Goal: Task Accomplishment & Management: Use online tool/utility

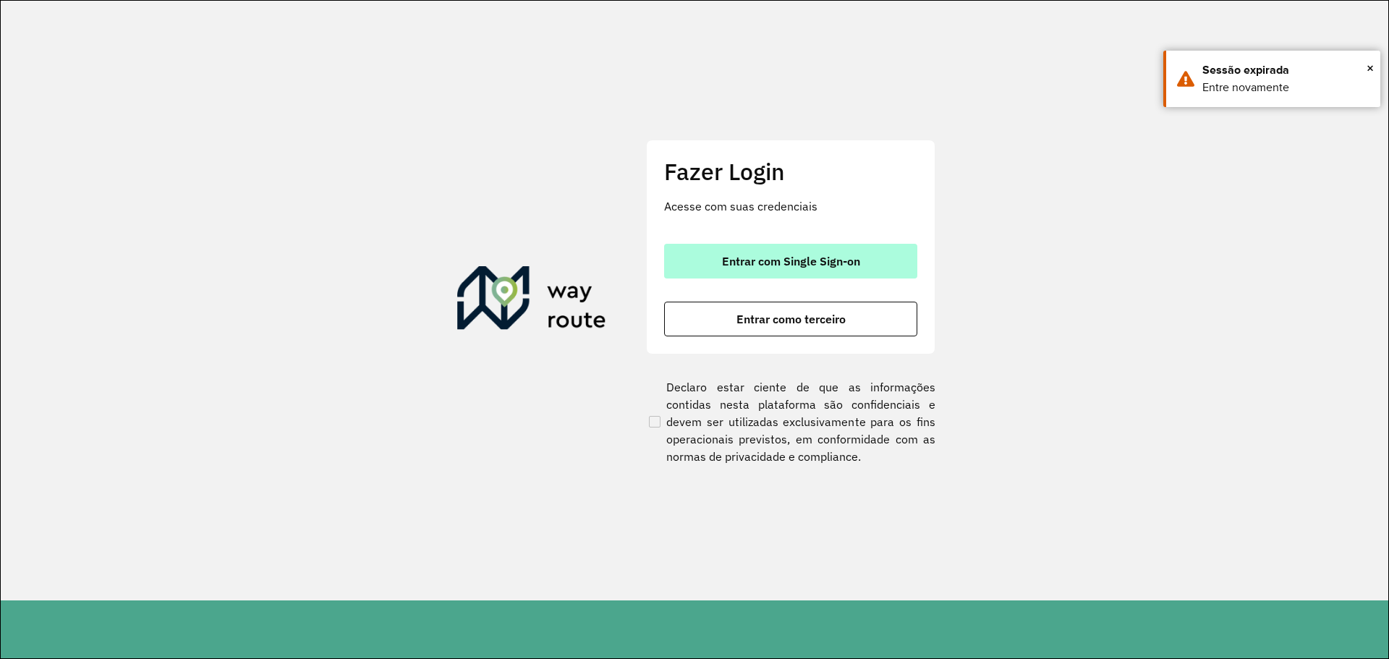
click at [767, 265] on span "Entrar com Single Sign-on" at bounding box center [791, 261] width 138 height 12
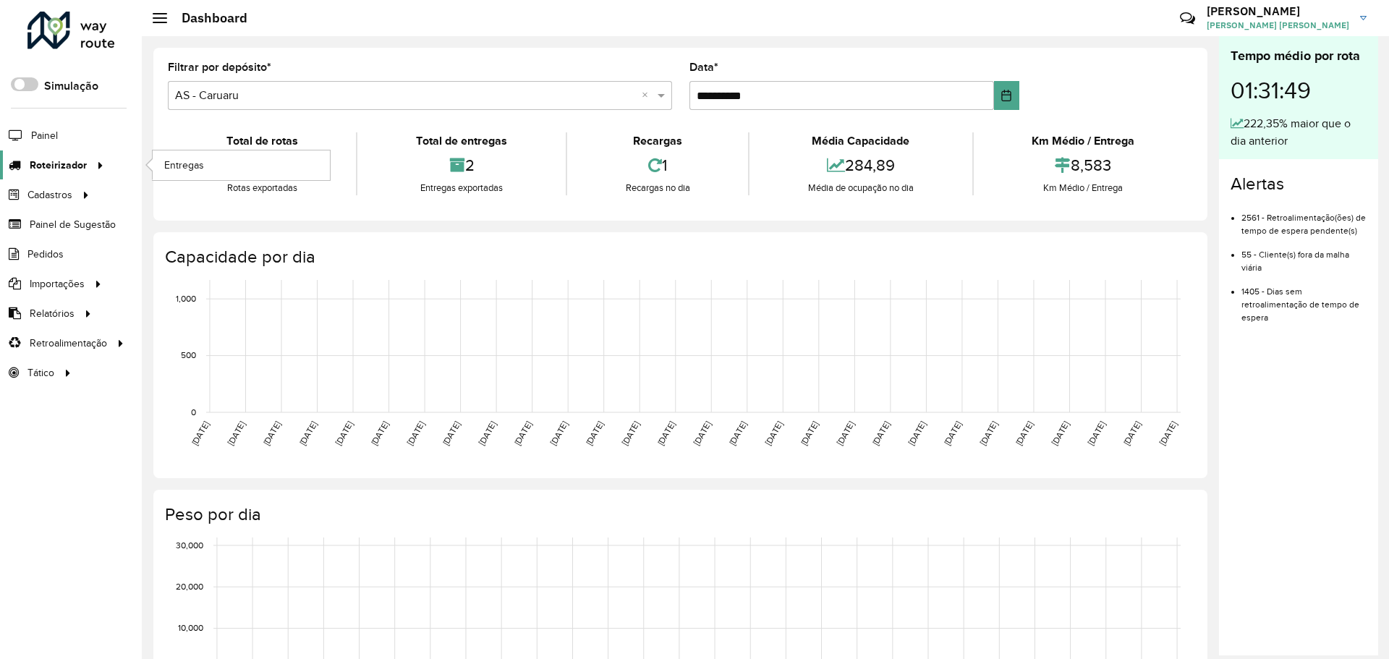
click at [87, 158] on div at bounding box center [98, 165] width 22 height 15
click at [208, 161] on link "Entregas" at bounding box center [241, 164] width 177 height 29
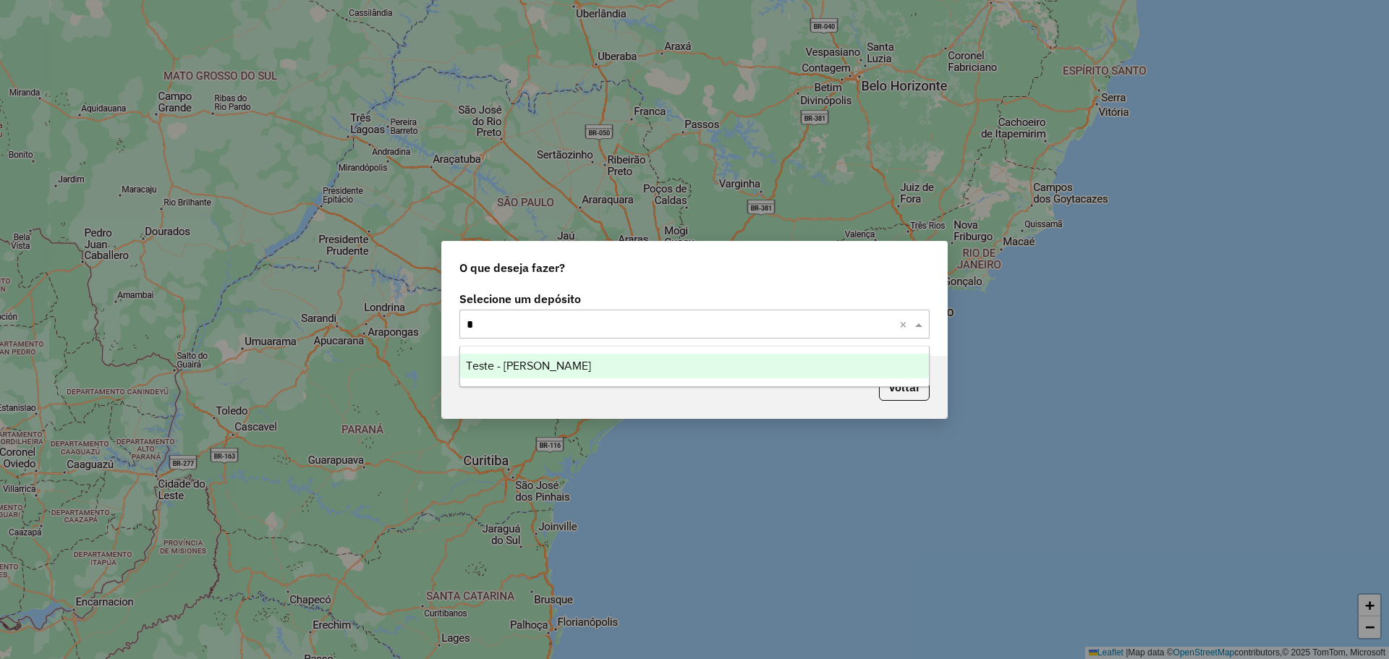
type input "**"
click at [576, 366] on div "AS - BH" at bounding box center [694, 366] width 469 height 25
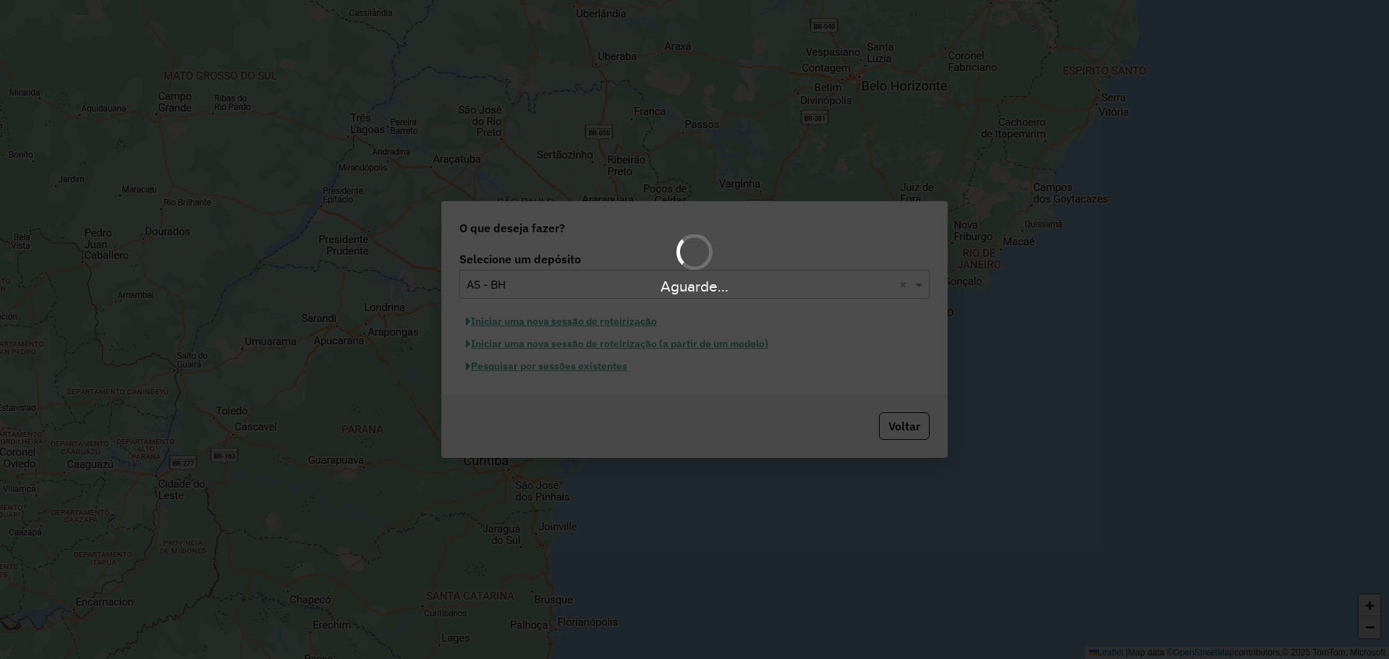
drag, startPoint x: 569, startPoint y: 368, endPoint x: 572, endPoint y: 374, distance: 7.4
click at [569, 370] on div "Aguarde..." at bounding box center [694, 329] width 1389 height 659
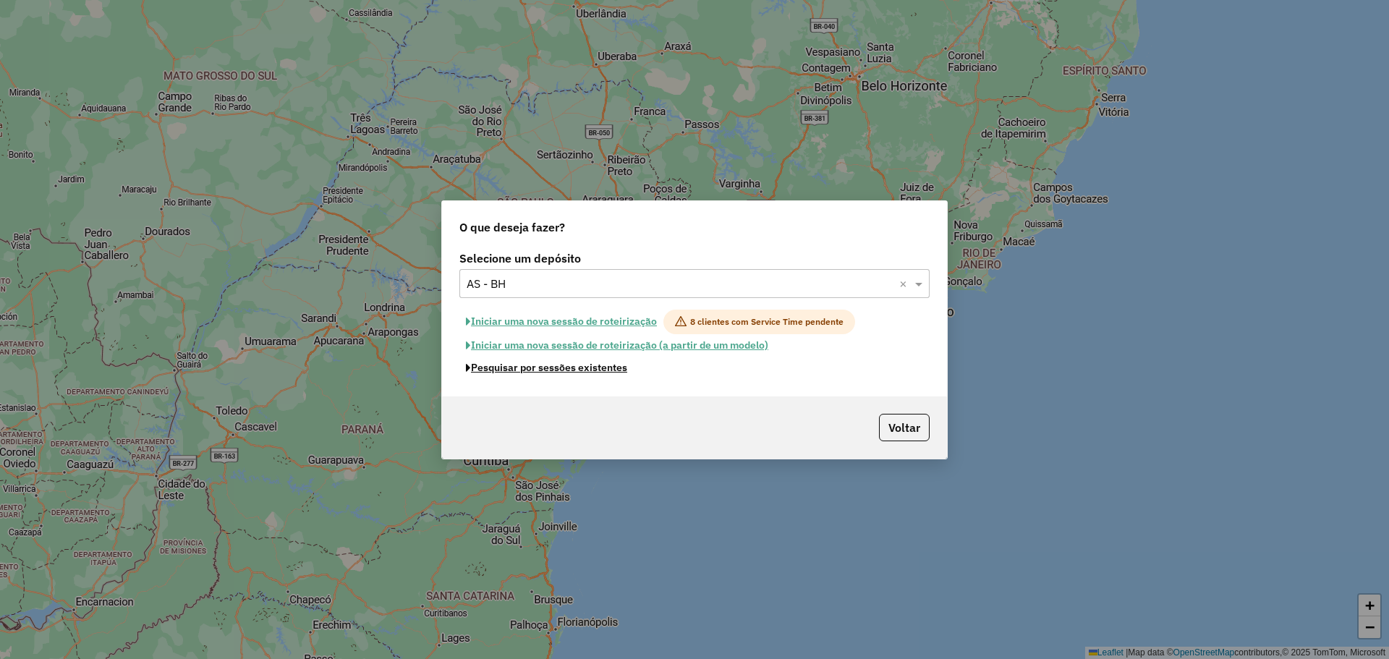
click at [614, 369] on button "Pesquisar por sessões existentes" at bounding box center [546, 368] width 174 height 22
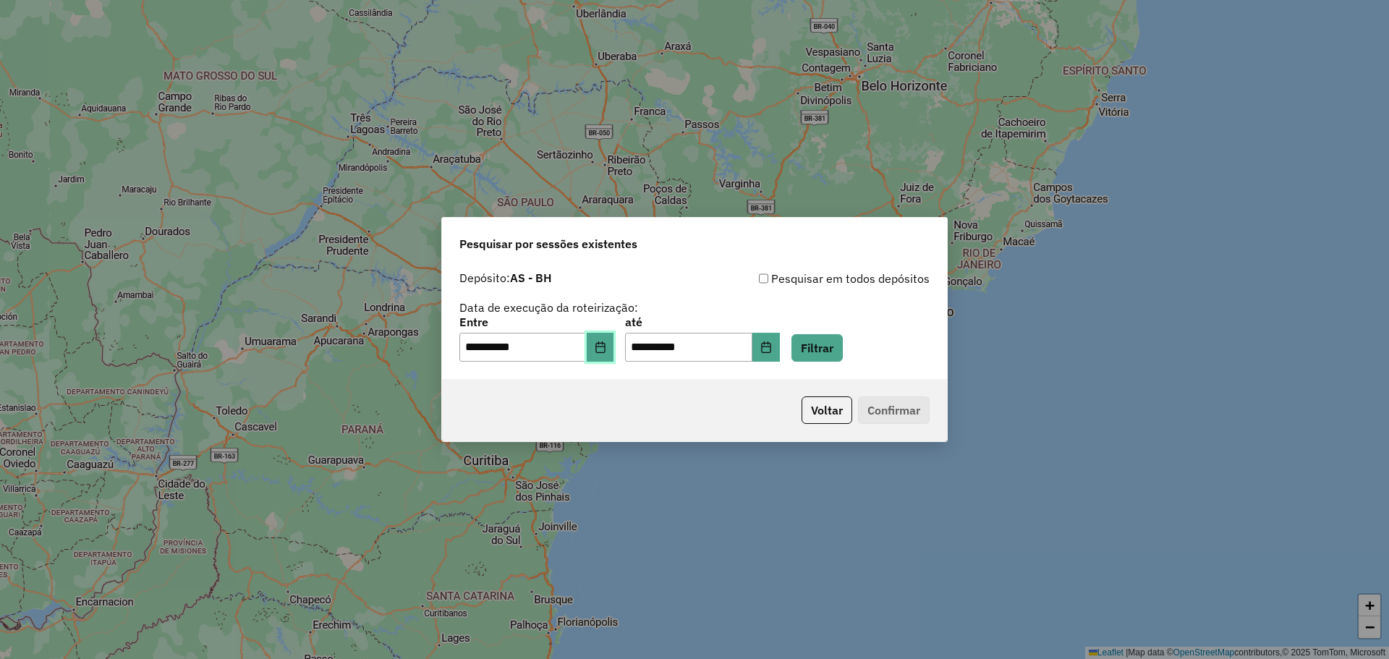
click at [602, 349] on button "Choose Date" at bounding box center [600, 347] width 27 height 29
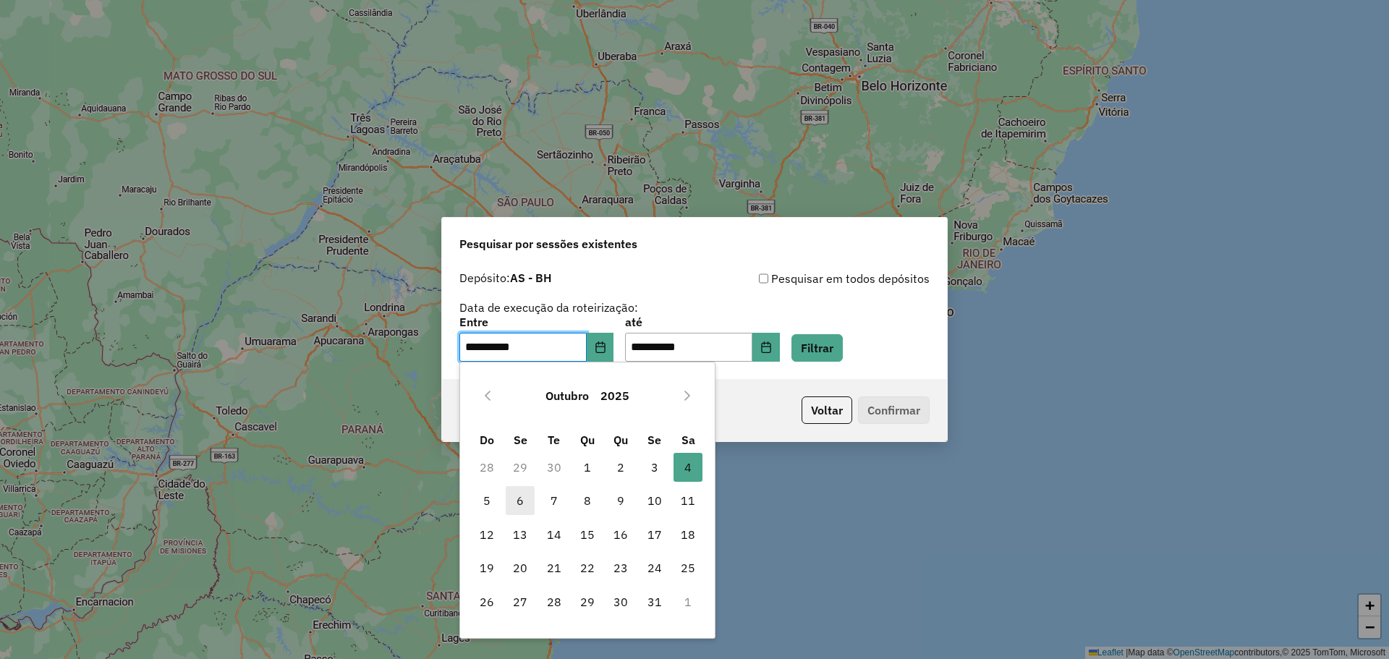
click at [522, 504] on span "6" at bounding box center [520, 500] width 29 height 29
type input "**********"
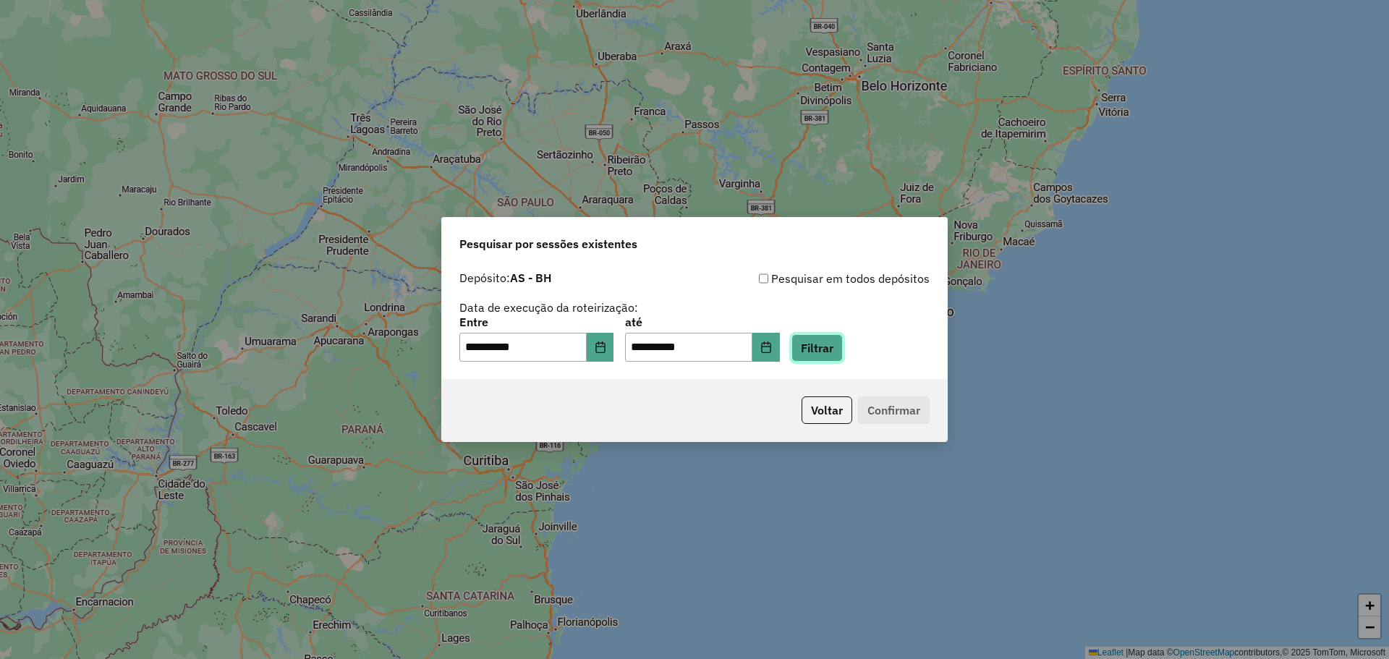
click at [818, 344] on button "Filtrar" at bounding box center [817, 347] width 51 height 27
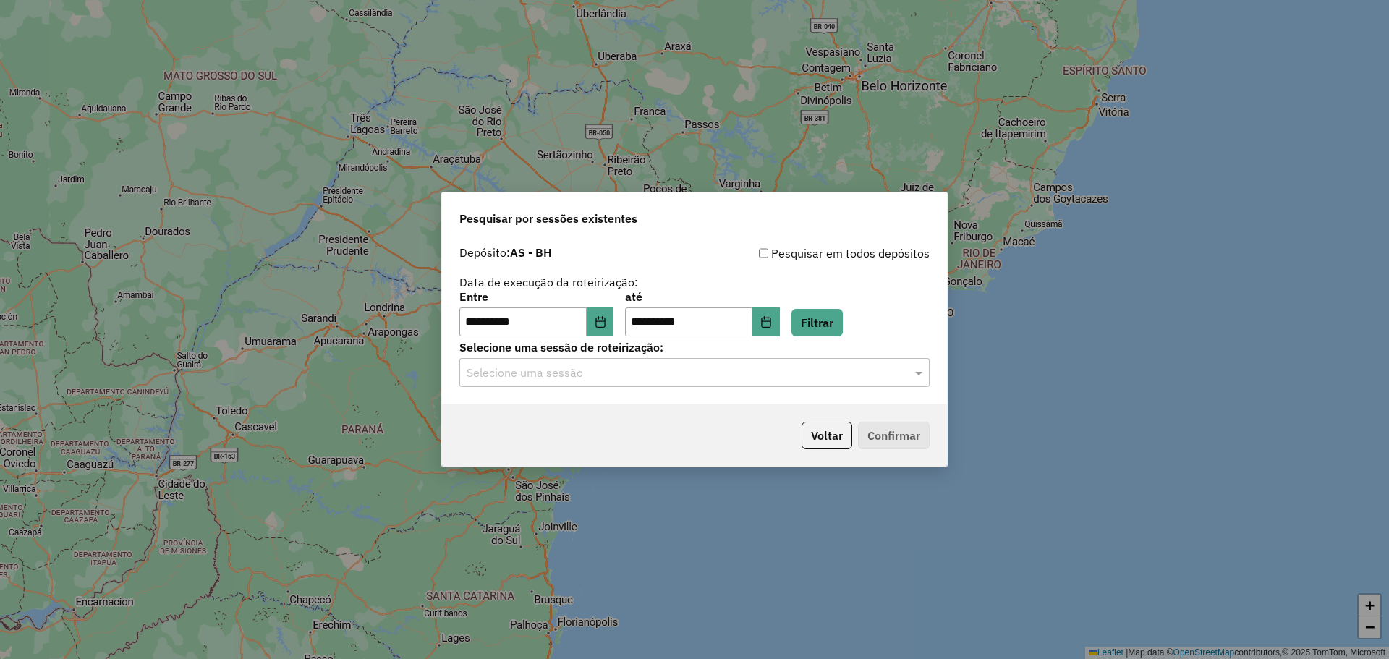
drag, startPoint x: 662, startPoint y: 384, endPoint x: 653, endPoint y: 392, distance: 12.3
click at [662, 383] on div "Selecione uma sessão" at bounding box center [694, 372] width 470 height 29
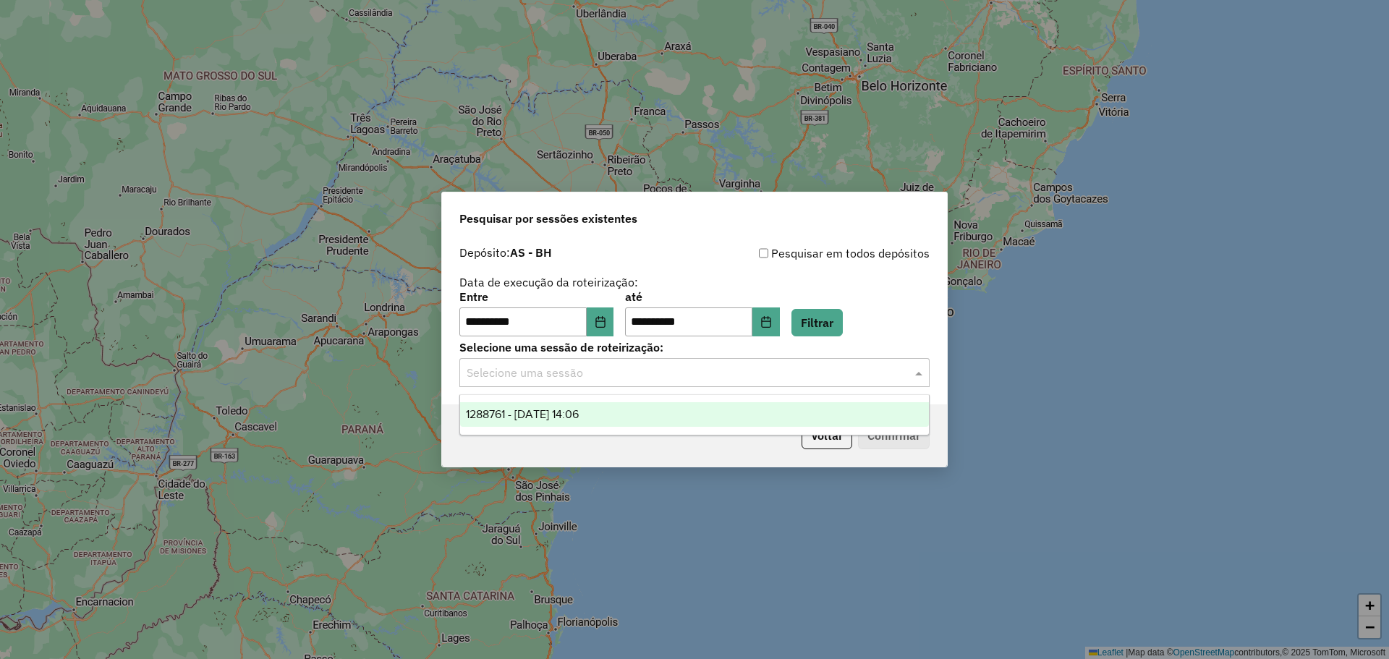
click at [627, 417] on div "1288761 - 06/10/2025 14:06" at bounding box center [694, 414] width 469 height 25
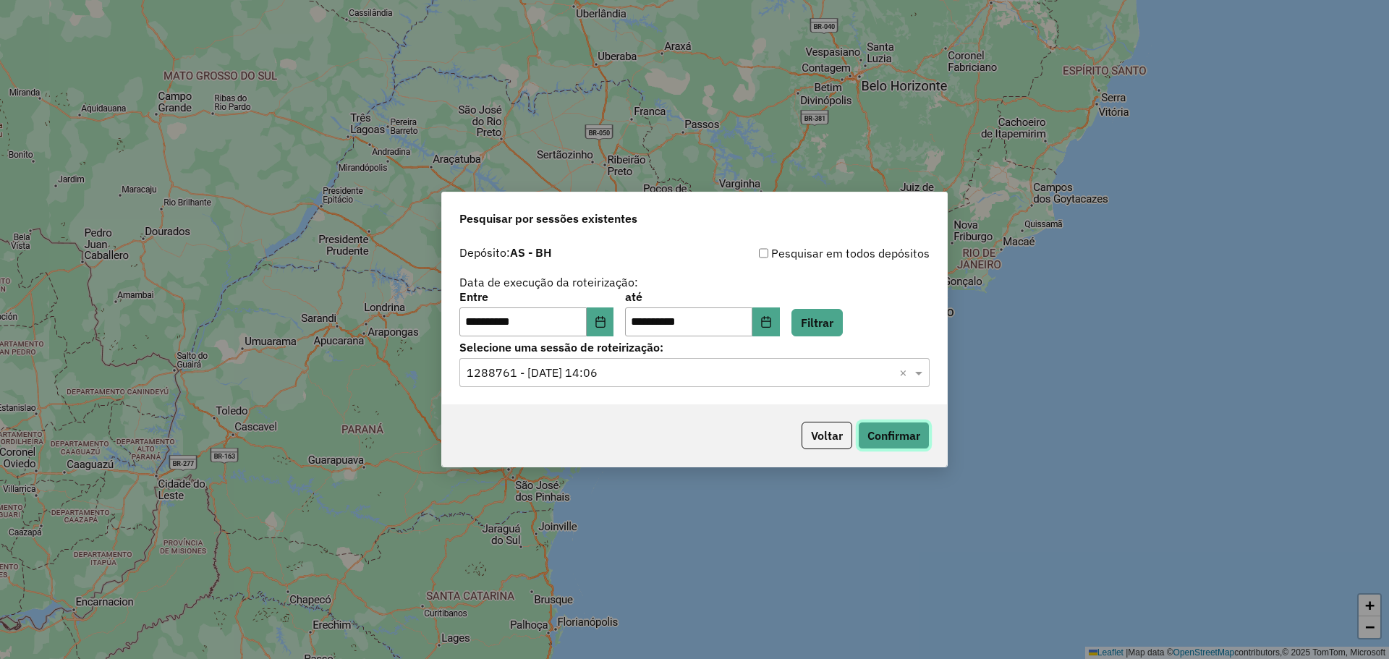
click at [904, 436] on button "Confirmar" at bounding box center [894, 435] width 72 height 27
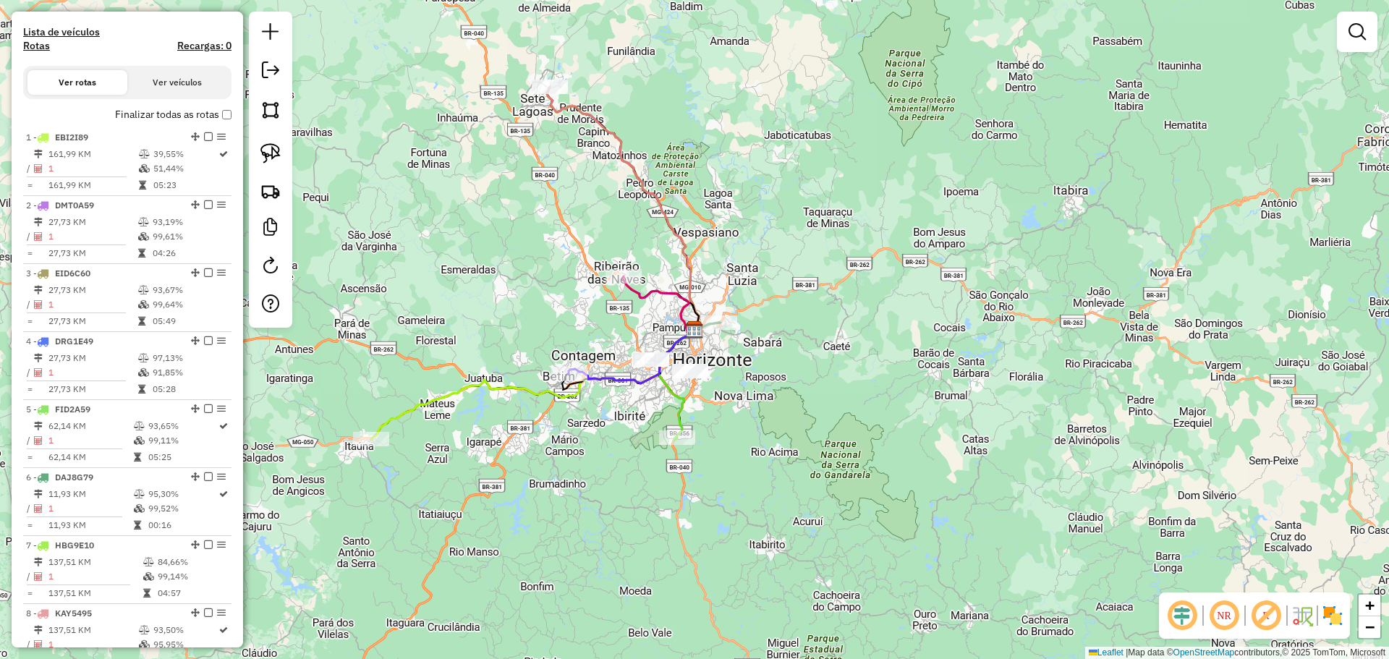
scroll to position [896, 0]
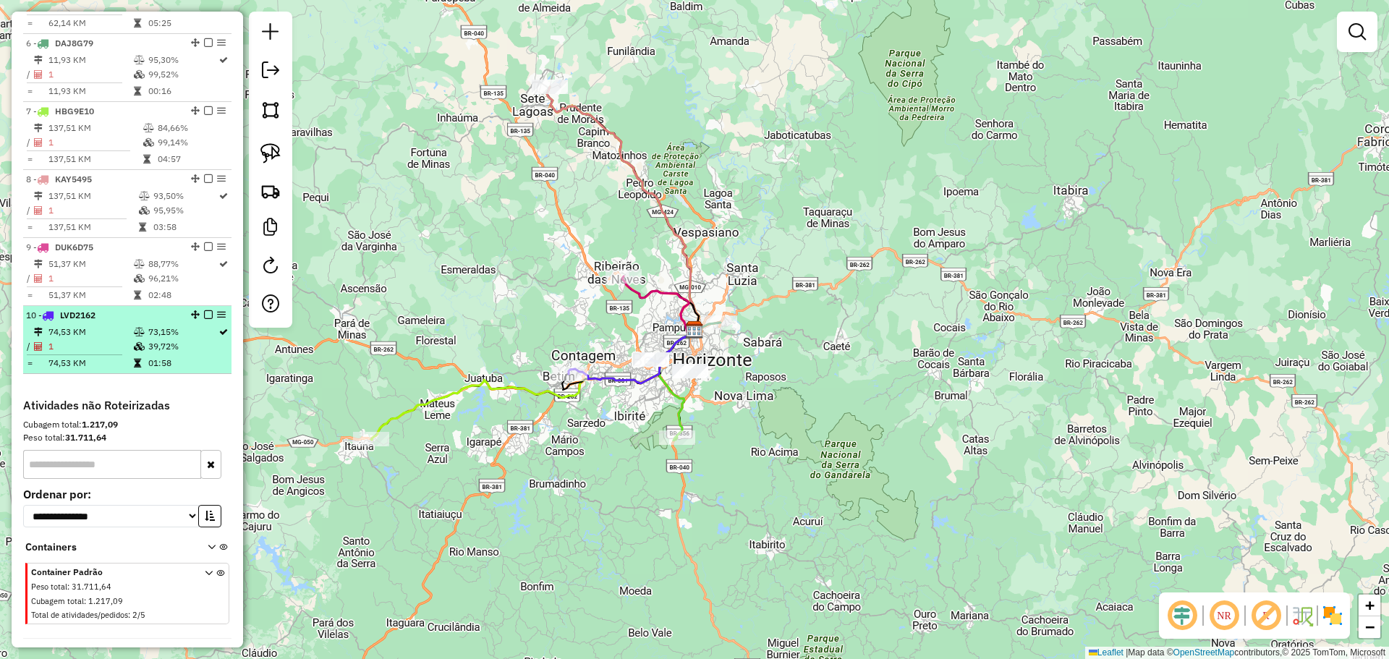
click at [158, 355] on table "74,53 KM 73,15% / 1 39,72% = 74,53 KM 01:58" at bounding box center [127, 348] width 203 height 46
select select "**********"
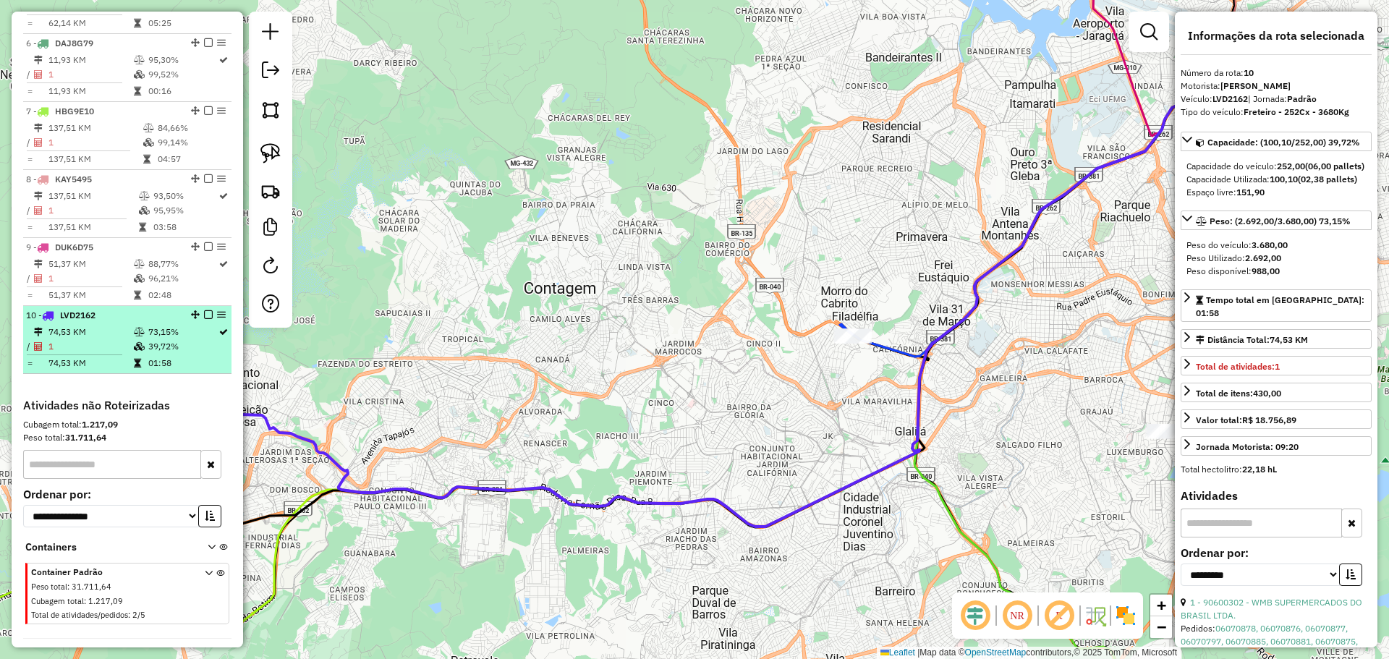
click at [167, 339] on td "39,72%" at bounding box center [183, 346] width 70 height 14
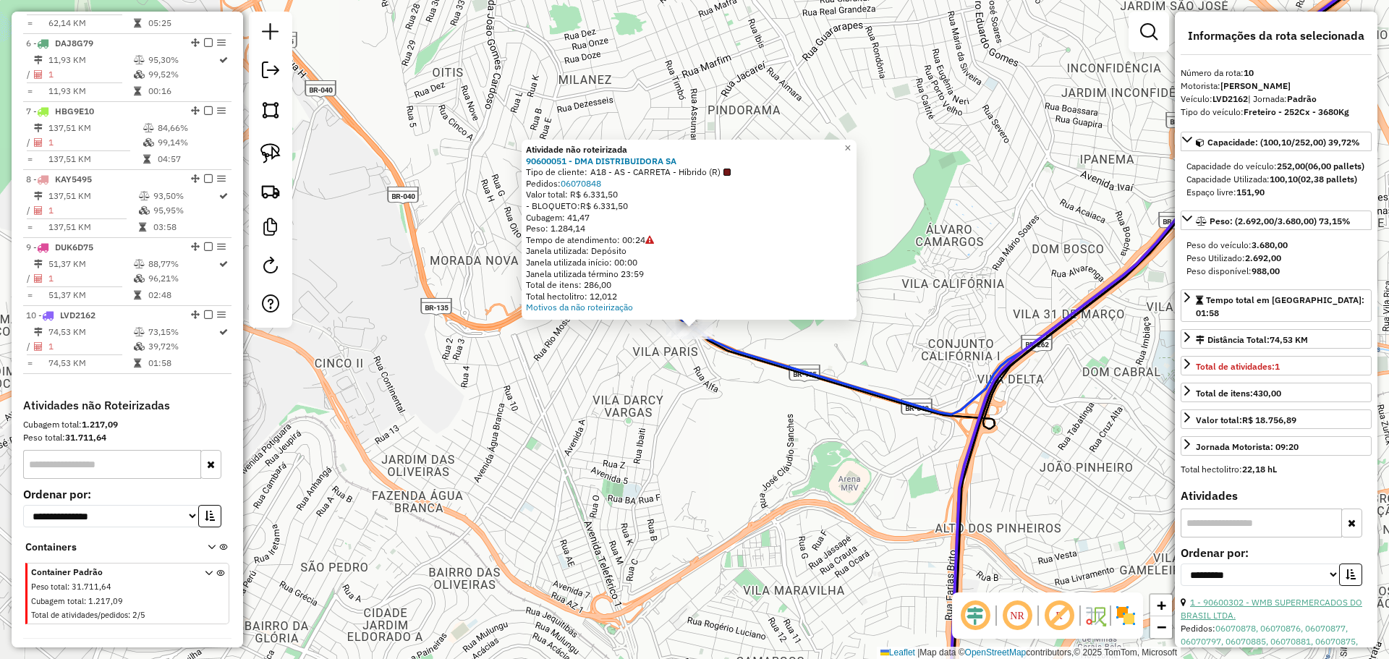
scroll to position [217, 0]
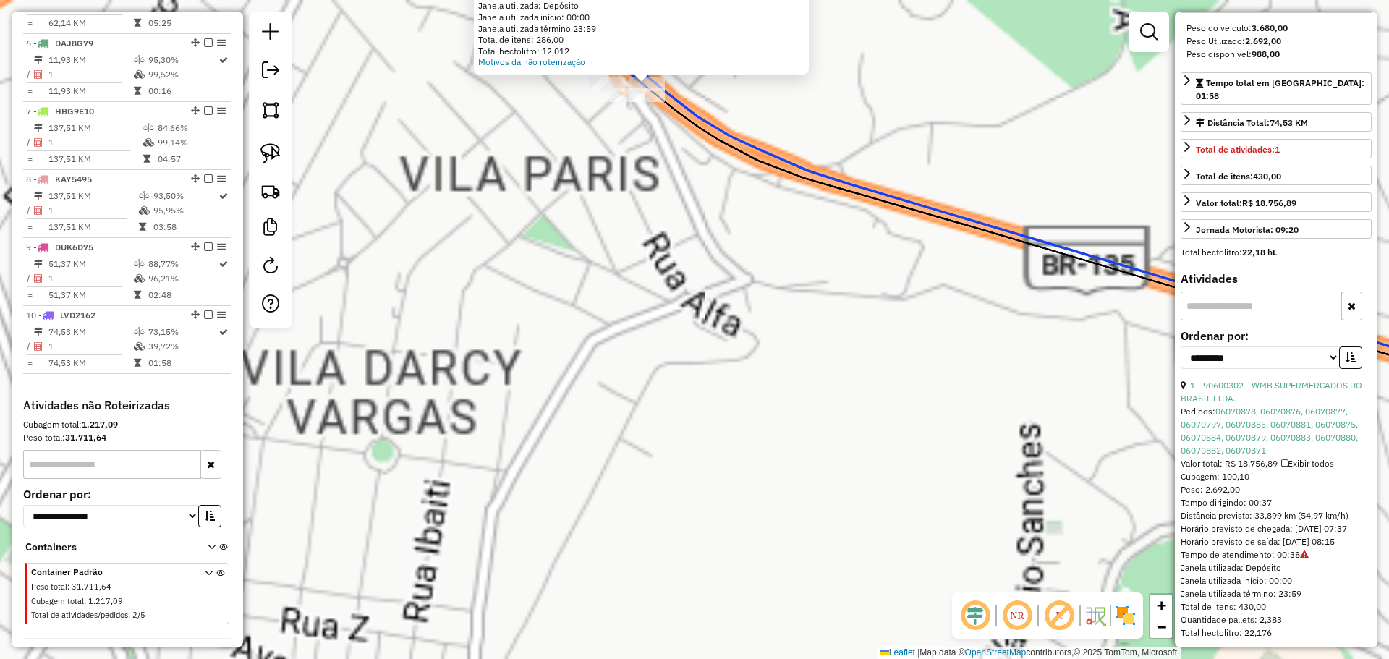
click at [674, 183] on div "Atividade não roteirizada 90600051 - DMA DISTRIBUIDORA SA Tipo de cliente: A18 …" at bounding box center [694, 329] width 1389 height 659
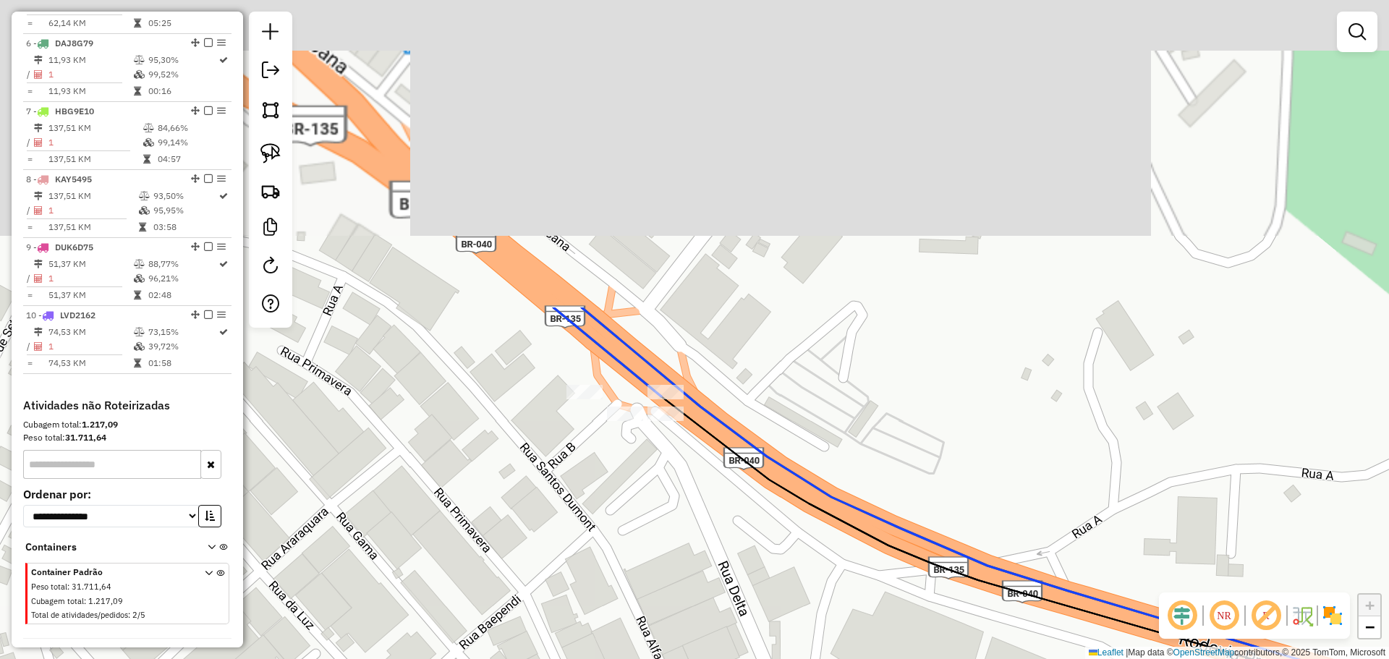
drag, startPoint x: 652, startPoint y: 141, endPoint x: 677, endPoint y: 512, distance: 371.3
click at [677, 512] on div "Janela de atendimento Grade de atendimento Capacidade Transportadoras Veículos …" at bounding box center [694, 329] width 1389 height 659
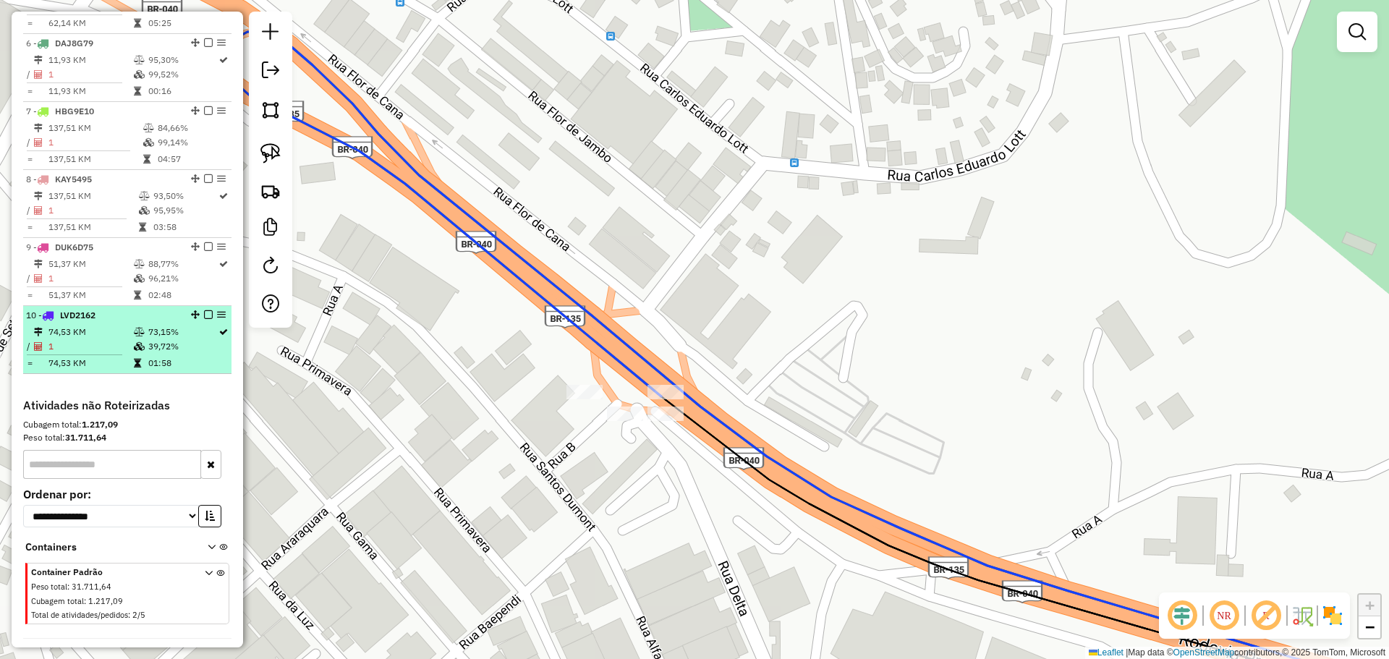
click at [148, 318] on div "10 - LVD2162" at bounding box center [102, 315] width 153 height 13
select select "**********"
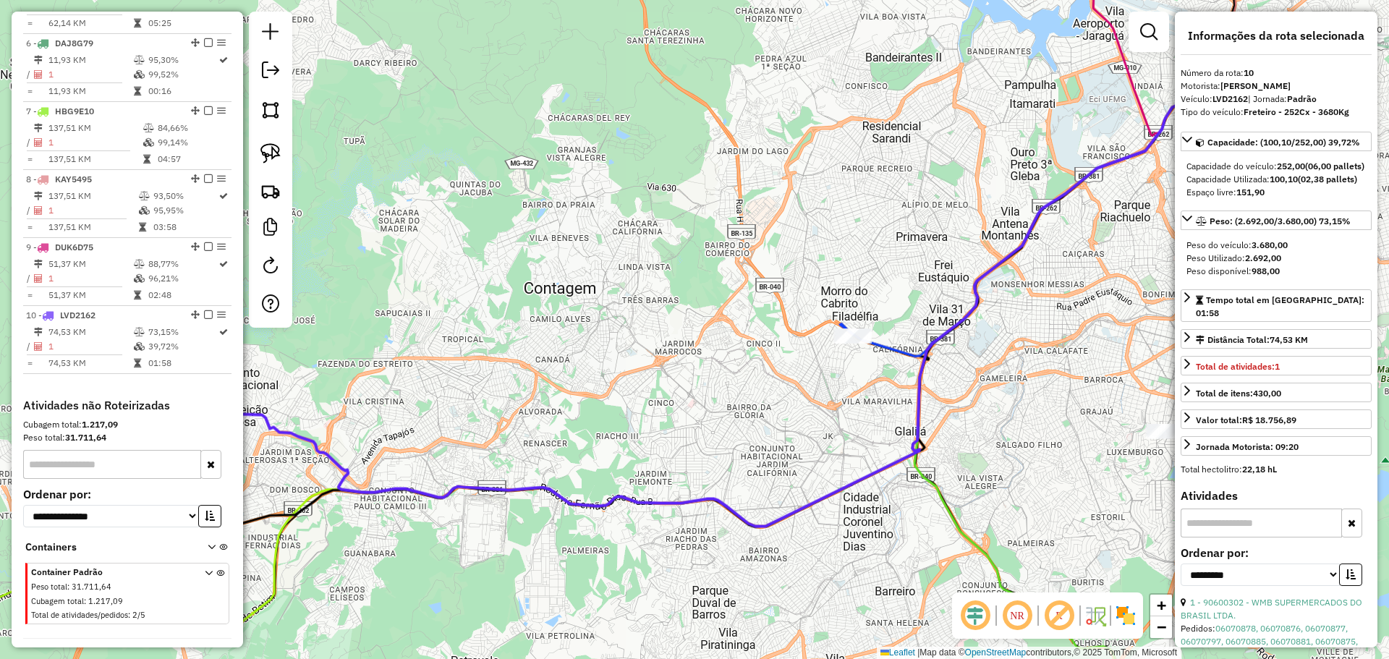
scroll to position [247, 0]
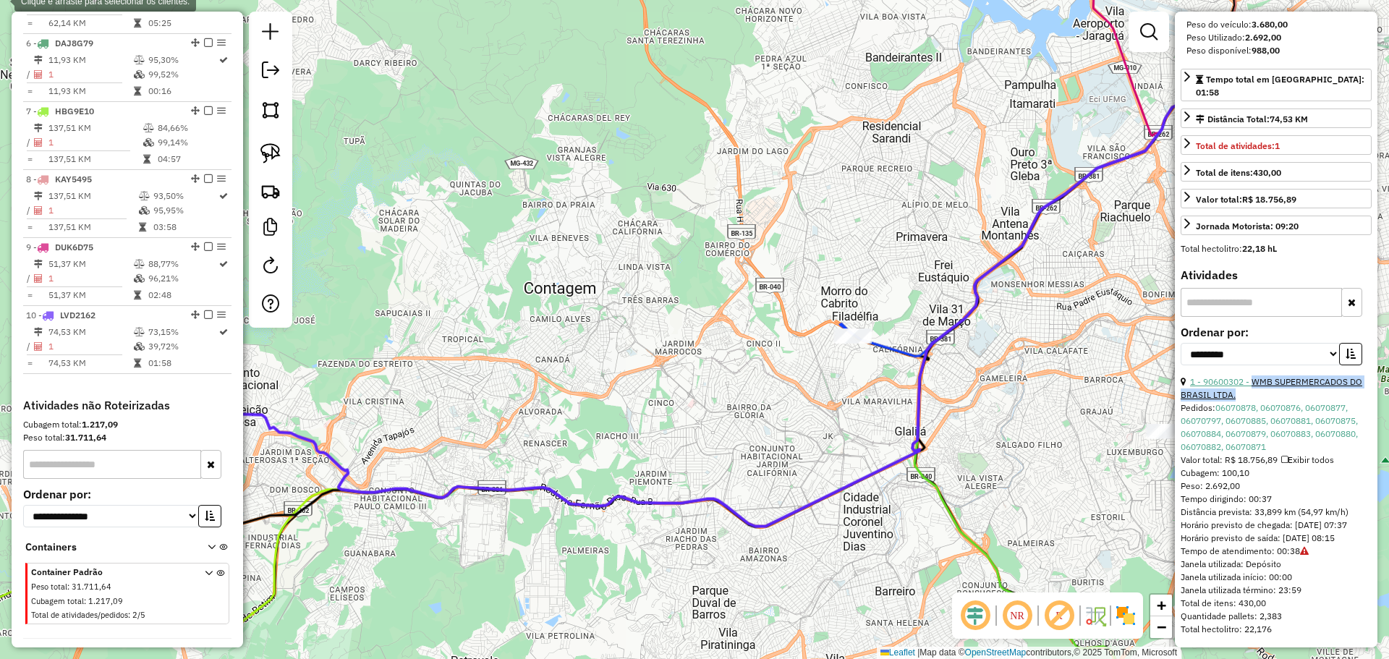
drag, startPoint x: 1276, startPoint y: 381, endPoint x: 1254, endPoint y: 368, distance: 25.6
click at [1254, 376] on div "1 - 90600302 - WMB SUPERMERCADOS DO BRASIL LTDA." at bounding box center [1276, 389] width 191 height 26
copy link "WMB SUPERMERCADOS DO BRASIL LTDA."
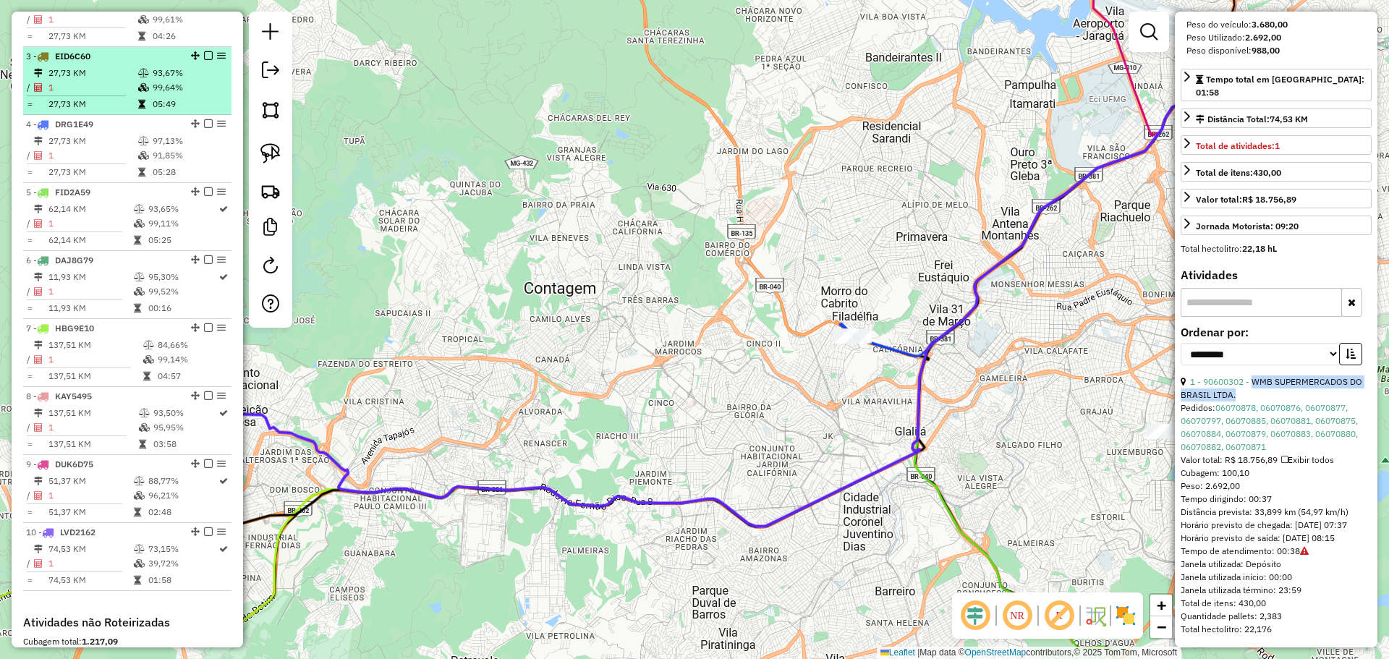
scroll to position [534, 0]
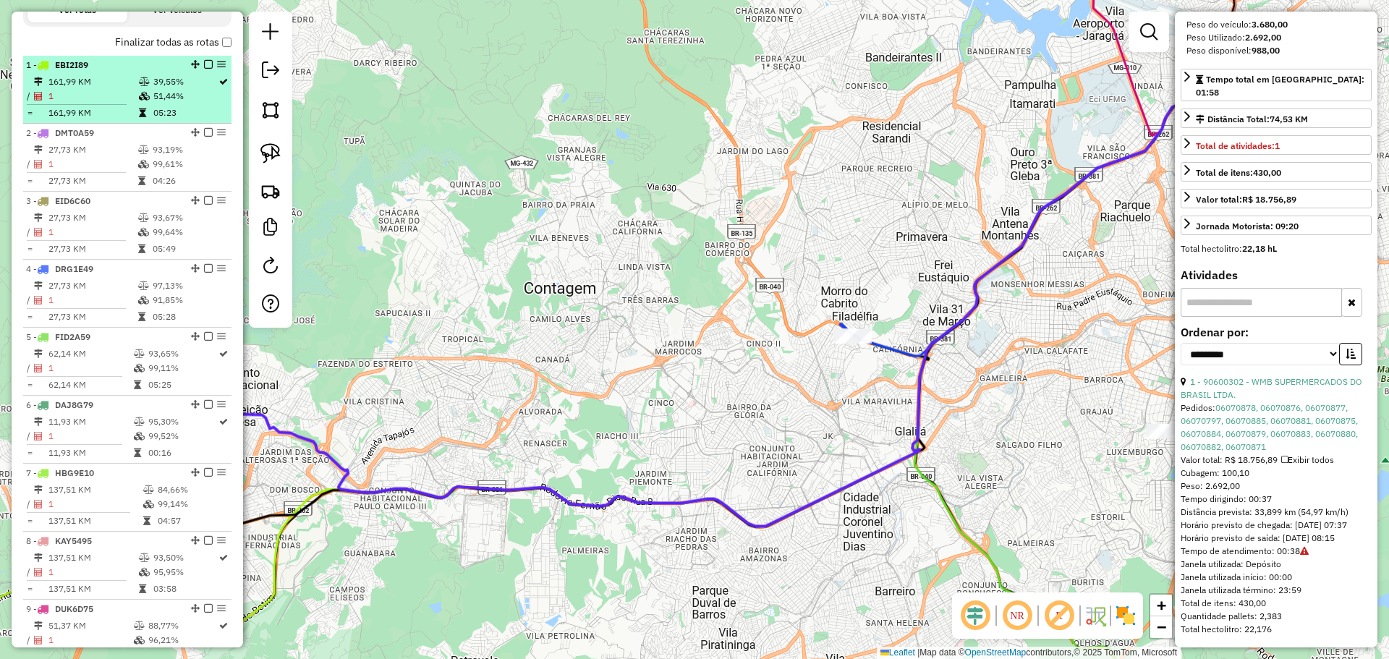
click at [140, 104] on table "161,99 KM 39,55% / 1 51,44% = 161,99 KM 05:23" at bounding box center [127, 98] width 203 height 46
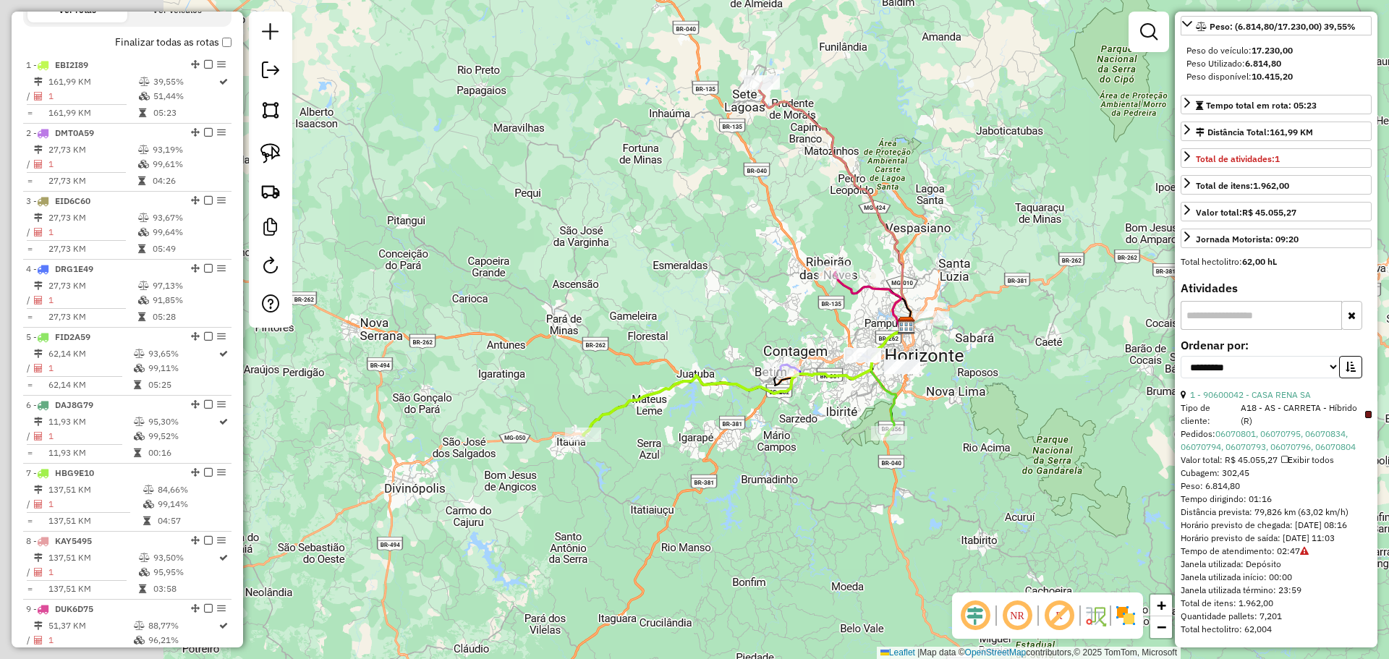
drag, startPoint x: 488, startPoint y: 438, endPoint x: 708, endPoint y: 407, distance: 221.3
click at [708, 407] on div "Janela de atendimento Grade de atendimento Capacidade Transportadoras Veículos …" at bounding box center [694, 329] width 1389 height 659
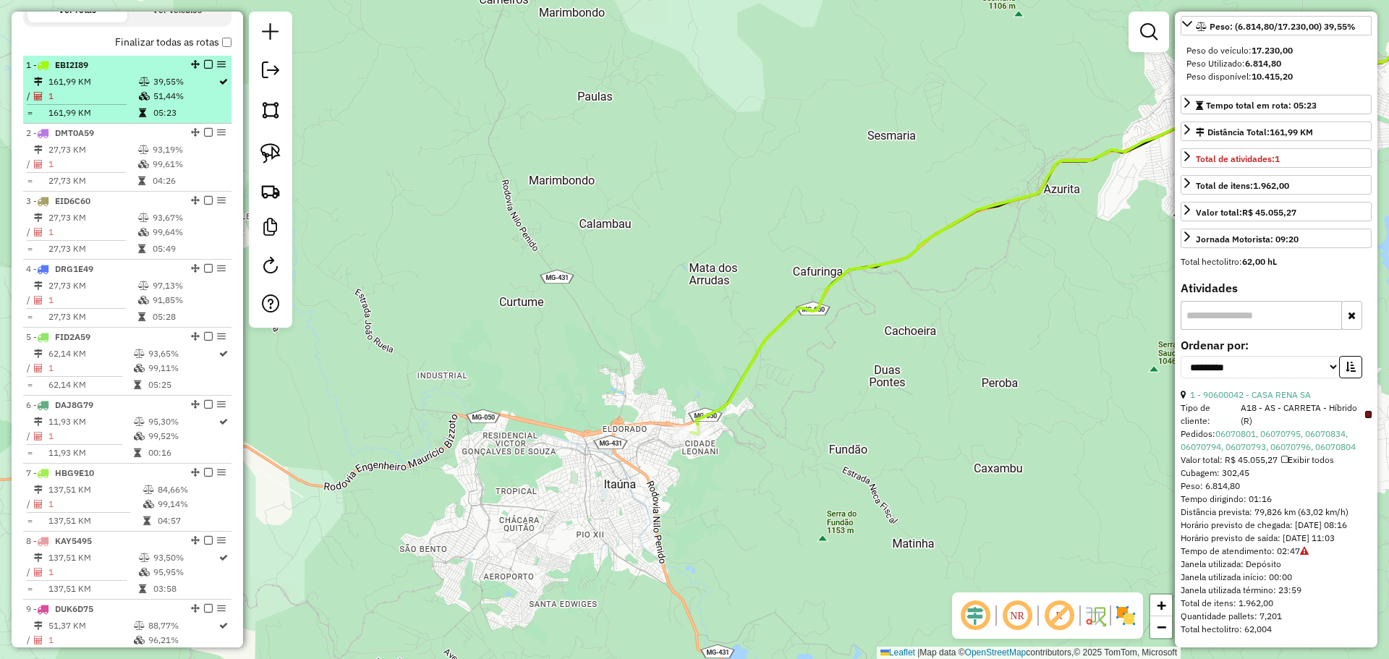
click at [204, 64] on em at bounding box center [208, 64] width 9 height 9
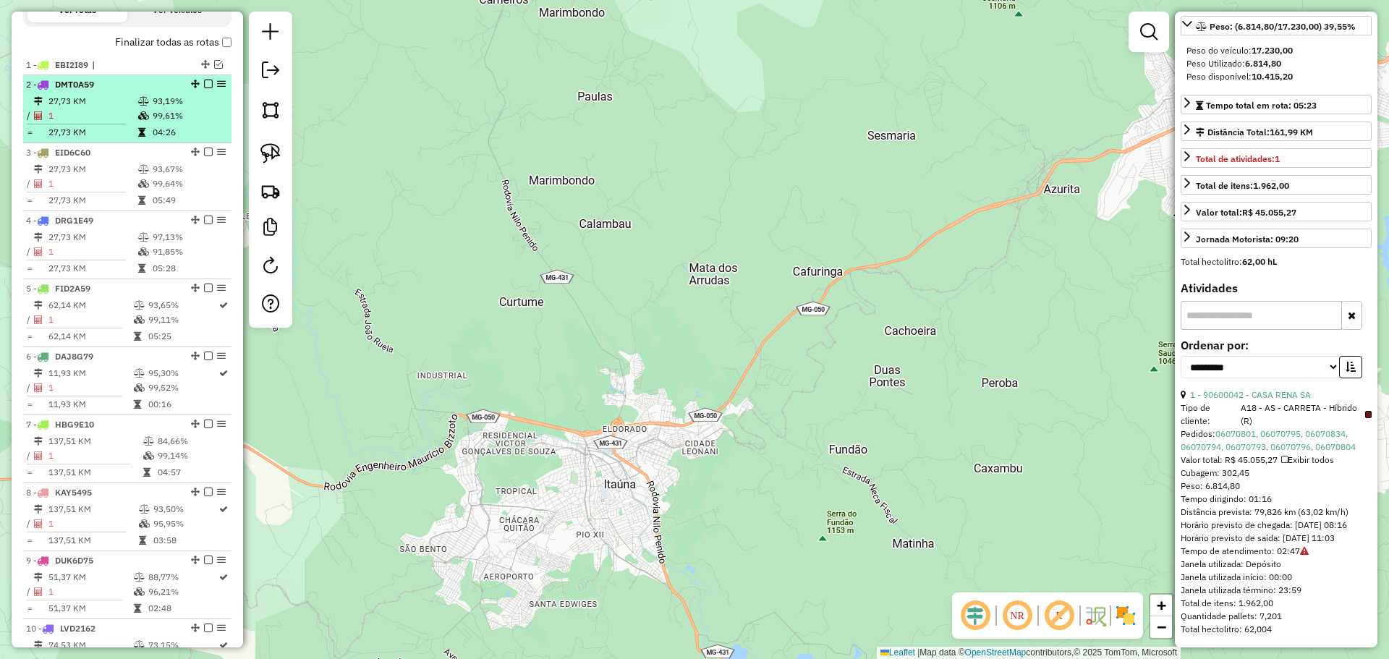
click at [205, 81] on em at bounding box center [208, 84] width 9 height 9
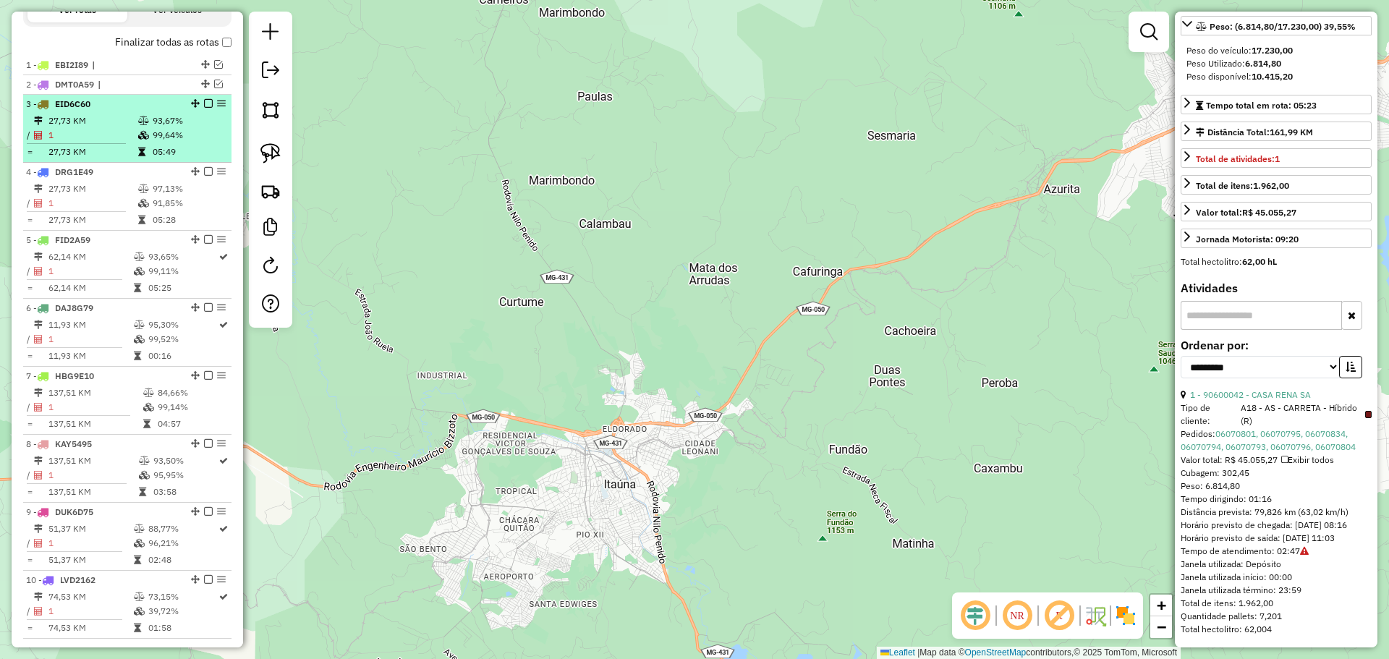
click at [154, 115] on td "93,67%" at bounding box center [188, 121] width 73 height 14
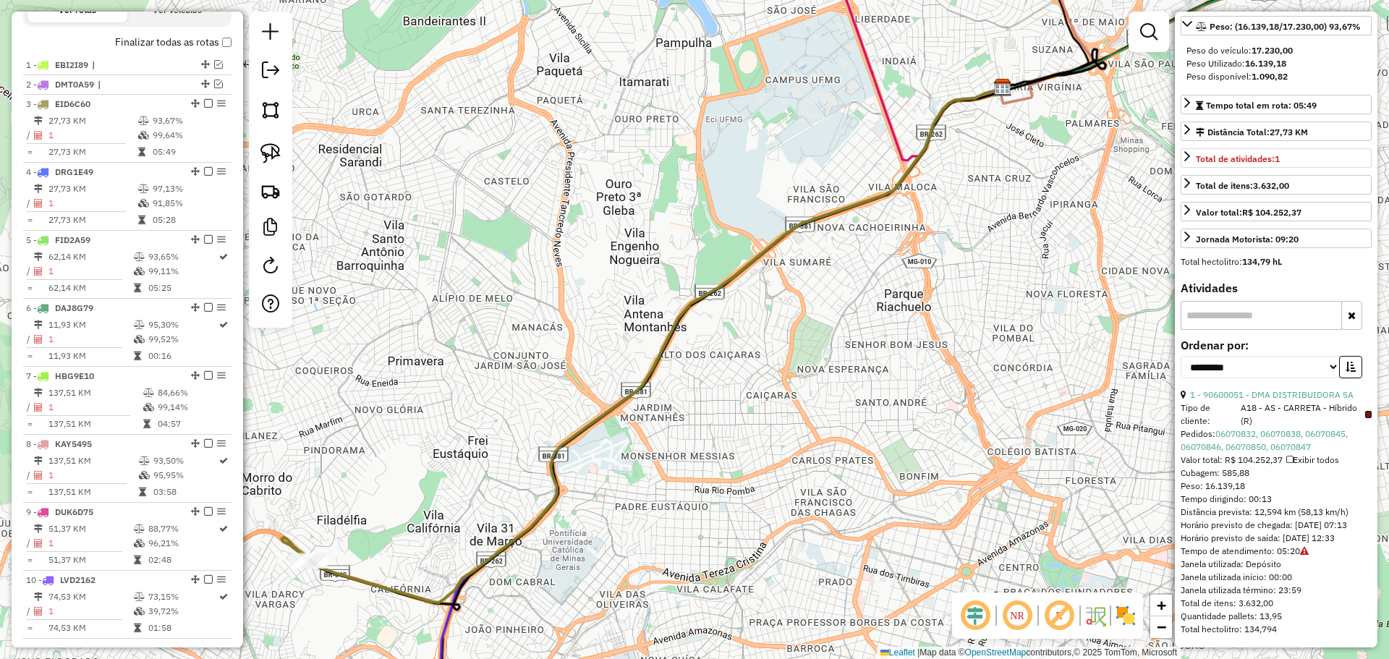
scroll to position [0, 0]
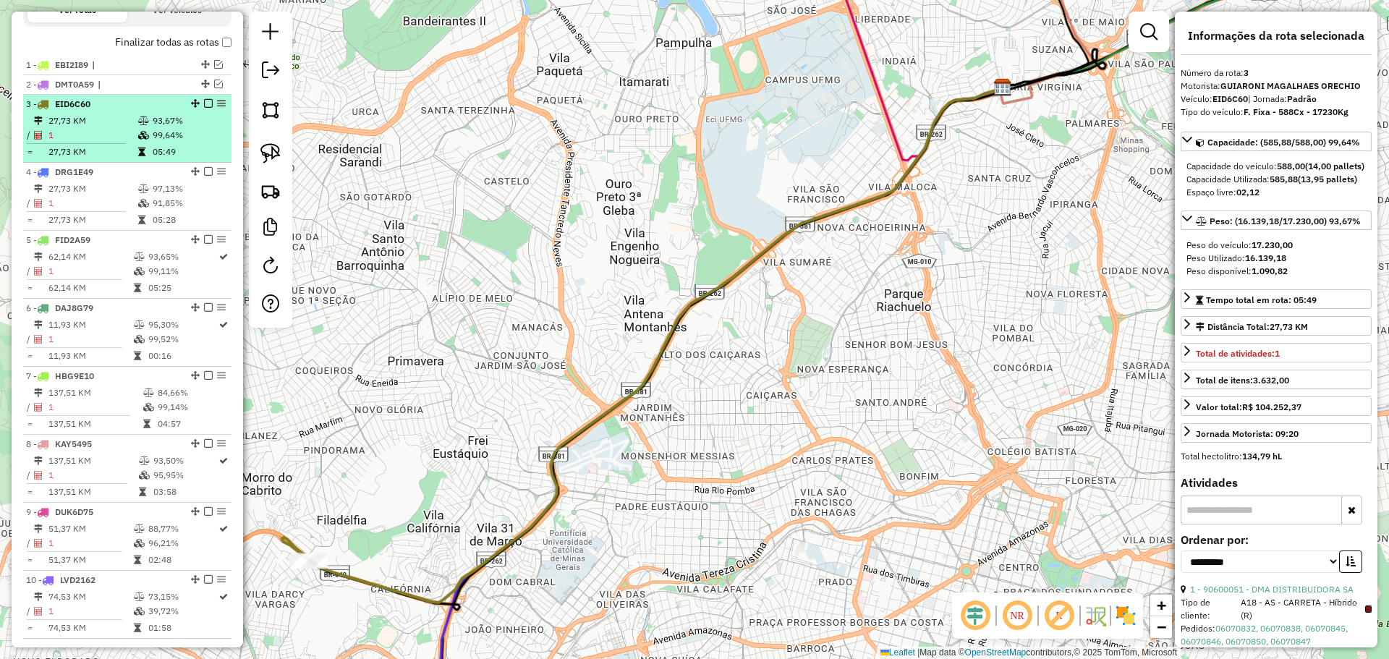
click at [204, 105] on em at bounding box center [208, 103] width 9 height 9
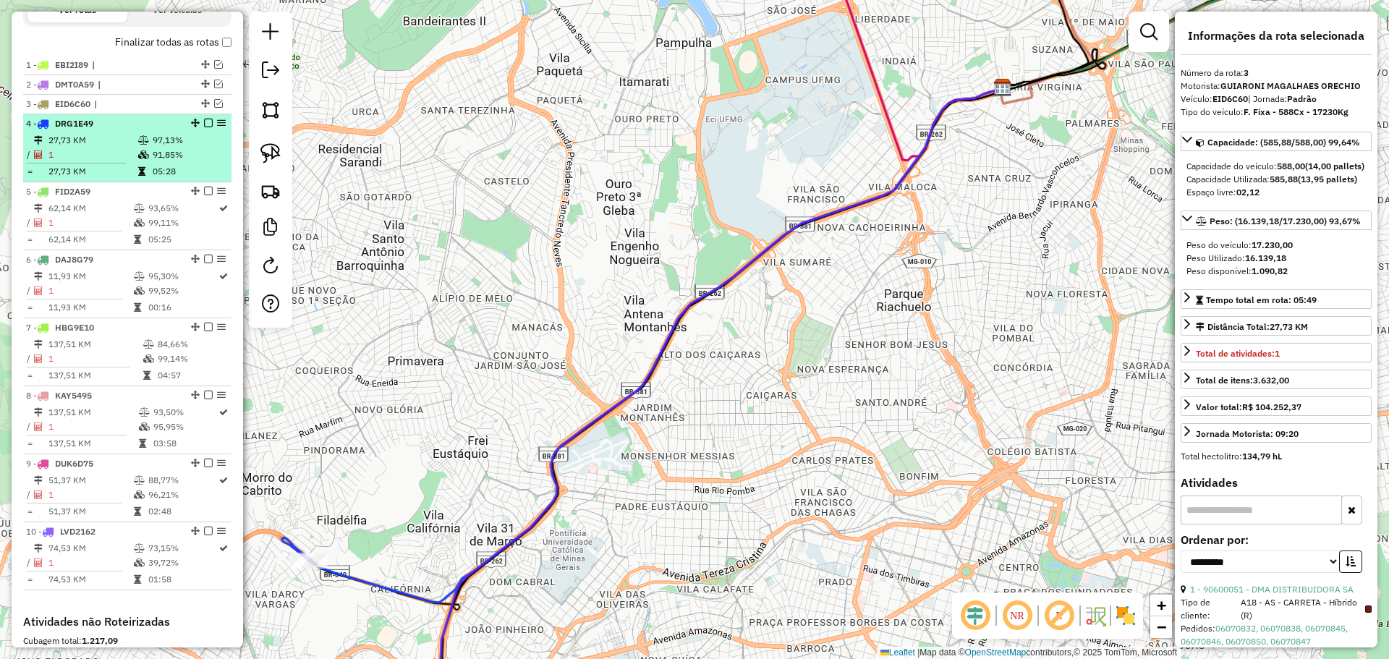
click at [180, 138] on td "97,13%" at bounding box center [188, 140] width 73 height 14
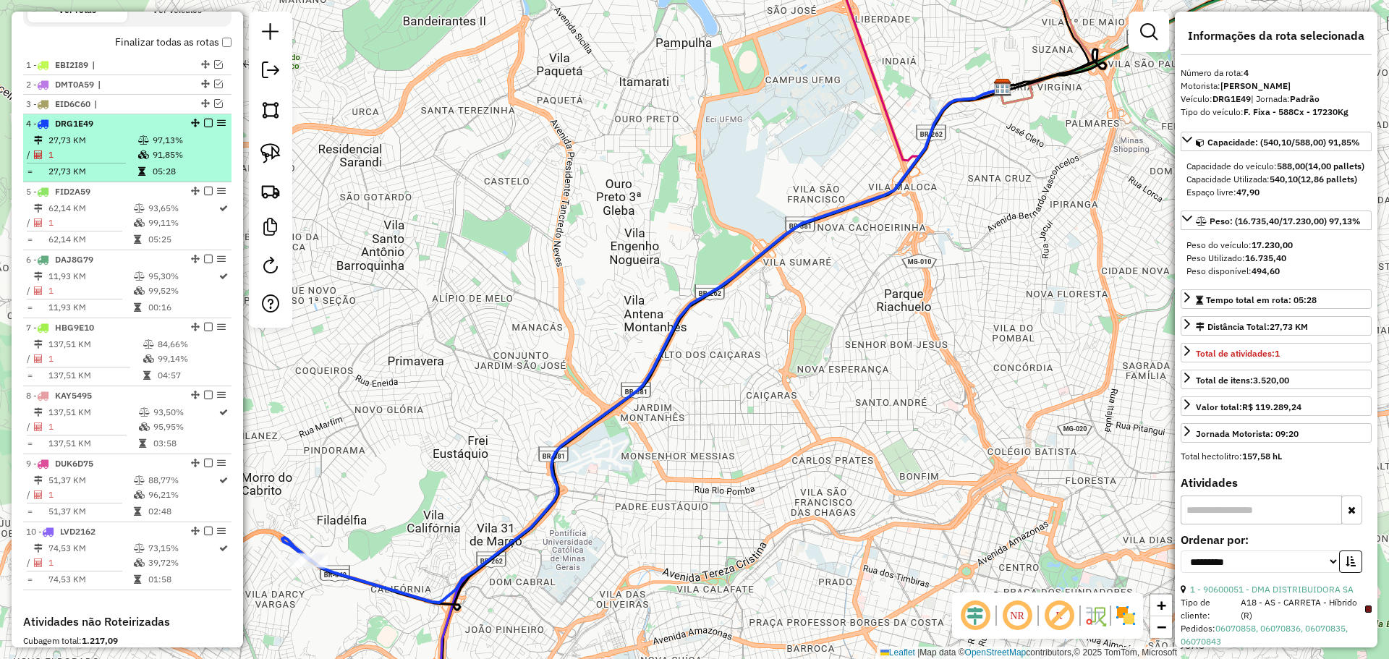
click at [204, 122] on em at bounding box center [208, 123] width 9 height 9
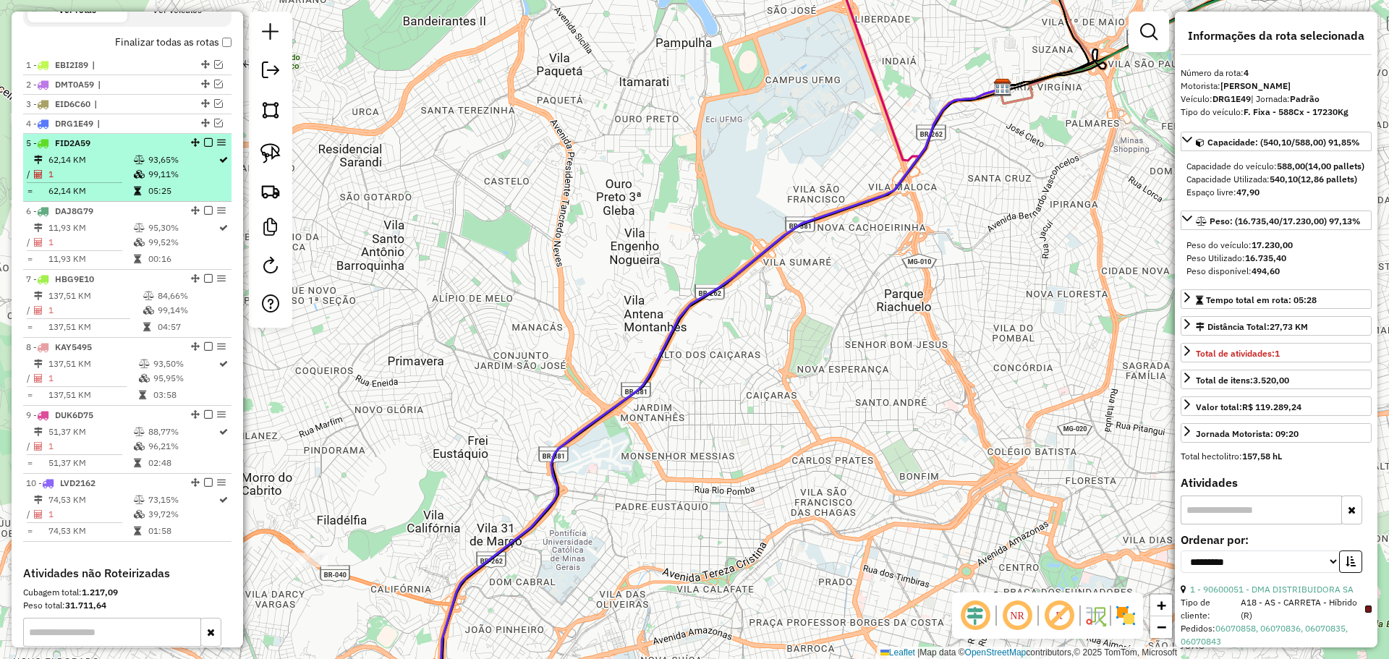
click at [174, 179] on td "99,11%" at bounding box center [183, 174] width 70 height 14
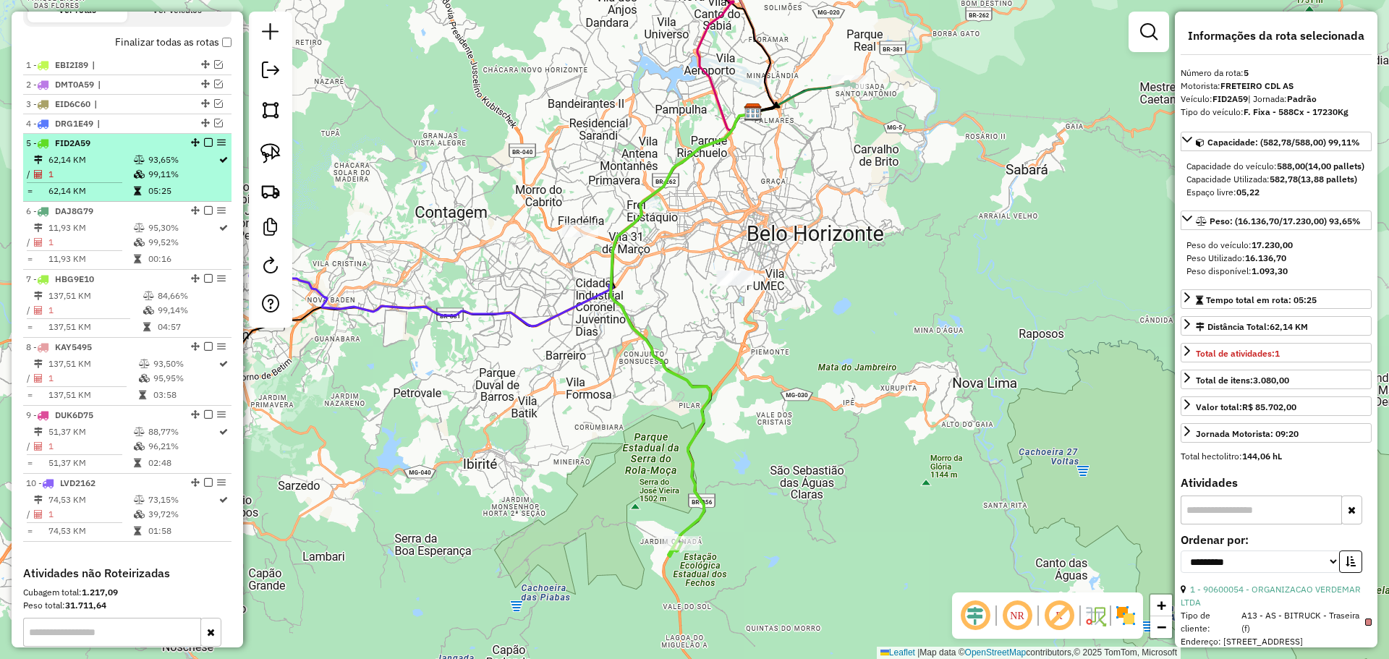
click at [204, 143] on em at bounding box center [208, 142] width 9 height 9
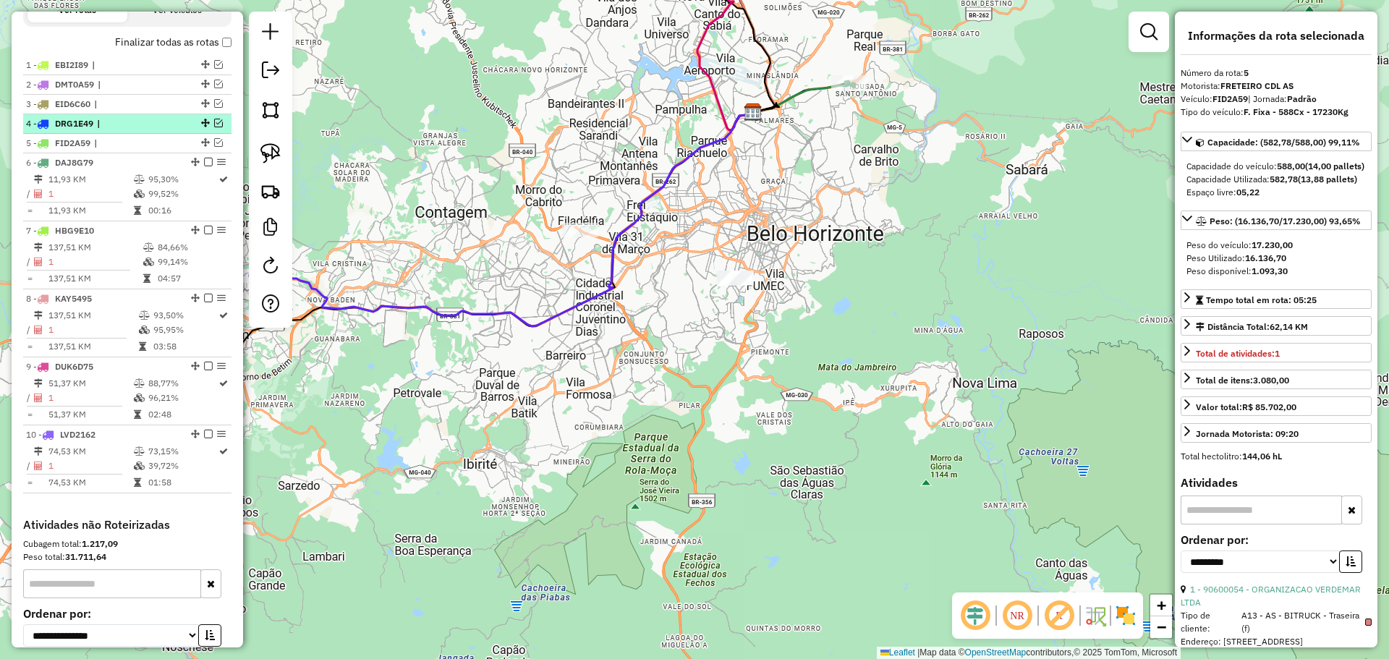
drag, startPoint x: 211, startPoint y: 124, endPoint x: 196, endPoint y: 126, distance: 14.5
click at [214, 124] on em at bounding box center [218, 123] width 9 height 9
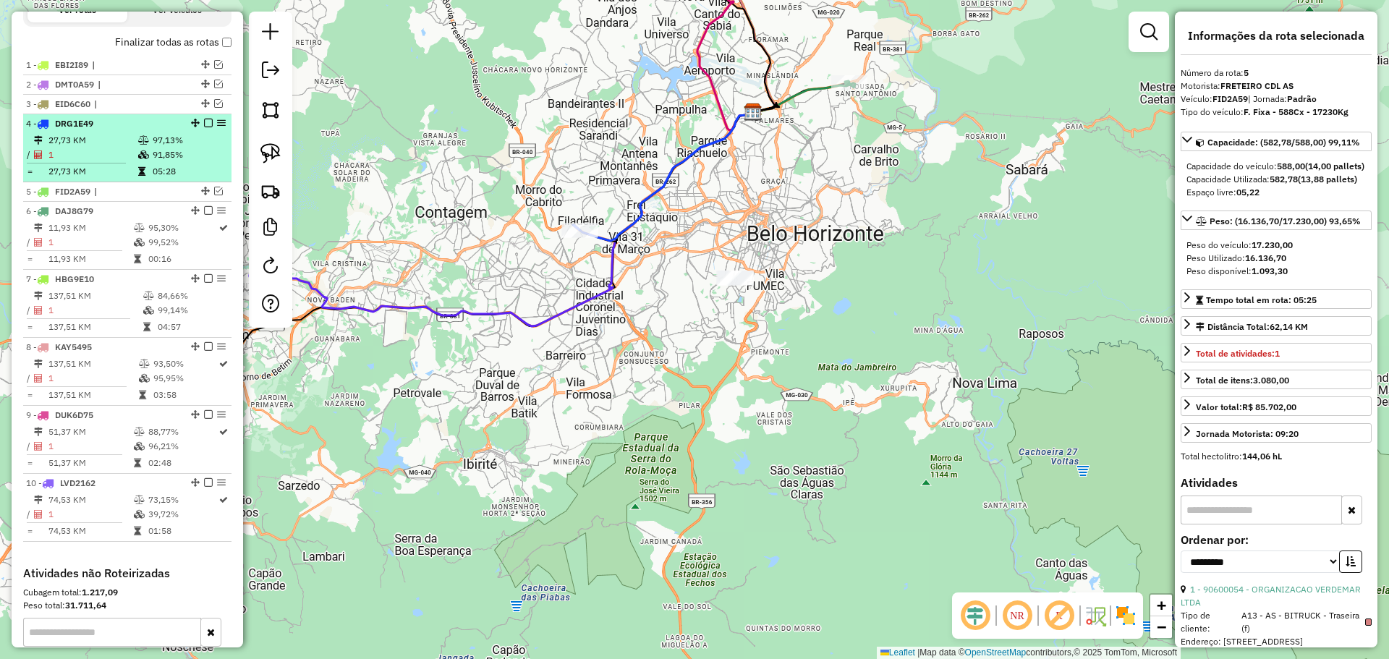
click at [138, 138] on icon at bounding box center [143, 140] width 11 height 9
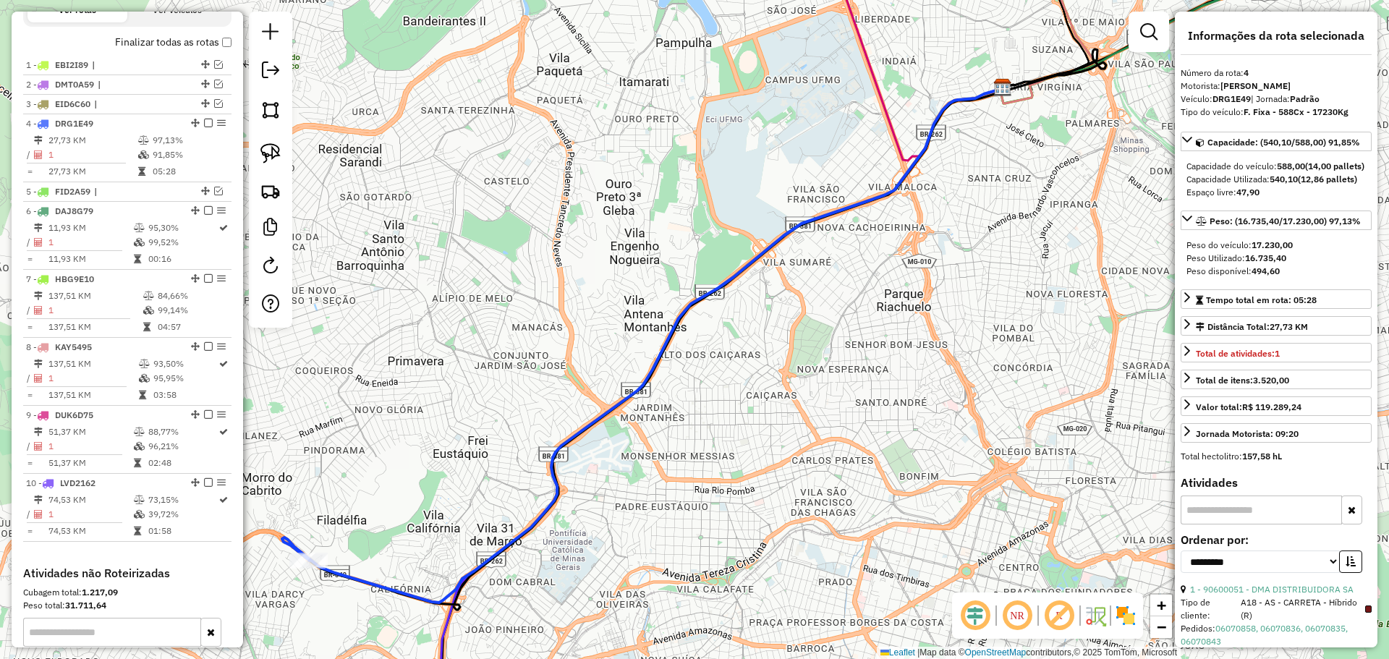
drag, startPoint x: 462, startPoint y: 487, endPoint x: 703, endPoint y: 342, distance: 281.4
click at [698, 348] on div "Janela de atendimento Grade de atendimento Capacidade Transportadoras Veículos …" at bounding box center [694, 329] width 1389 height 659
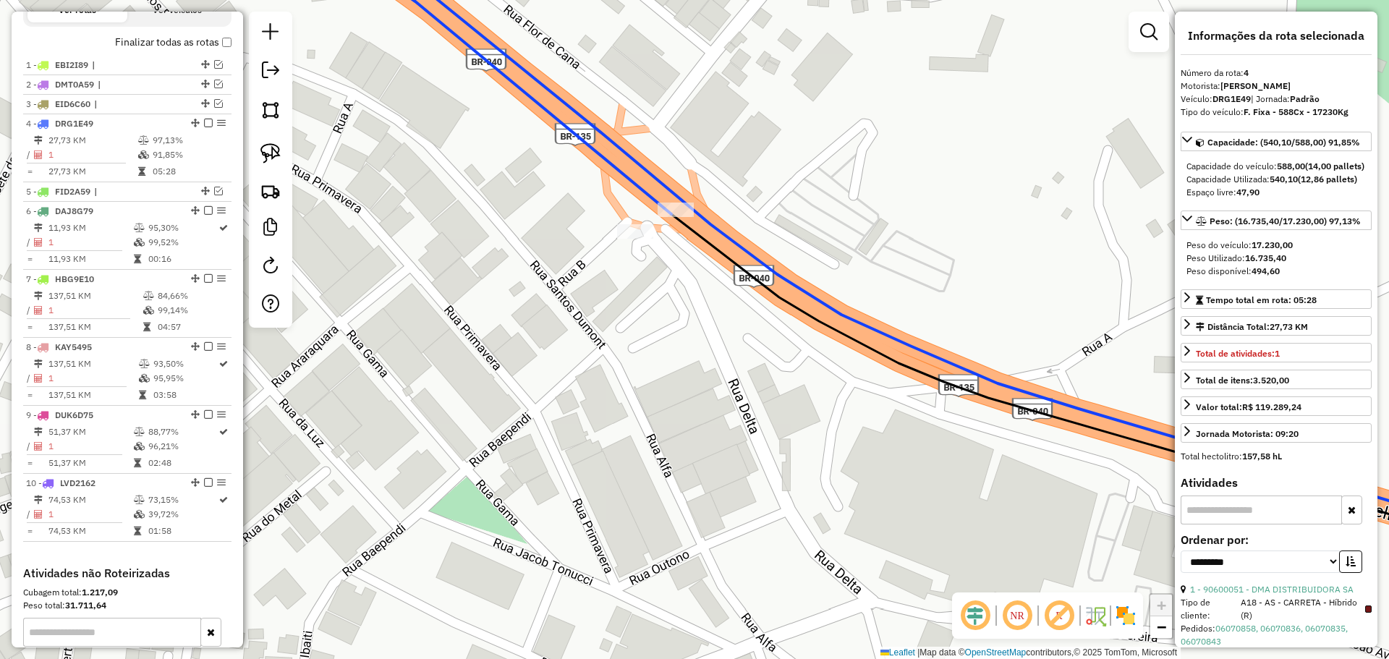
scroll to position [72, 0]
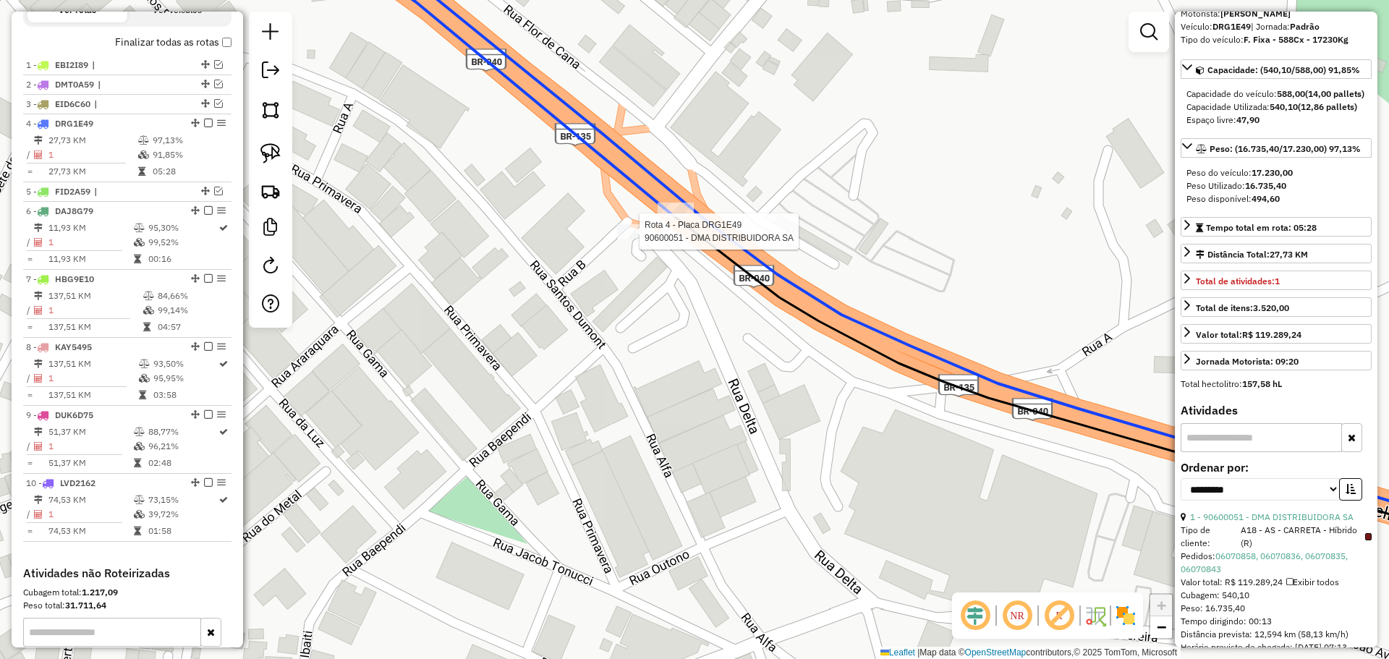
click at [638, 239] on div at bounding box center [635, 231] width 36 height 14
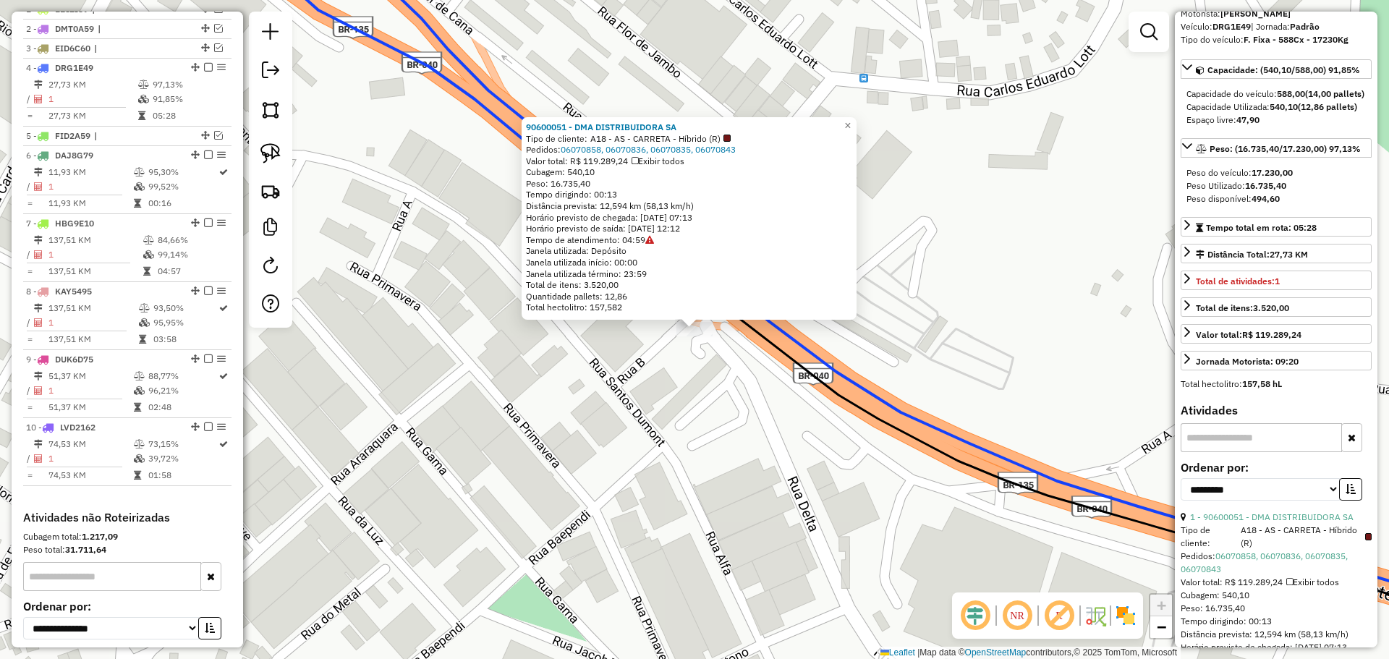
scroll to position [637, 0]
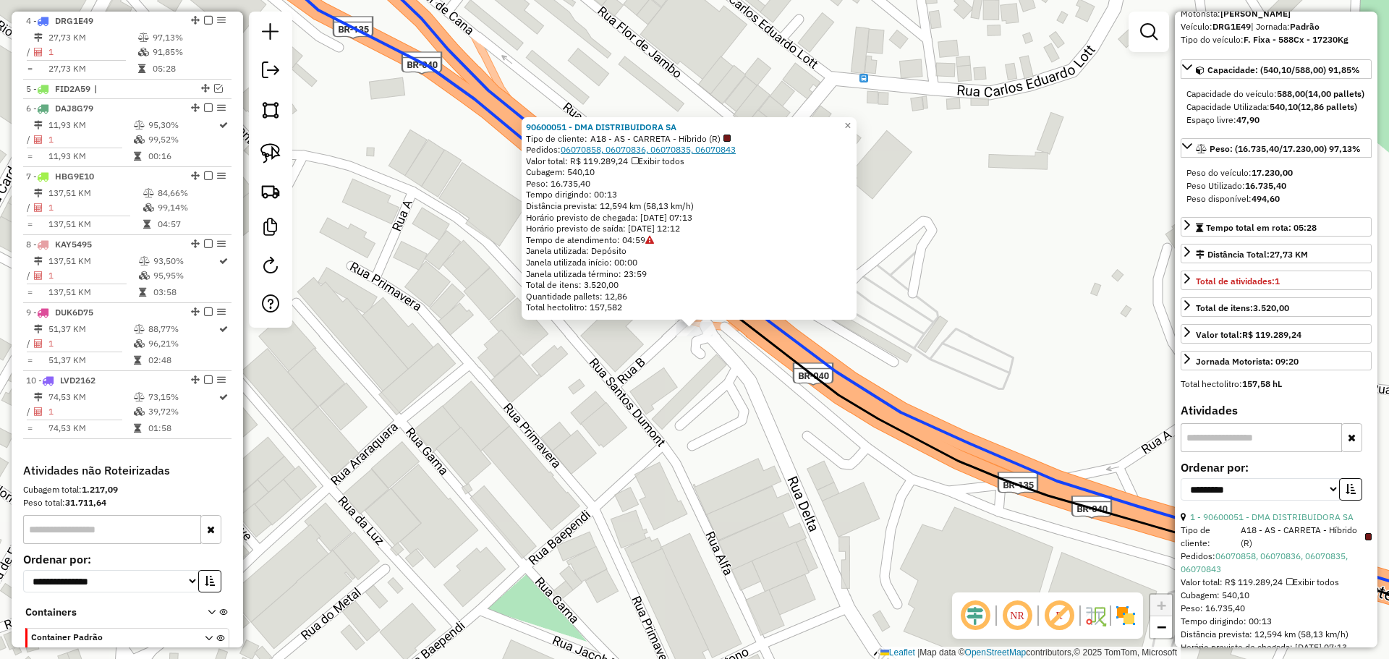
click at [600, 151] on link "06070858, 06070836, 06070835, 06070843" at bounding box center [648, 149] width 175 height 11
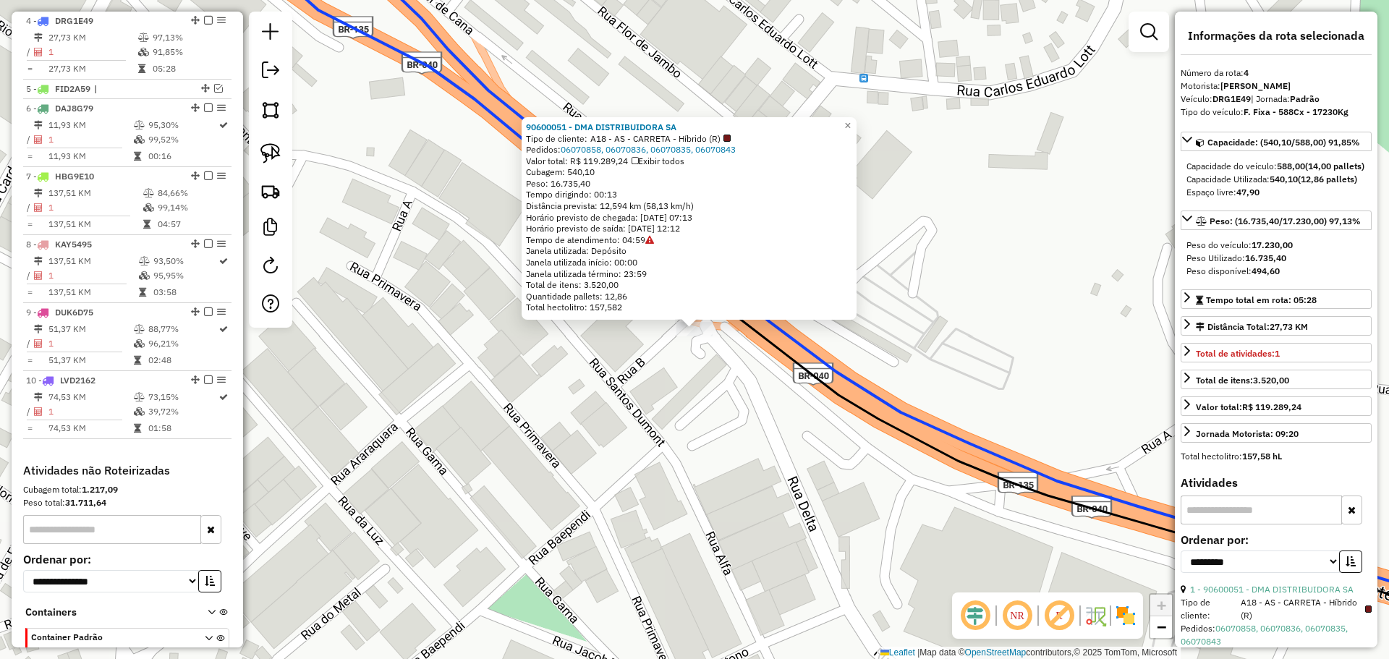
click at [1228, 98] on strong "DRG1E49" at bounding box center [1232, 98] width 38 height 11
copy div "DRG1E49"
click at [737, 383] on div "90600051 - DMA DISTRIBUIDORA SA Tipo de cliente: A18 - AS - CARRETA - Híbrido (…" at bounding box center [694, 329] width 1389 height 659
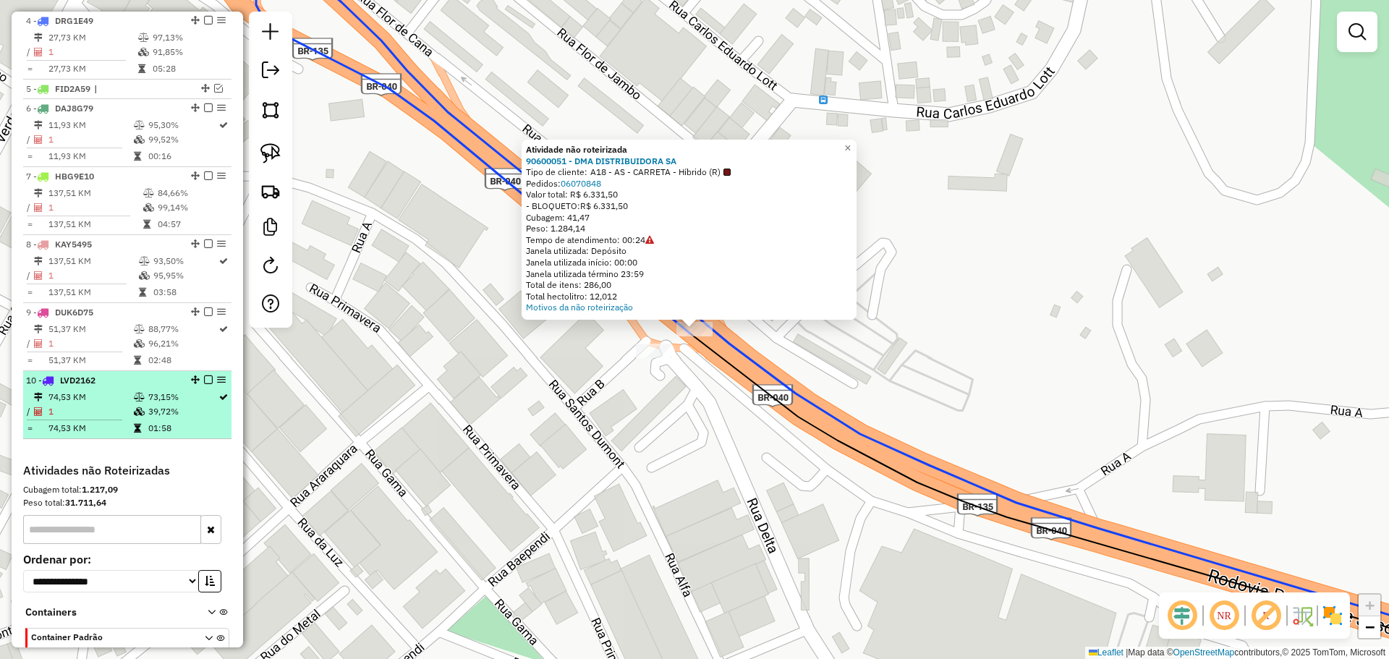
click at [120, 397] on td "74,53 KM" at bounding box center [90, 397] width 85 height 14
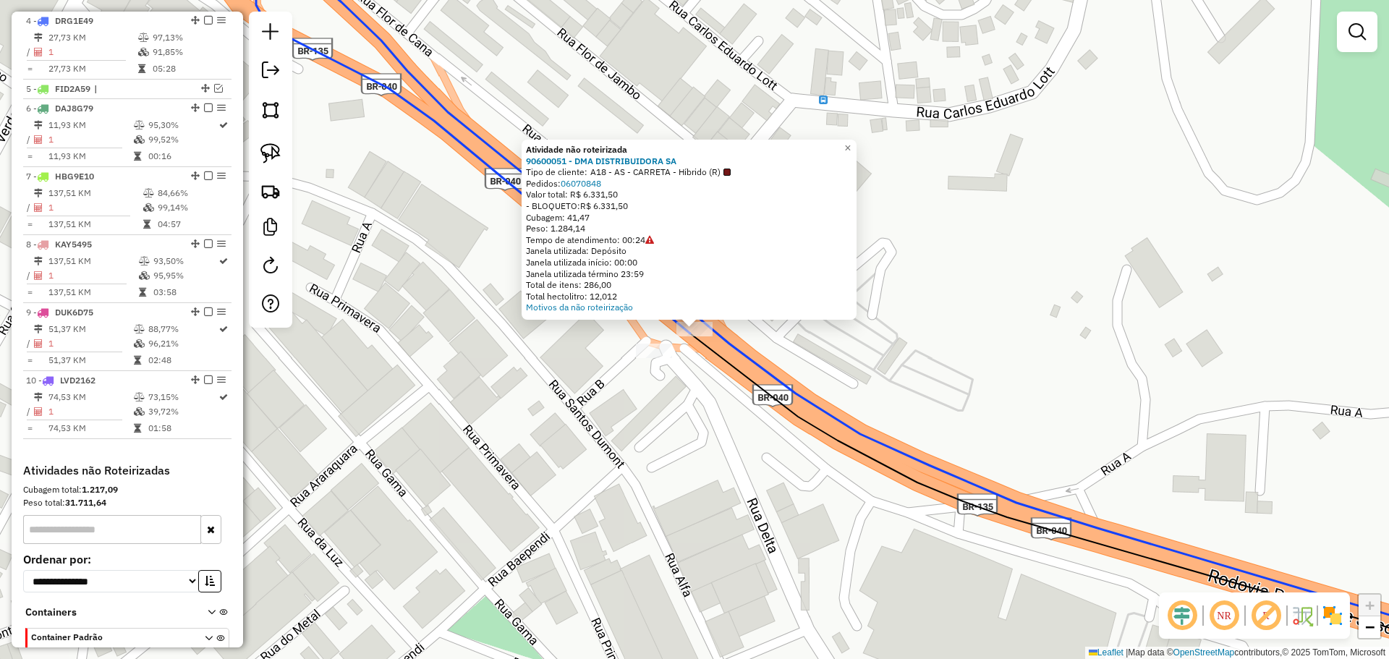
select select "**********"
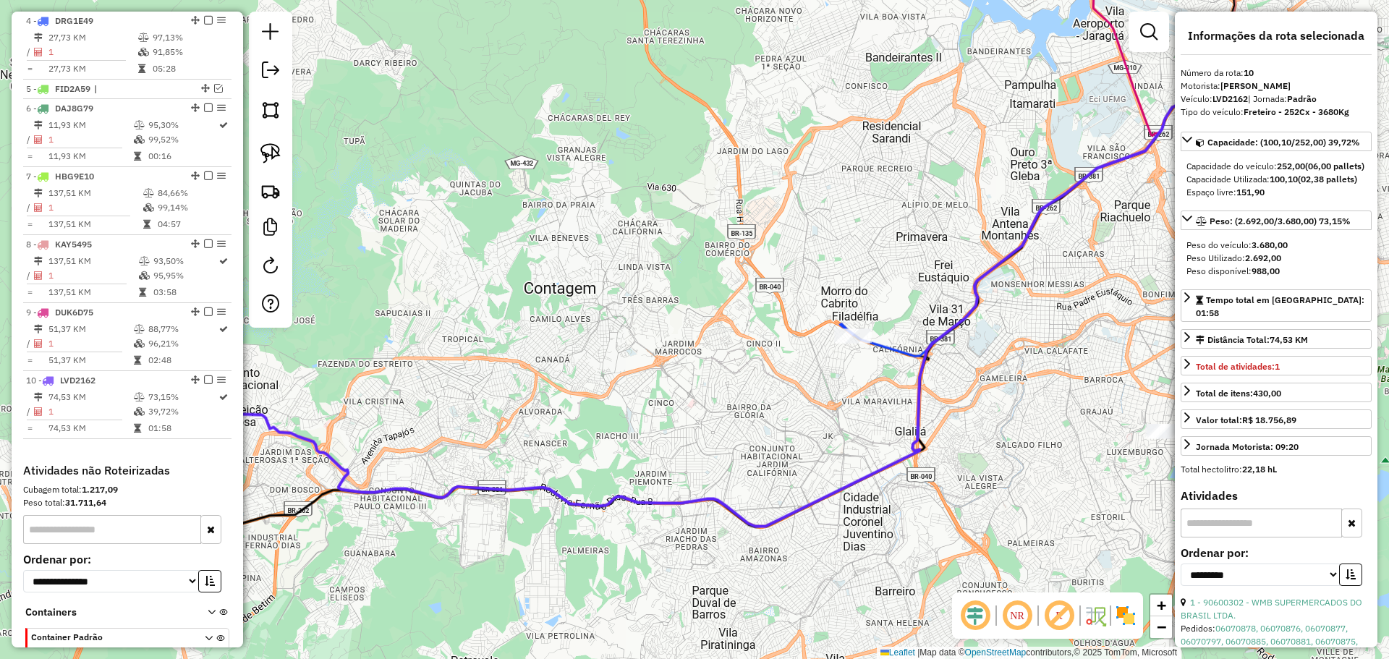
scroll to position [247, 0]
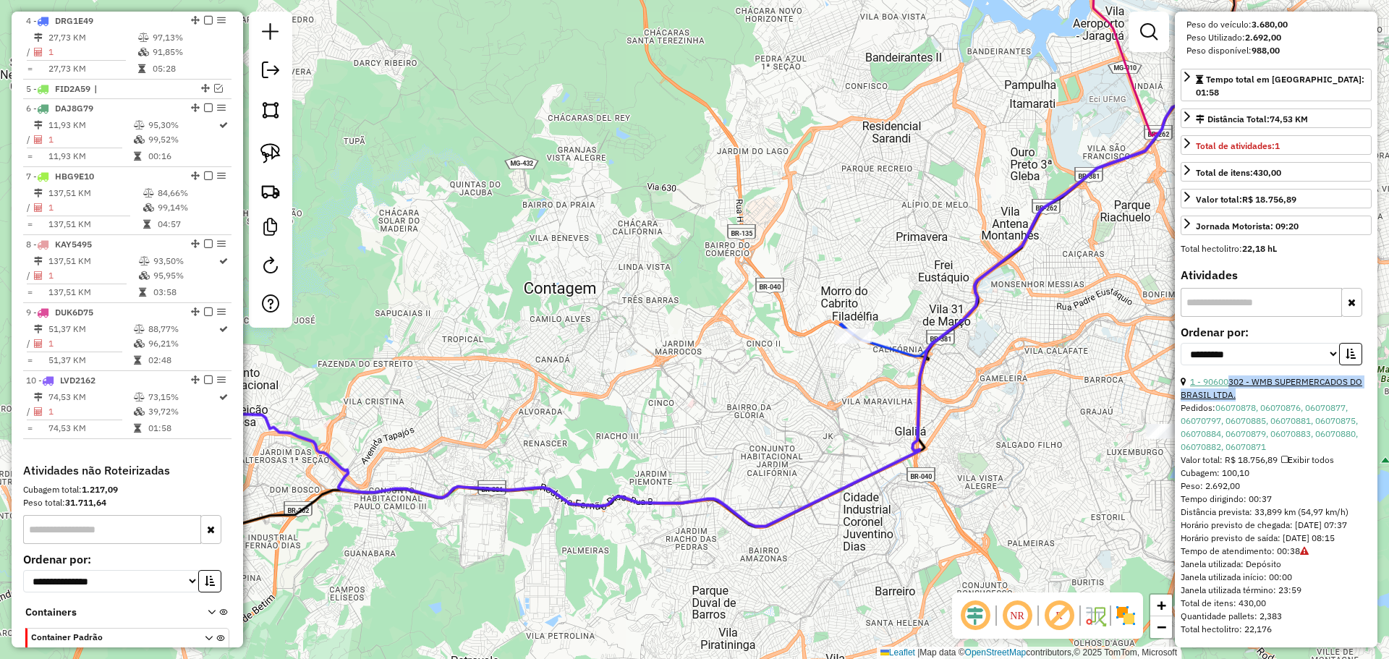
drag, startPoint x: 1247, startPoint y: 378, endPoint x: 1229, endPoint y: 367, distance: 21.5
click at [1229, 376] on div "1 - 90600302 - WMB SUPERMERCADOS DO BRASIL LTDA." at bounding box center [1276, 389] width 191 height 26
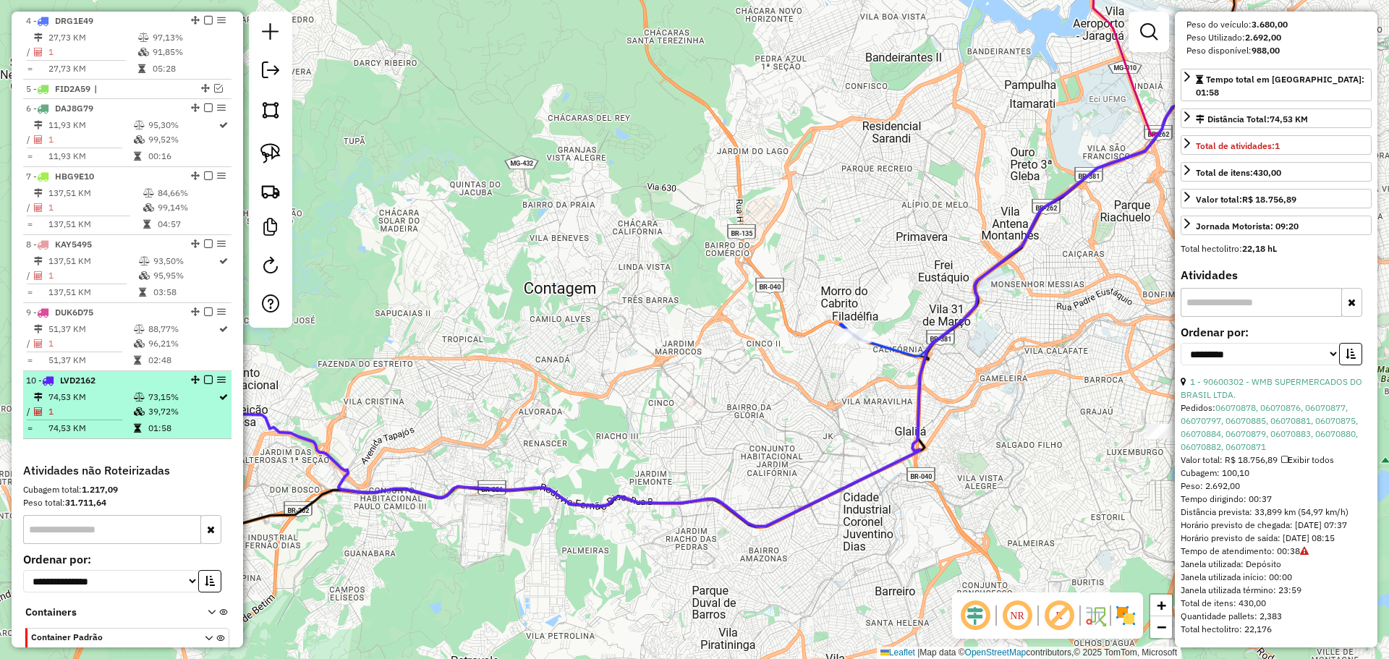
click at [74, 398] on td "74,53 KM" at bounding box center [90, 397] width 85 height 14
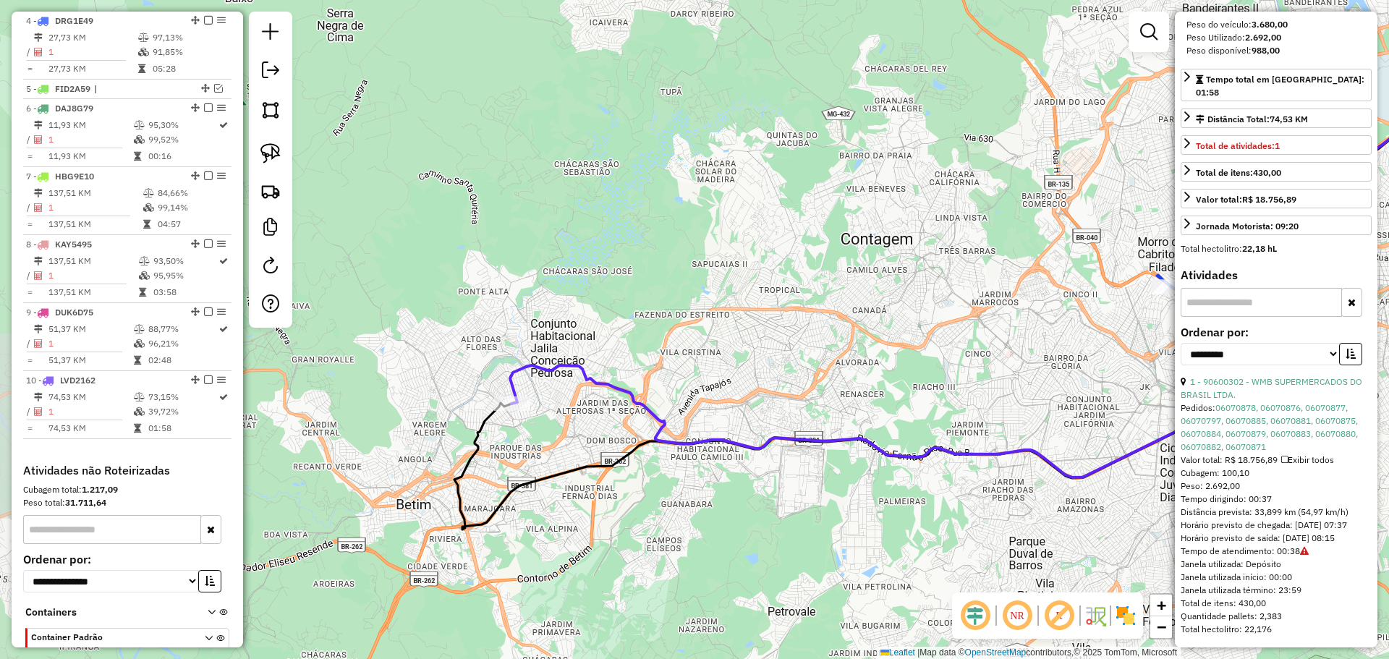
drag, startPoint x: 530, startPoint y: 449, endPoint x: 836, endPoint y: 400, distance: 310.0
click at [836, 400] on div "Janela de atendimento Grade de atendimento Capacidade Transportadoras Veículos …" at bounding box center [694, 329] width 1389 height 659
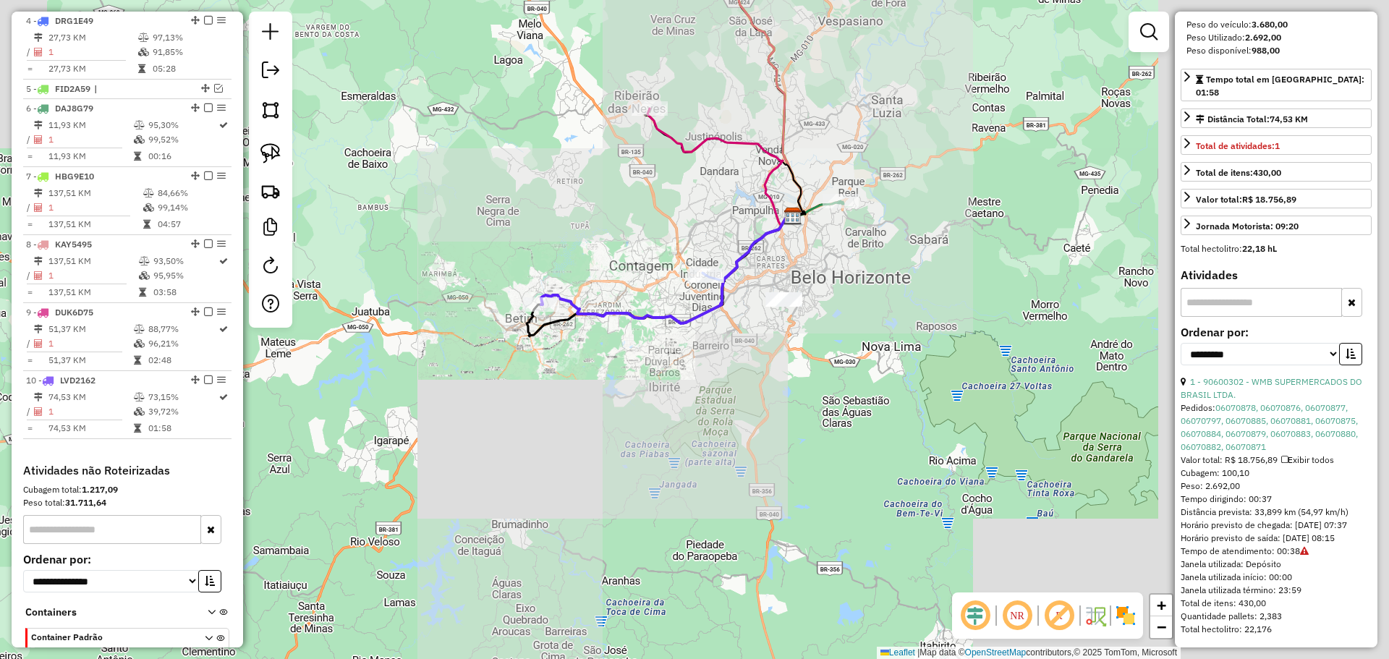
drag, startPoint x: 839, startPoint y: 302, endPoint x: 695, endPoint y: 317, distance: 144.8
click at [704, 315] on div "Janela de atendimento Grade de atendimento Capacidade Transportadoras Veículos …" at bounding box center [694, 329] width 1389 height 659
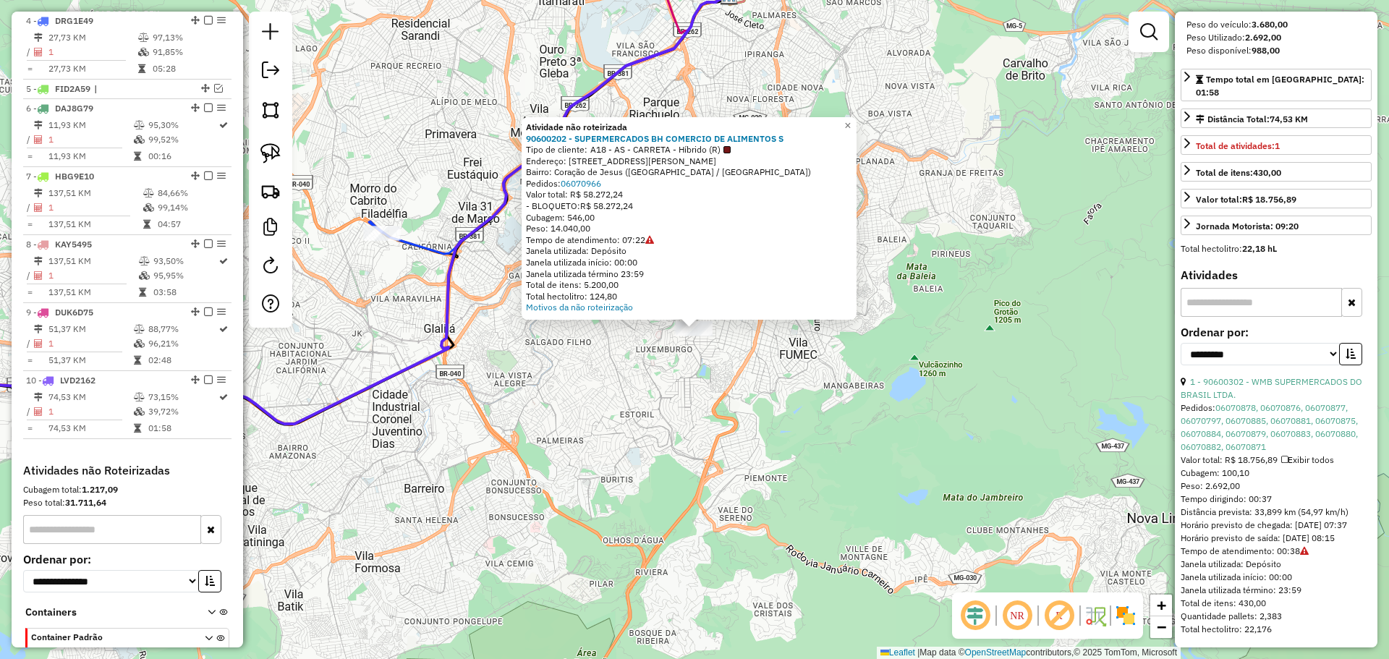
click at [668, 374] on div "Atividade não roteirizada 90600202 - SUPERMERCADOS BH COMERCIO DE ALIMENTOS S T…" at bounding box center [694, 329] width 1389 height 659
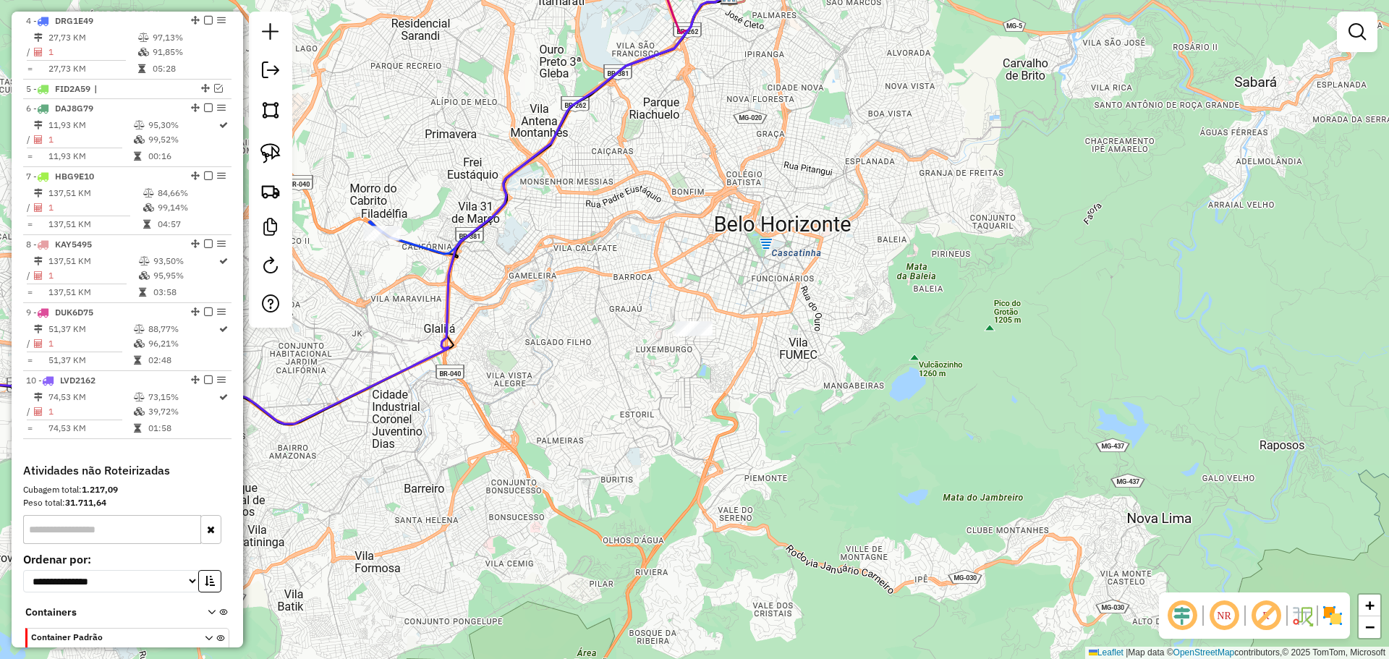
drag, startPoint x: 276, startPoint y: 149, endPoint x: 576, endPoint y: 284, distance: 328.7
click at [276, 149] on img at bounding box center [270, 153] width 20 height 20
drag, startPoint x: 662, startPoint y: 389, endPoint x: 735, endPoint y: 268, distance: 140.6
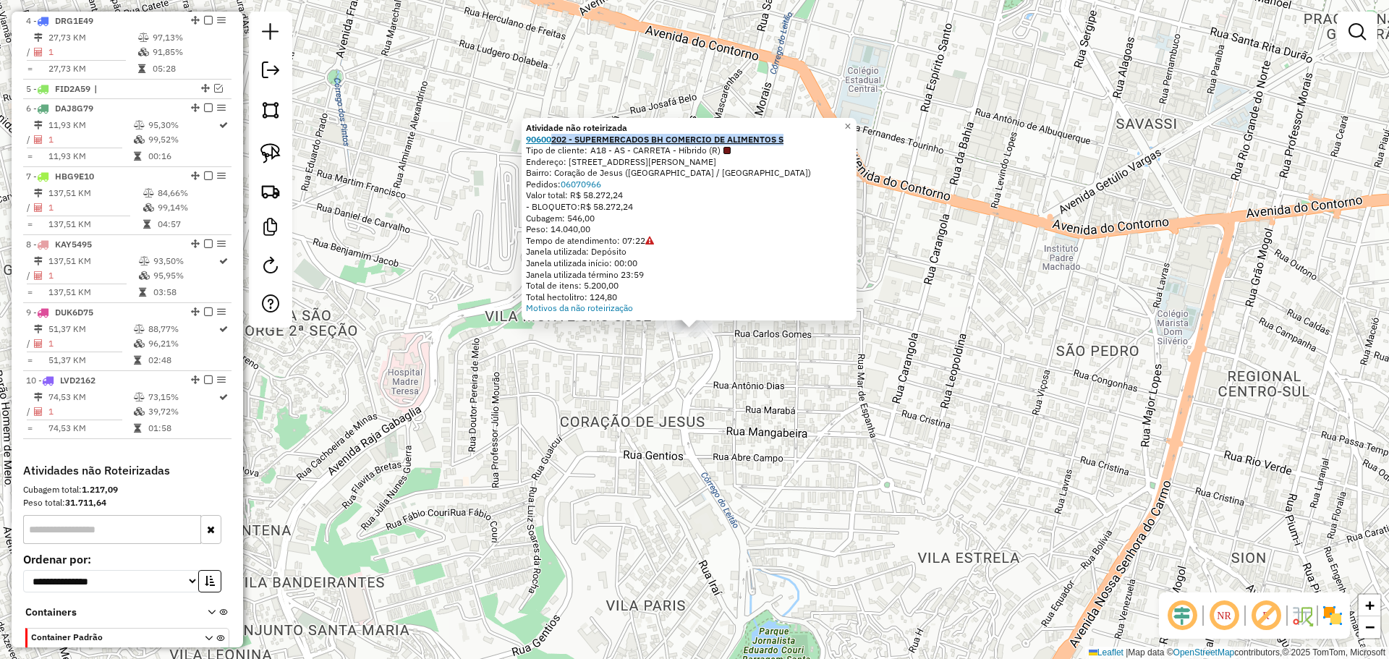
drag, startPoint x: 802, startPoint y: 140, endPoint x: 556, endPoint y: 140, distance: 245.3
click at [556, 140] on div "90600202 - SUPERMERCADOS BH COMERCIO DE ALIMENTOS S" at bounding box center [689, 140] width 326 height 12
copy strong "202 - SUPERMERCADOS BH COMERCIO DE ALIMENTOS S"
drag, startPoint x: 274, startPoint y: 149, endPoint x: 314, endPoint y: 153, distance: 40.8
click at [274, 149] on img at bounding box center [270, 153] width 20 height 20
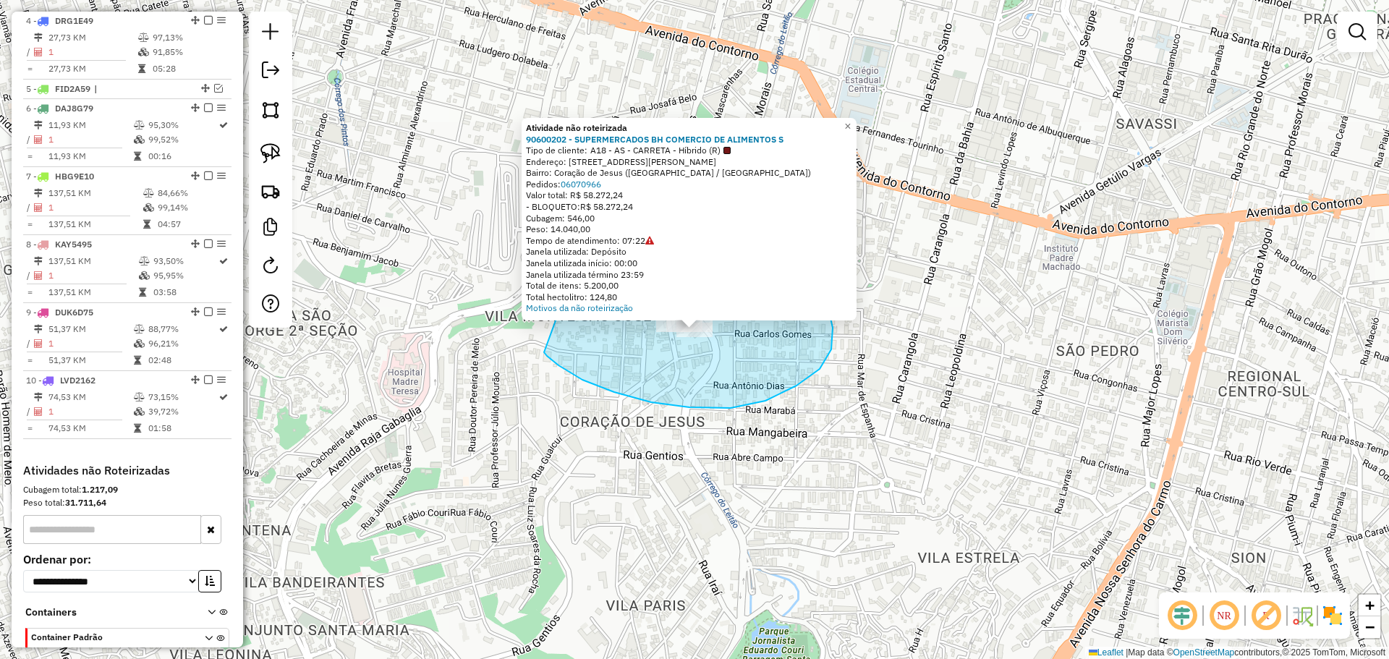
drag, startPoint x: 544, startPoint y: 352, endPoint x: 465, endPoint y: 218, distance: 156.0
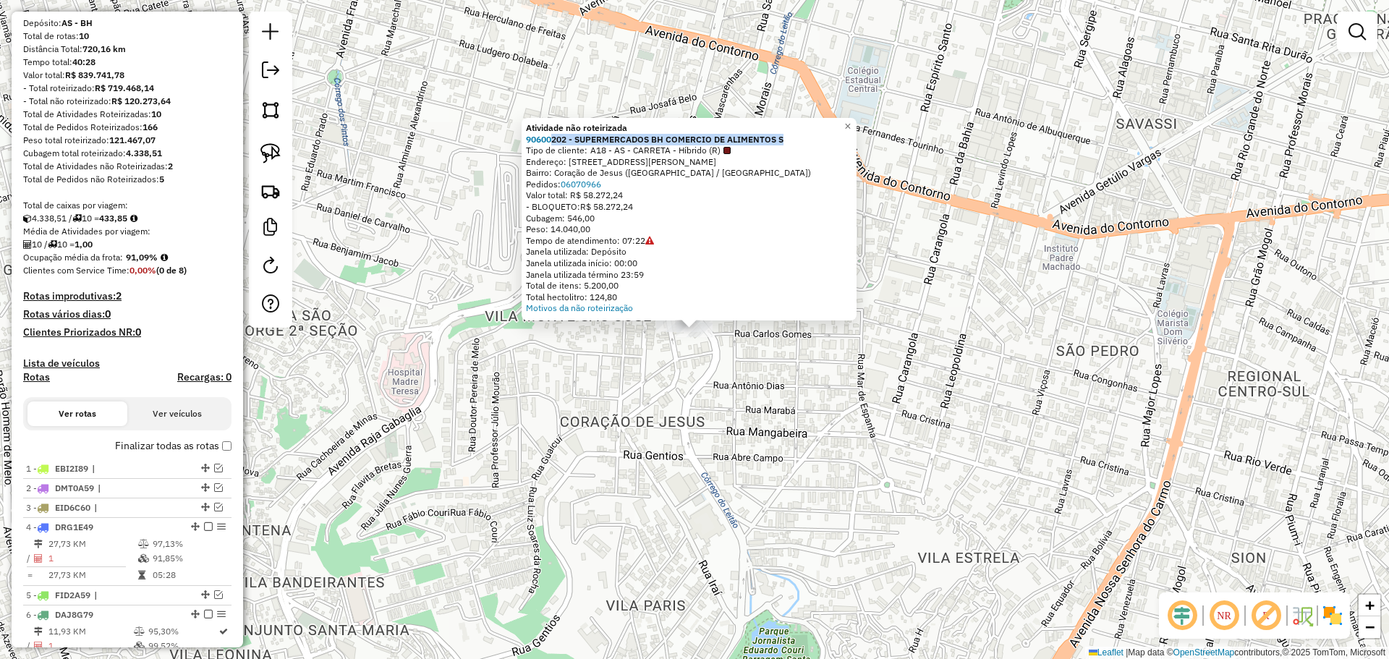
scroll to position [0, 0]
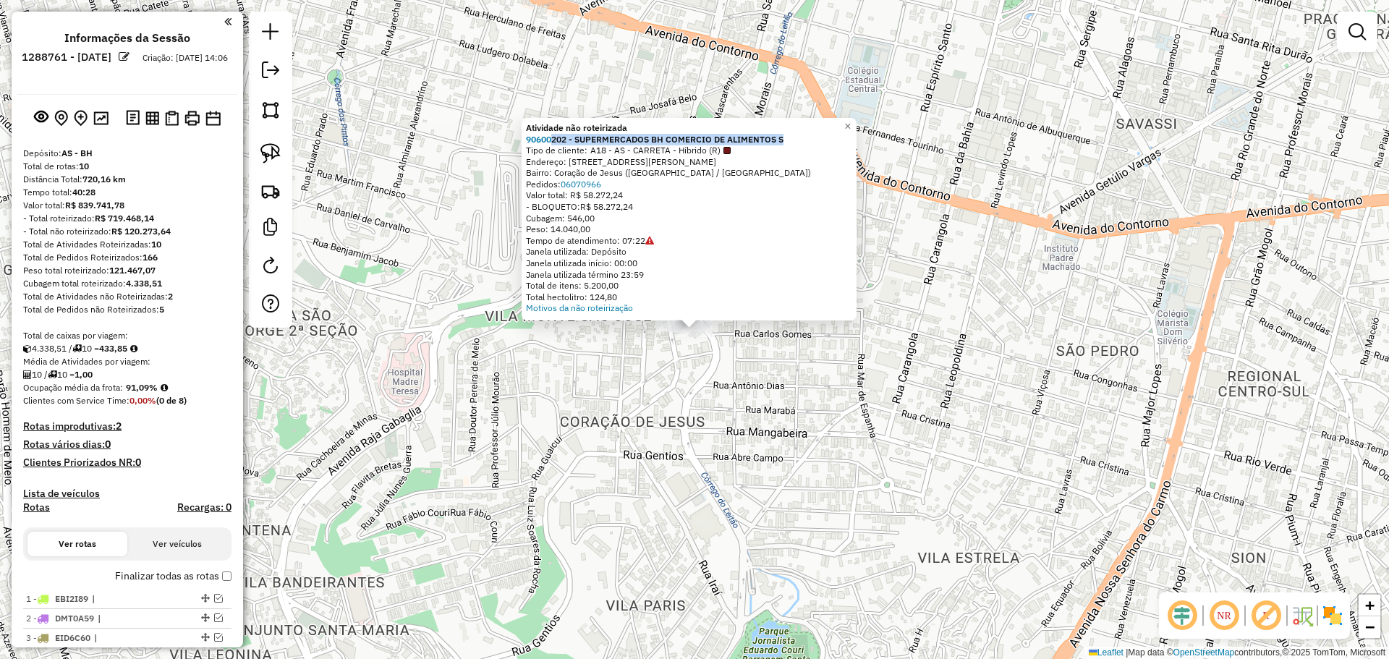
drag, startPoint x: 540, startPoint y: 462, endPoint x: 605, endPoint y: 432, distance: 71.9
click at [546, 456] on div "Atividade não roteirizada 90600202 - SUPERMERCADOS BH COMERCIO DE ALIMENTOS S T…" at bounding box center [694, 329] width 1389 height 659
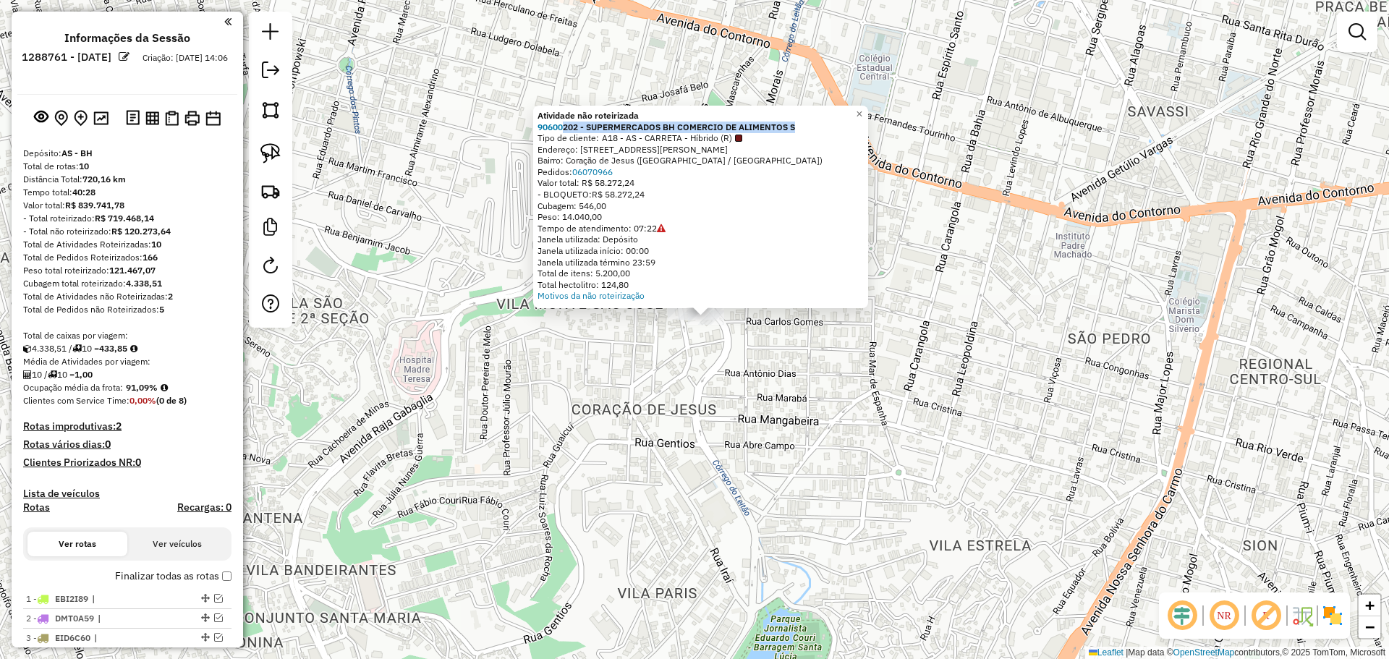
click at [682, 387] on div "Atividade não roteirizada 90600202 - SUPERMERCADOS BH COMERCIO DE ALIMENTOS S T…" at bounding box center [694, 329] width 1389 height 659
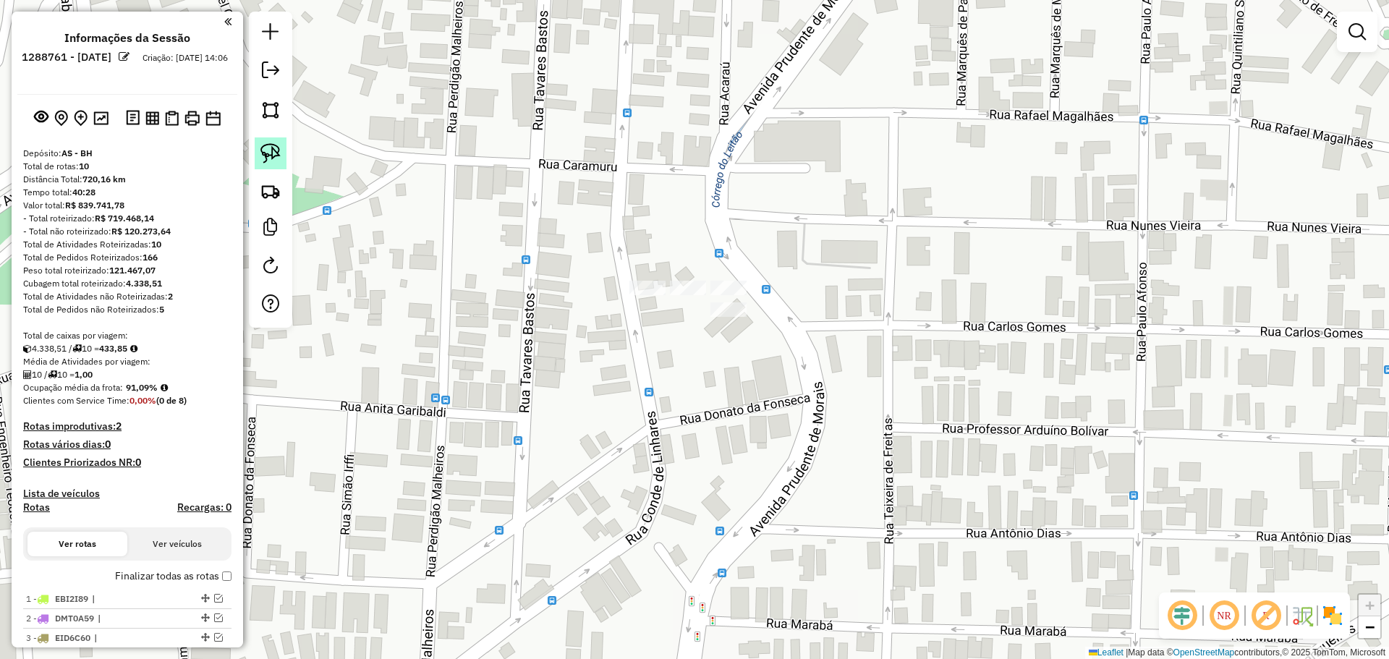
click at [263, 152] on img at bounding box center [270, 153] width 20 height 20
drag, startPoint x: 609, startPoint y: 266, endPoint x: 616, endPoint y: 247, distance: 20.2
click at [278, 152] on img at bounding box center [270, 153] width 20 height 20
drag, startPoint x: 668, startPoint y: 263, endPoint x: 695, endPoint y: 260, distance: 26.9
drag, startPoint x: 271, startPoint y: 145, endPoint x: 630, endPoint y: 263, distance: 377.8
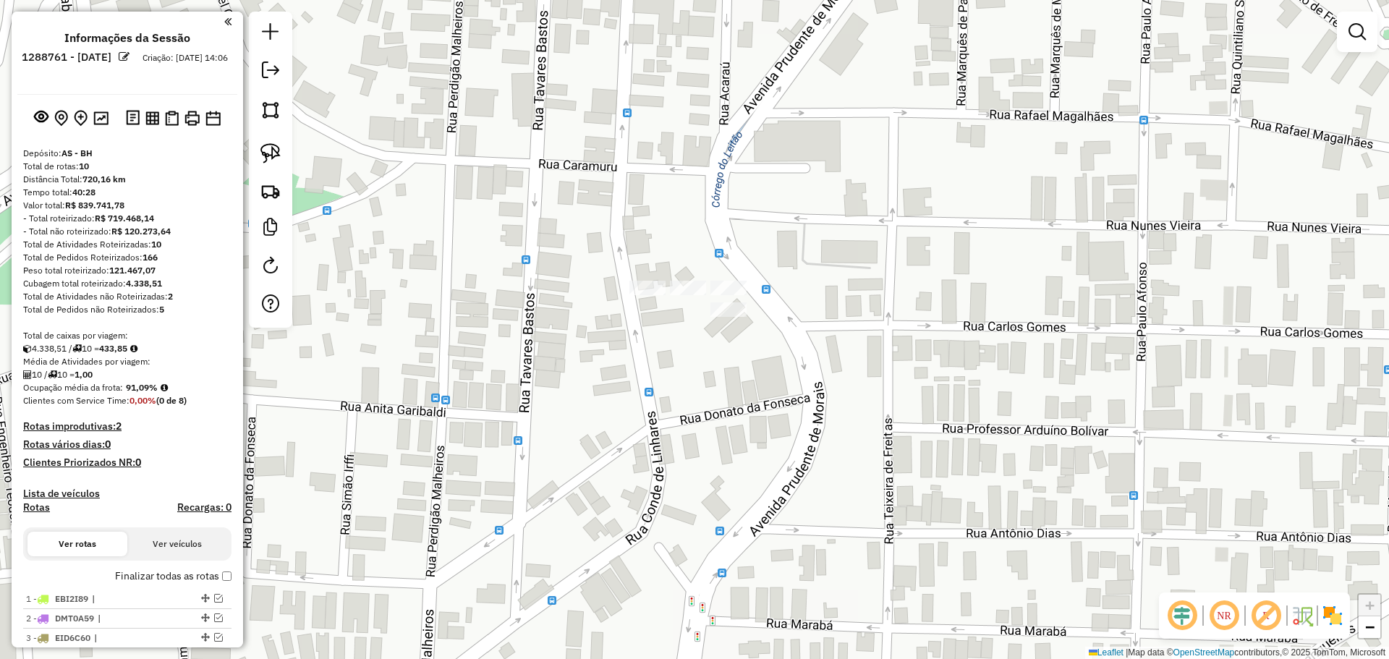
click at [273, 145] on img at bounding box center [270, 153] width 20 height 20
drag, startPoint x: 698, startPoint y: 279, endPoint x: 755, endPoint y: 270, distance: 57.9
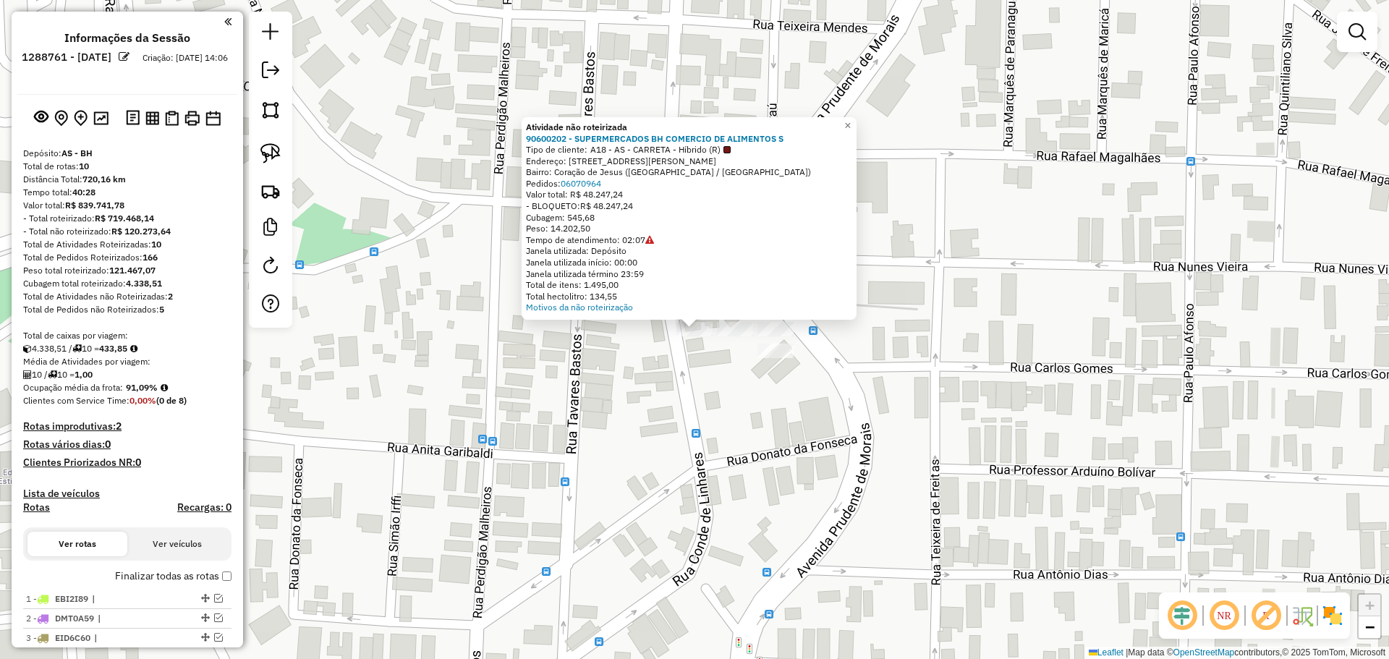
drag, startPoint x: 605, startPoint y: 219, endPoint x: 574, endPoint y: 219, distance: 30.4
click at [574, 219] on div "Cubagem: 545,68" at bounding box center [689, 218] width 326 height 12
click at [710, 391] on div "Atividade não roteirizada 90600202 - SUPERMERCADOS BH COMERCIO DE ALIMENTOS S T…" at bounding box center [694, 329] width 1389 height 659
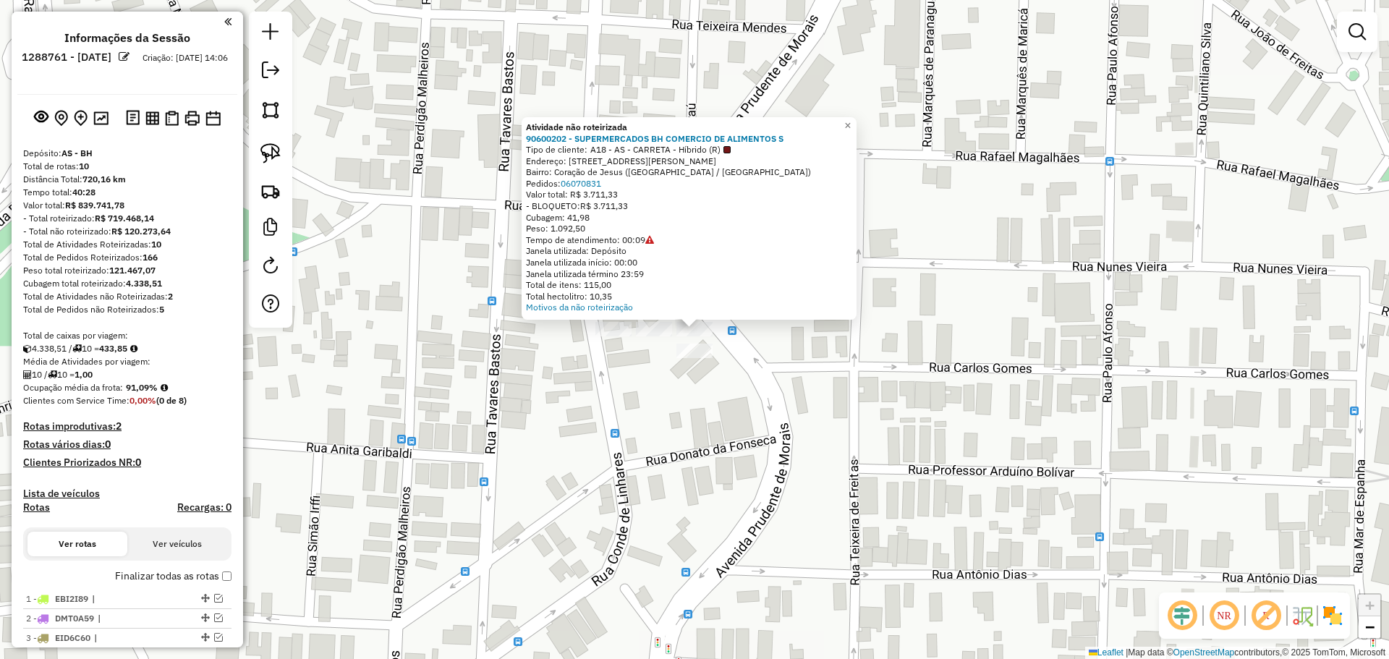
click at [697, 402] on div "Atividade não roteirizada 90600202 - SUPERMERCADOS BH COMERCIO DE ALIMENTOS S T…" at bounding box center [694, 329] width 1389 height 659
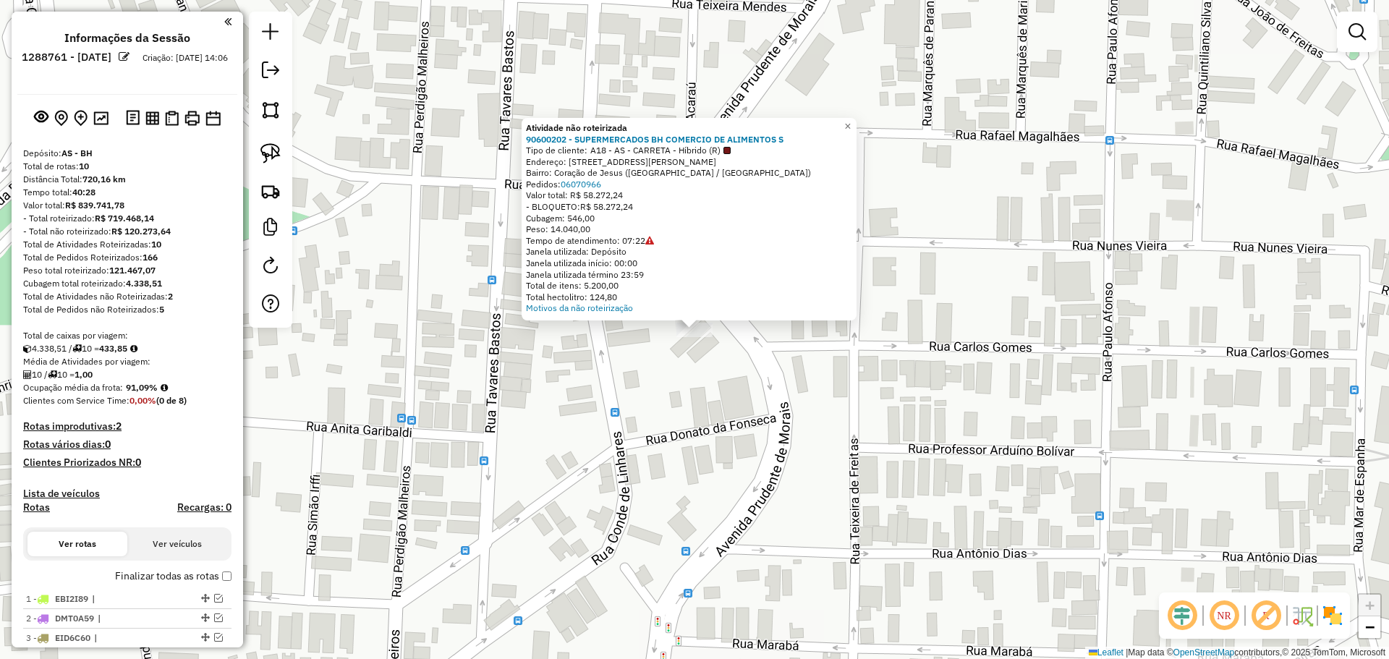
click at [701, 421] on div "Atividade não roteirizada 90600202 - SUPERMERCADOS BH COMERCIO DE ALIMENTOS S T…" at bounding box center [694, 329] width 1389 height 659
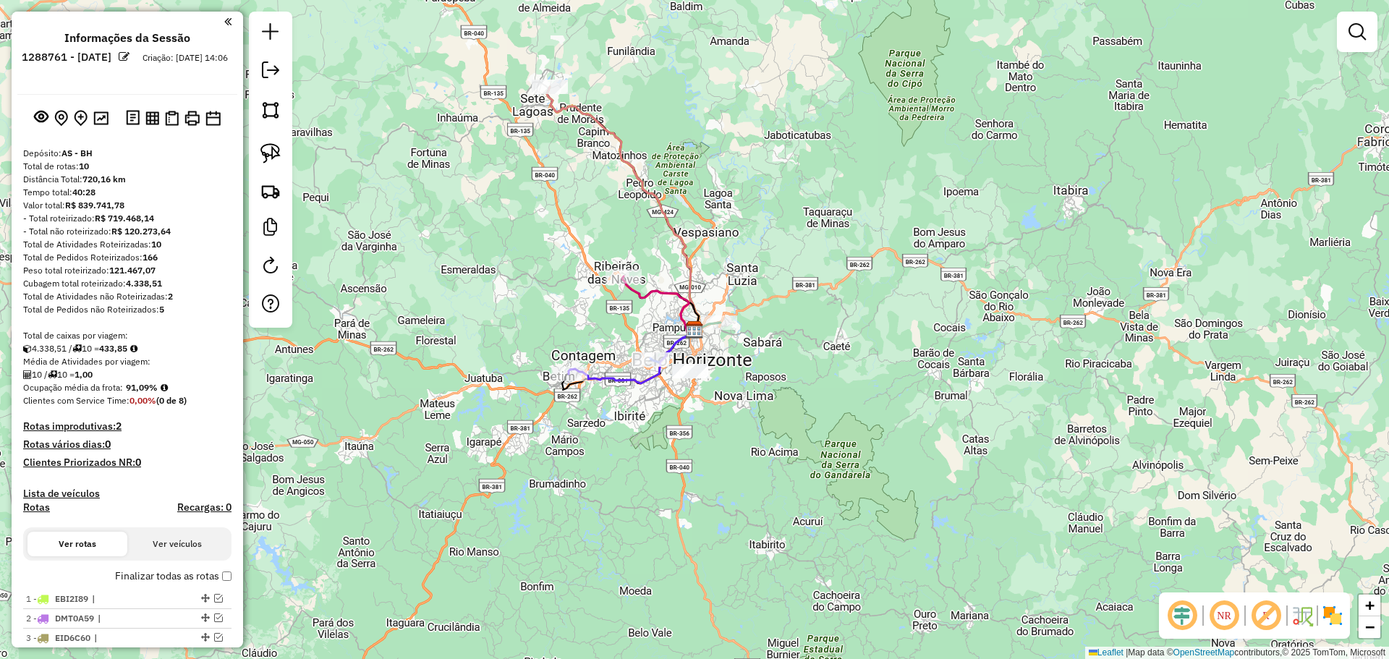
scroll to position [506, 0]
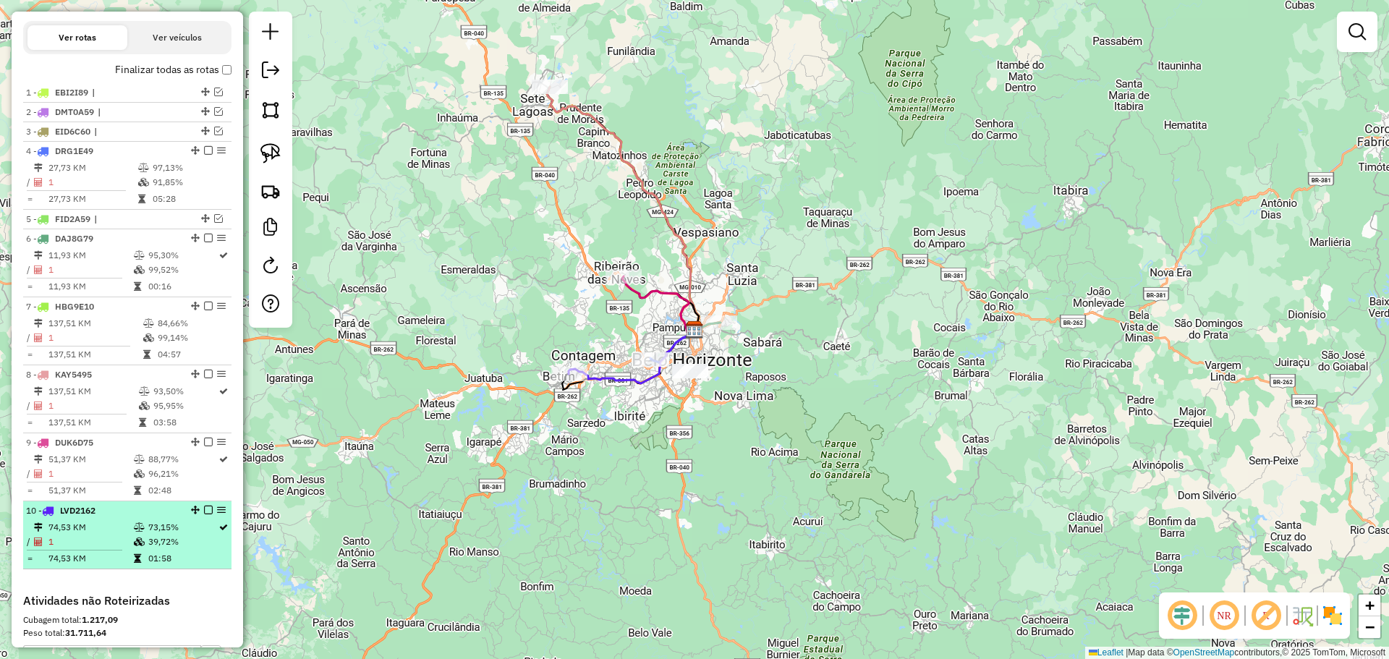
click at [139, 530] on icon at bounding box center [139, 527] width 11 height 9
select select "**********"
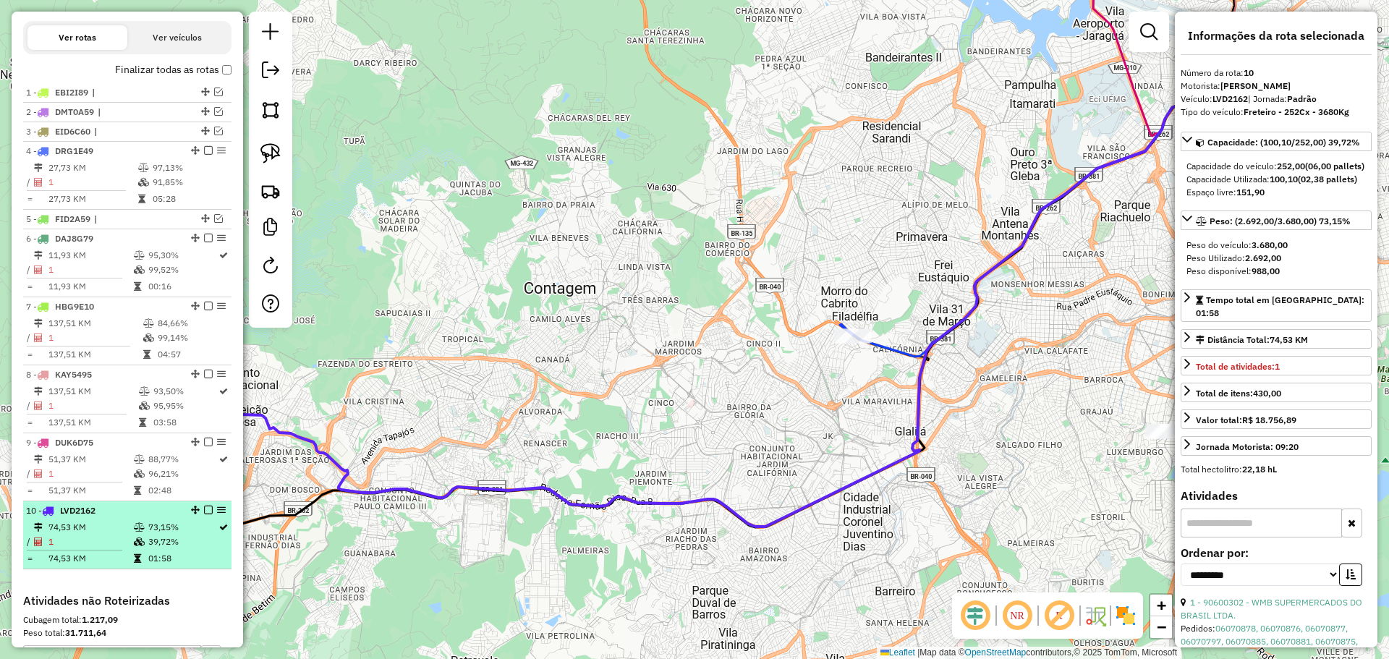
click at [204, 513] on em at bounding box center [208, 510] width 9 height 9
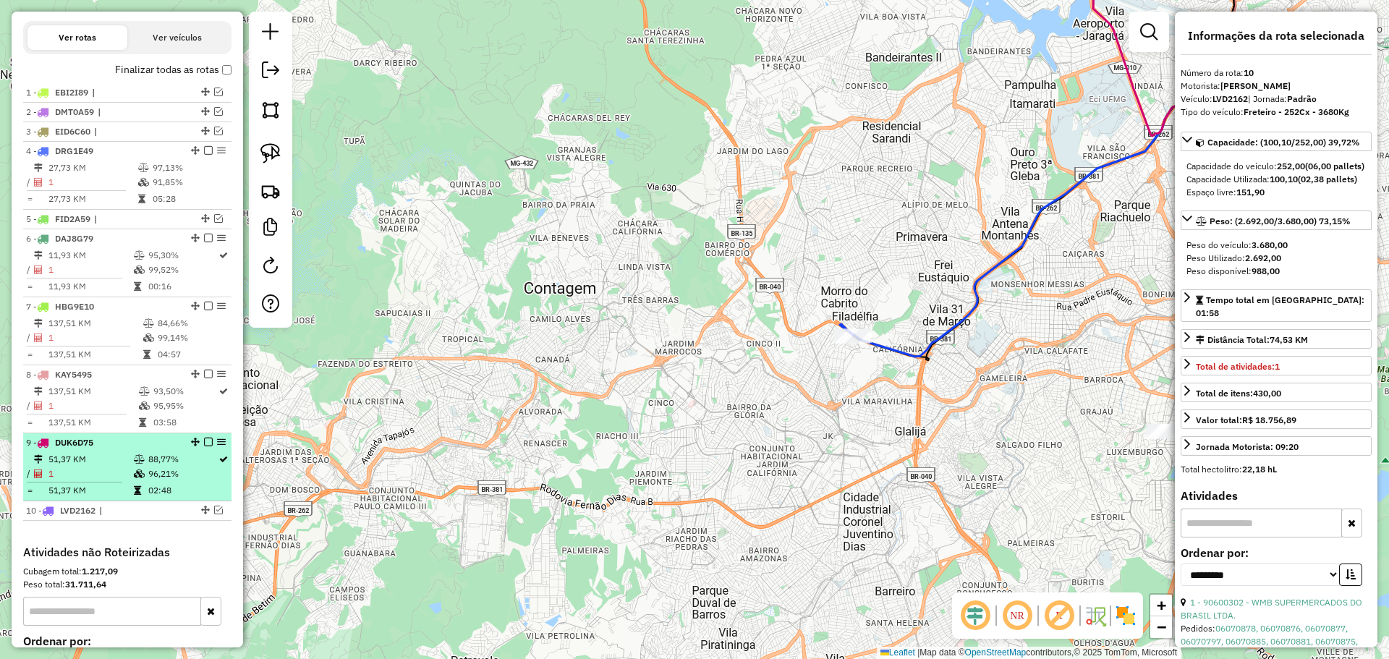
click at [135, 444] on div "9 - DUK6D75" at bounding box center [102, 442] width 153 height 13
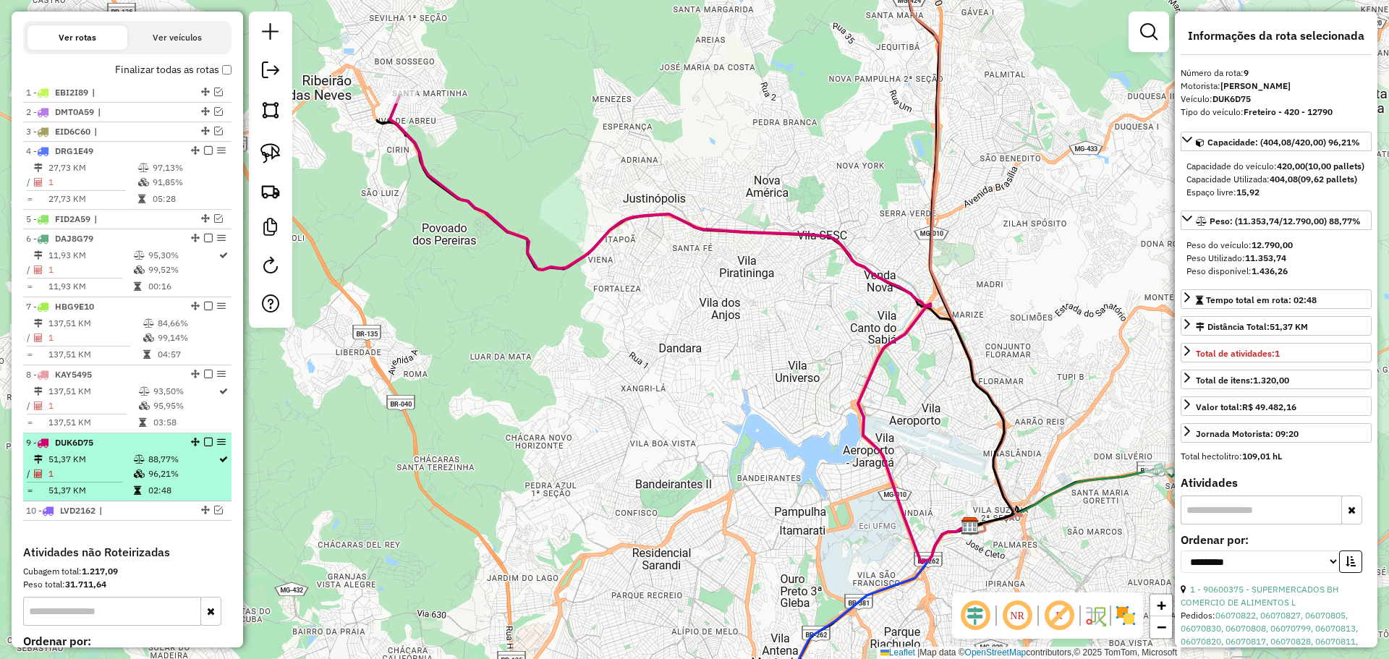
click at [204, 442] on em at bounding box center [208, 442] width 9 height 9
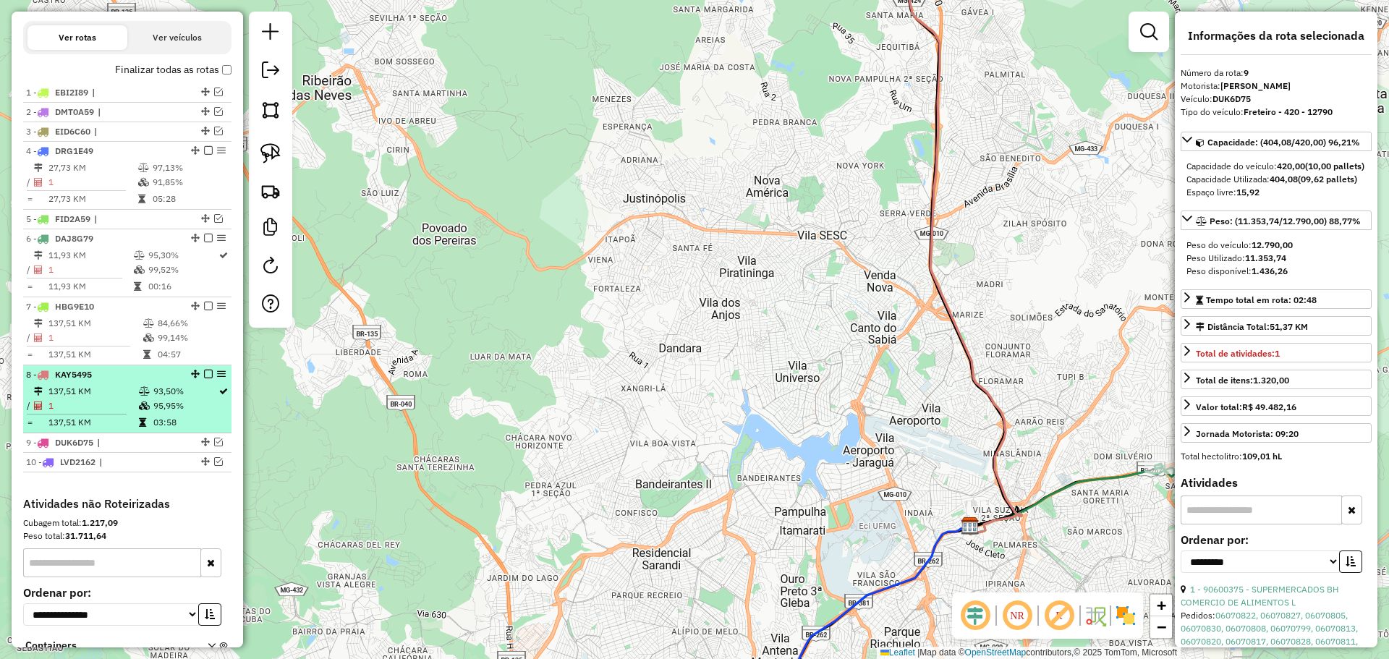
click at [169, 410] on td "95,95%" at bounding box center [185, 406] width 65 height 14
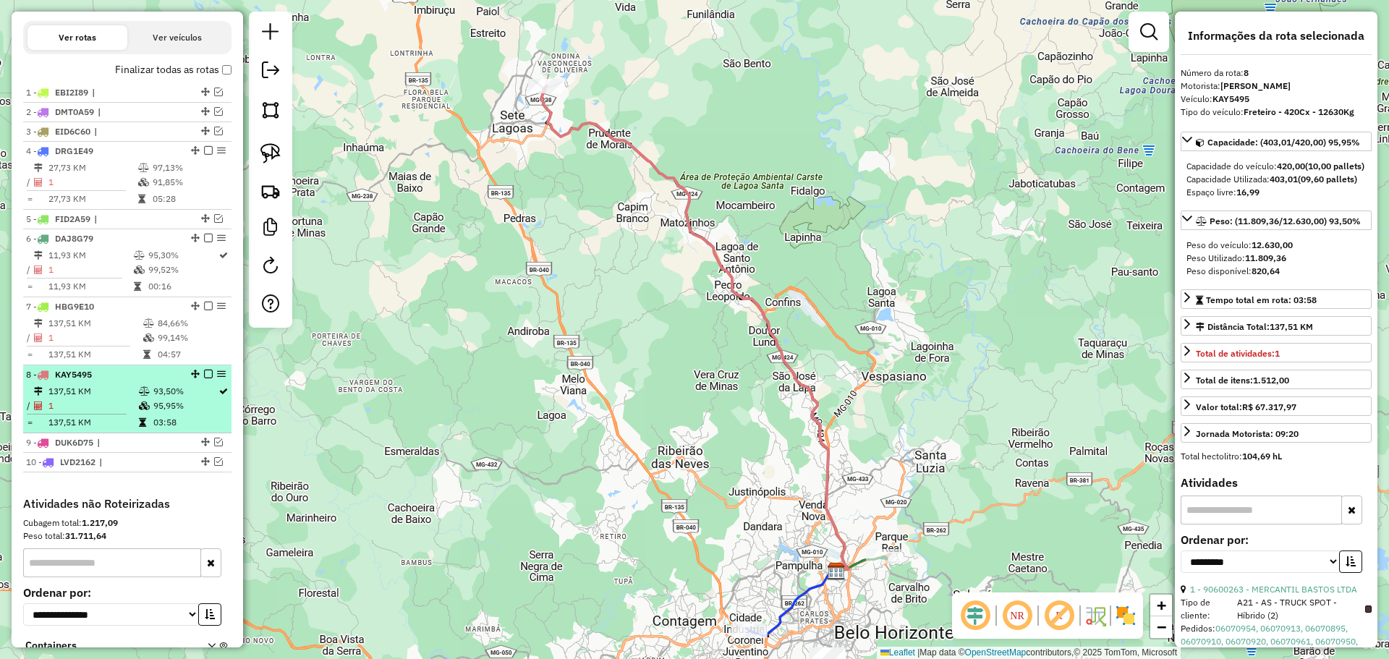
click at [204, 373] on em at bounding box center [208, 374] width 9 height 9
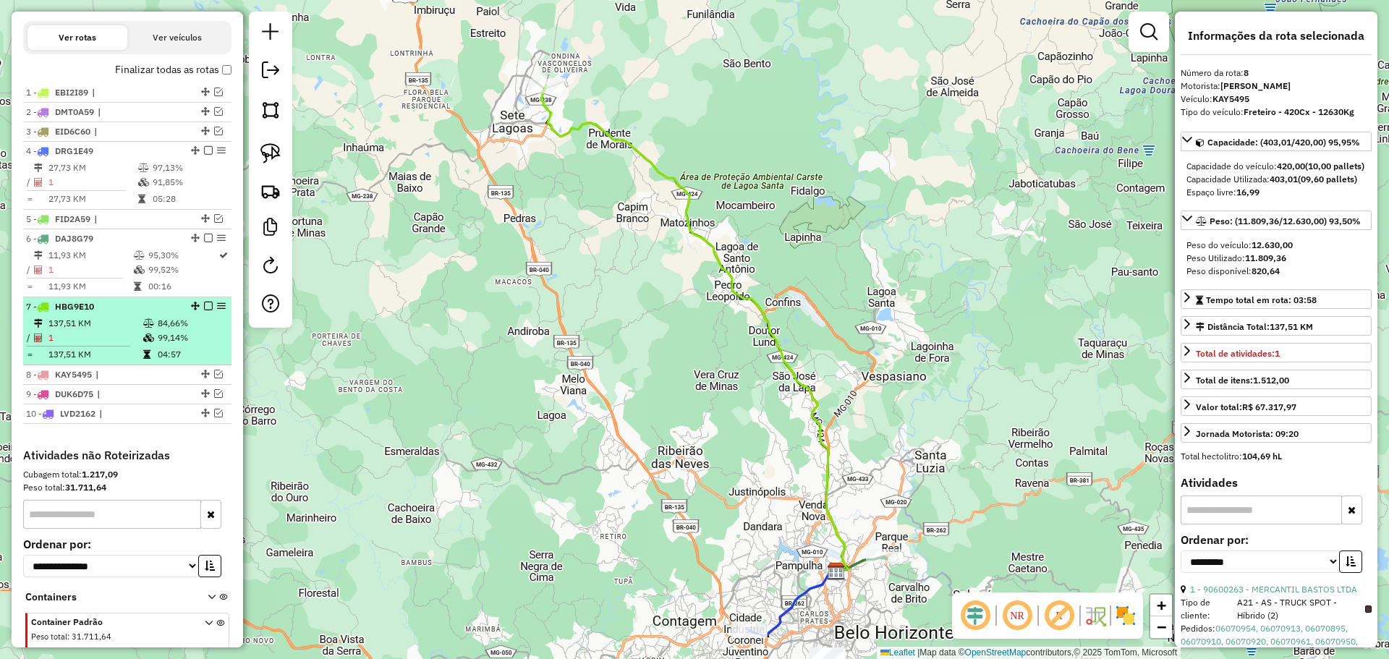
click at [157, 319] on td "84,66%" at bounding box center [191, 323] width 69 height 14
drag, startPoint x: 179, startPoint y: 313, endPoint x: 194, endPoint y: 308, distance: 15.8
click at [178, 313] on div "7 - HBG9E10" at bounding box center [127, 306] width 203 height 13
click at [204, 306] on em at bounding box center [208, 306] width 9 height 9
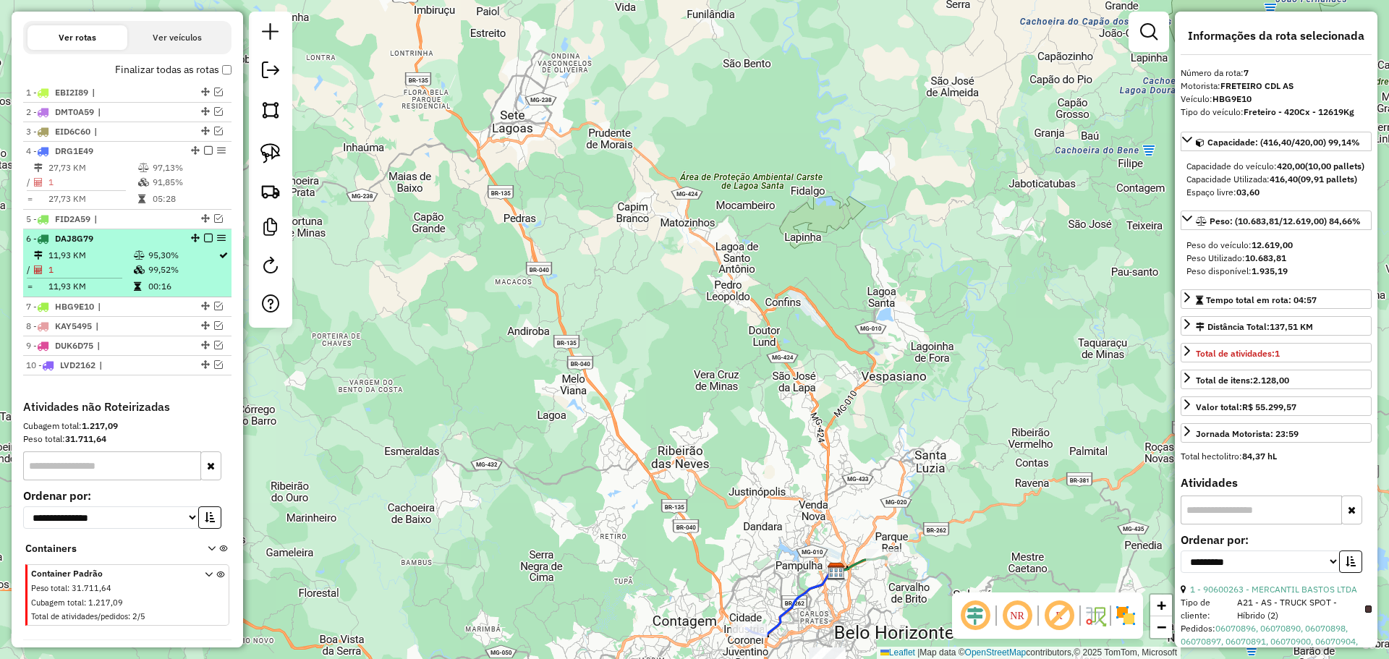
click at [187, 262] on td "95,30%" at bounding box center [183, 255] width 70 height 14
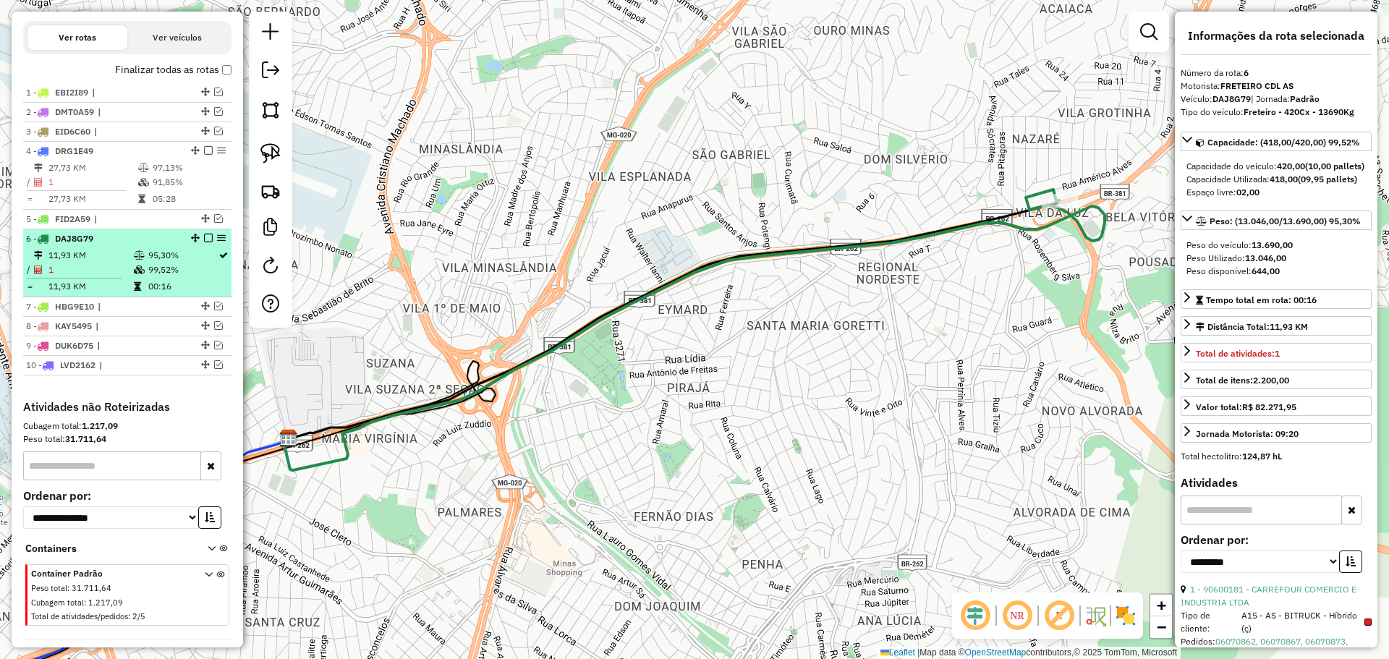
click at [204, 235] on em at bounding box center [208, 238] width 9 height 9
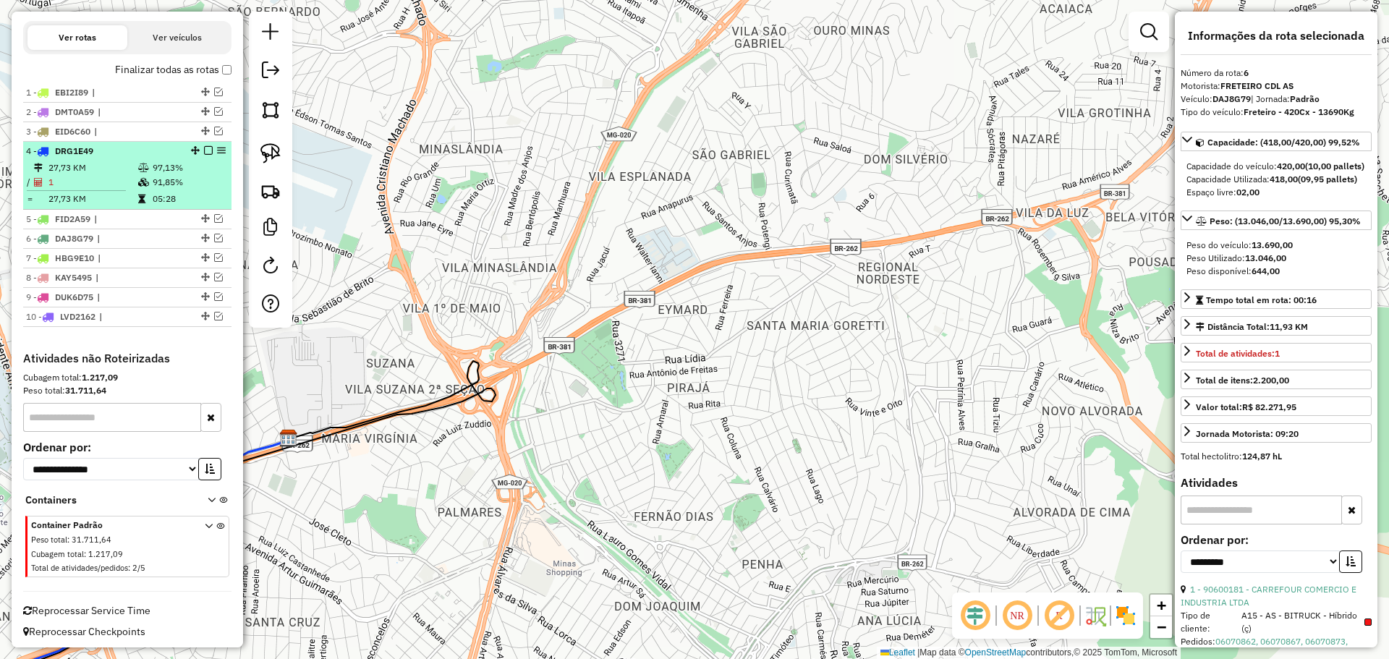
click at [169, 177] on td "91,85%" at bounding box center [188, 182] width 73 height 14
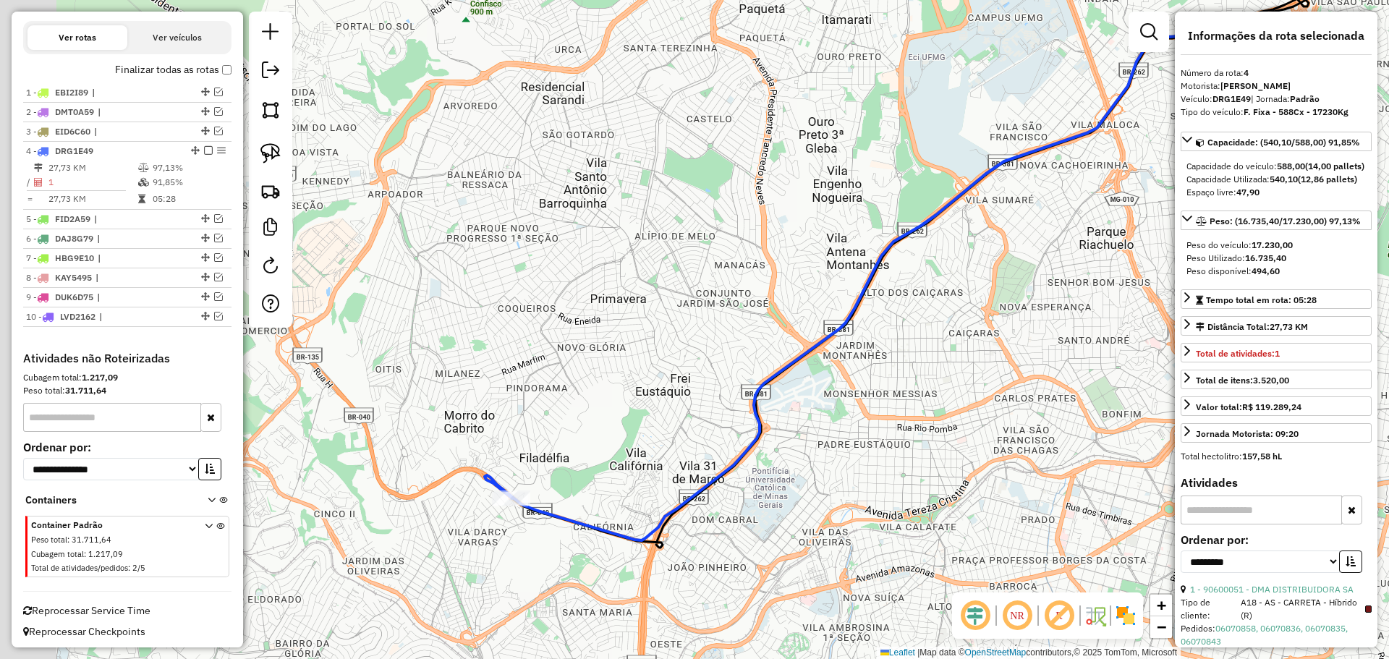
drag, startPoint x: 486, startPoint y: 502, endPoint x: 773, endPoint y: 424, distance: 297.7
click at [773, 424] on div "Janela de atendimento Grade de atendimento Capacidade Transportadoras Veículos …" at bounding box center [694, 329] width 1389 height 659
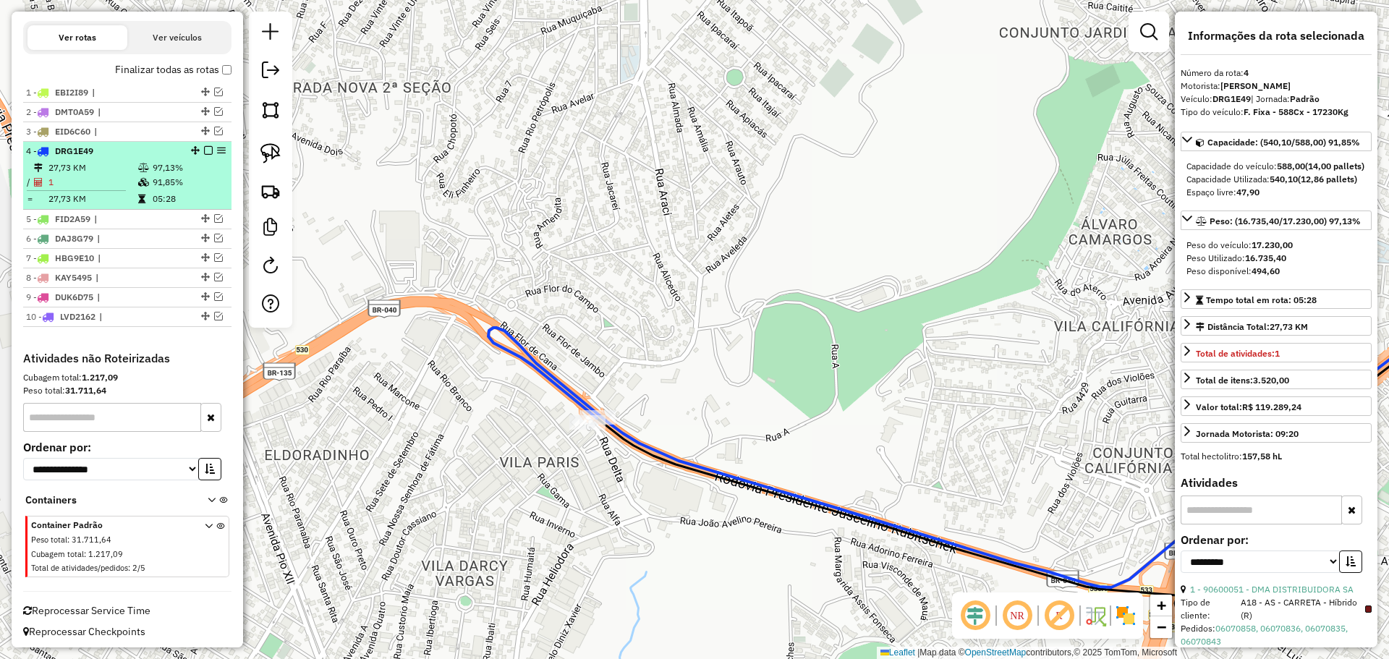
click at [197, 163] on td "97,13%" at bounding box center [188, 168] width 73 height 14
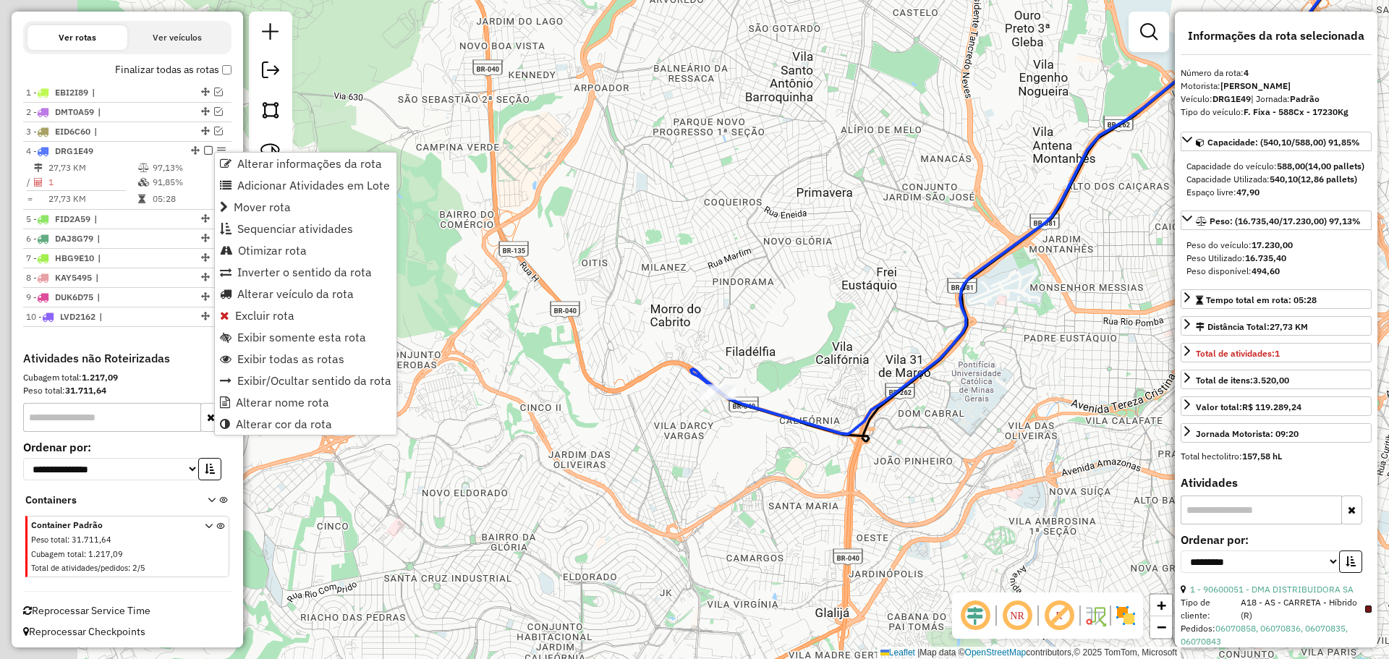
drag, startPoint x: 376, startPoint y: 500, endPoint x: 757, endPoint y: 372, distance: 402.2
click at [786, 328] on div "Janela de atendimento Grade de atendimento Capacidade Transportadoras Veículos …" at bounding box center [694, 329] width 1389 height 659
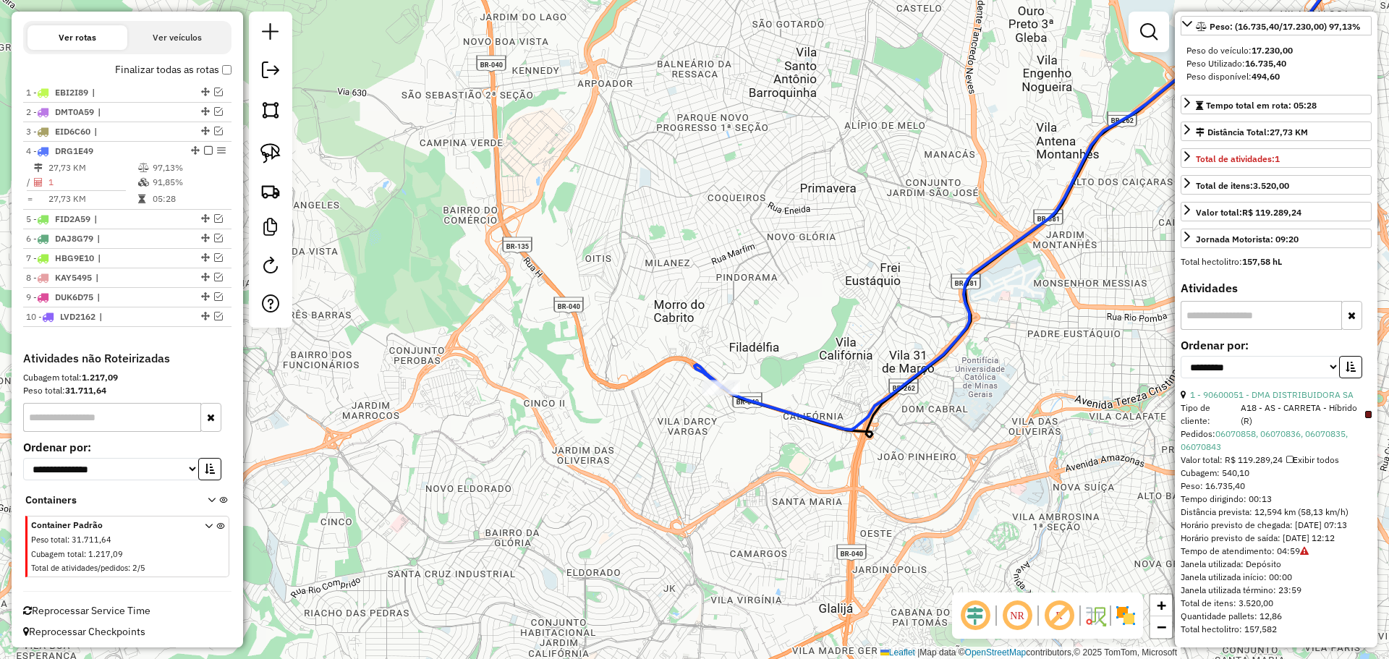
scroll to position [0, 0]
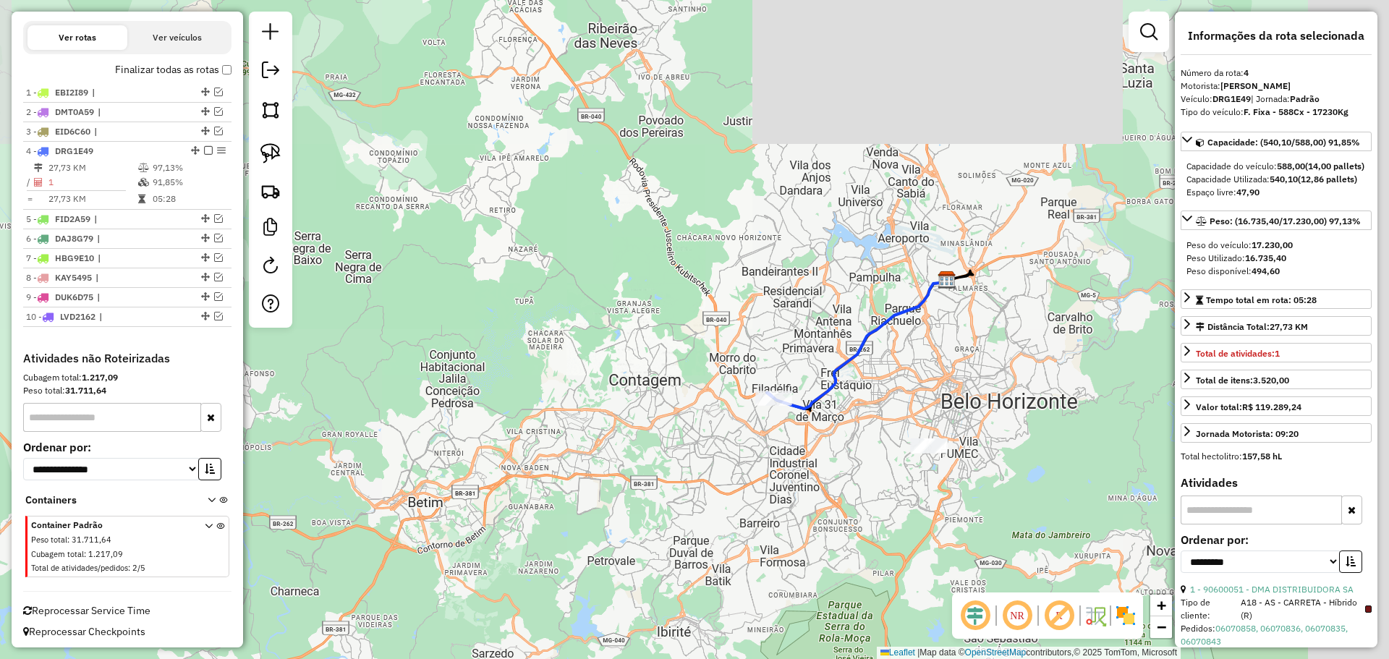
drag, startPoint x: 1012, startPoint y: 528, endPoint x: 584, endPoint y: 365, distance: 458.5
click at [584, 365] on div "Janela de atendimento Grade de atendimento Capacidade Transportadoras Veículos …" at bounding box center [694, 329] width 1389 height 659
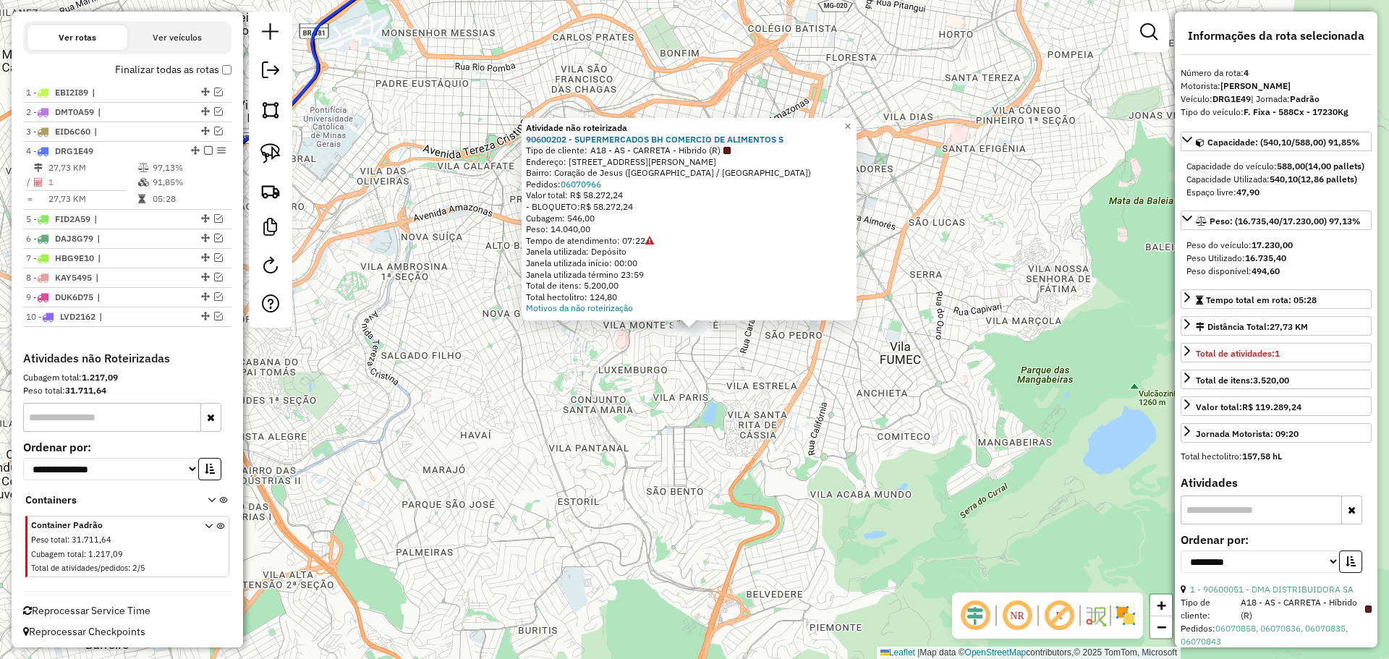
click at [673, 391] on div "Atividade não roteirizada 90600202 - SUPERMERCADOS BH COMERCIO DE ALIMENTOS S T…" at bounding box center [694, 329] width 1389 height 659
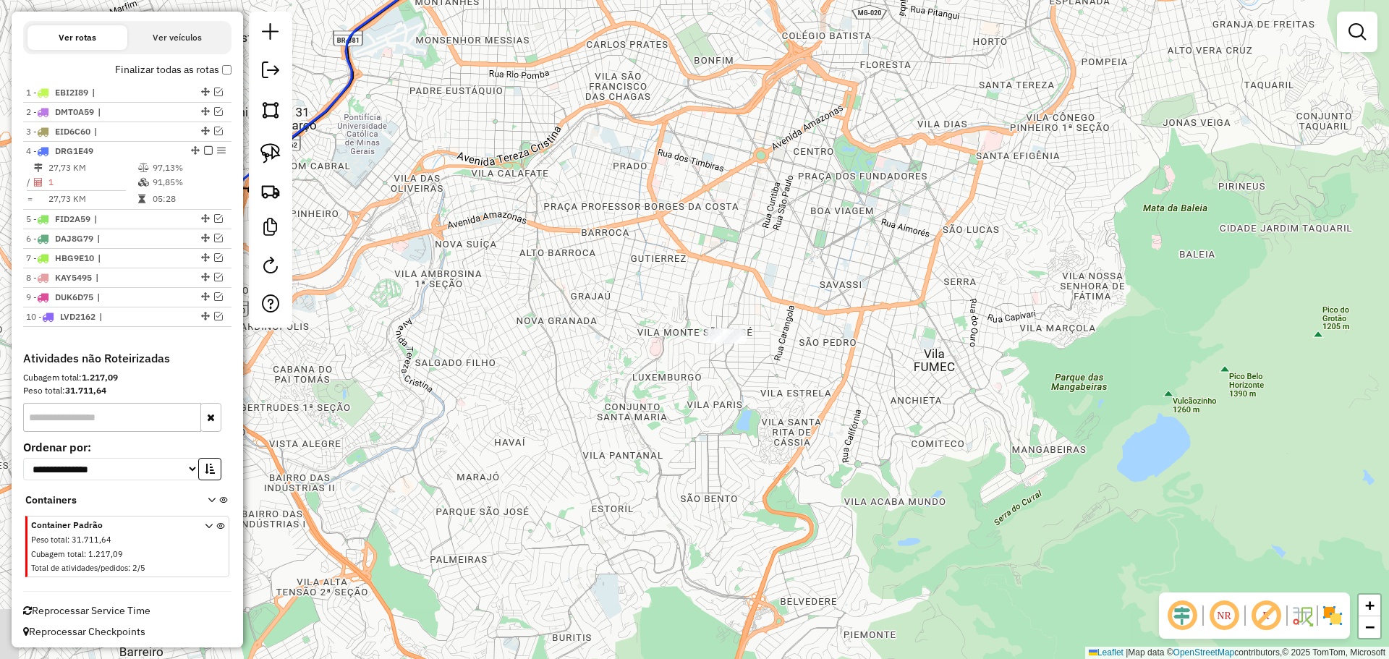
drag, startPoint x: 729, startPoint y: 400, endPoint x: 998, endPoint y: 454, distance: 274.4
click at [998, 454] on div "Atividade não roteirizada 90600202 - SUPERMERCADOS BH COMERCIO DE ALIMENTOS S T…" at bounding box center [694, 329] width 1389 height 659
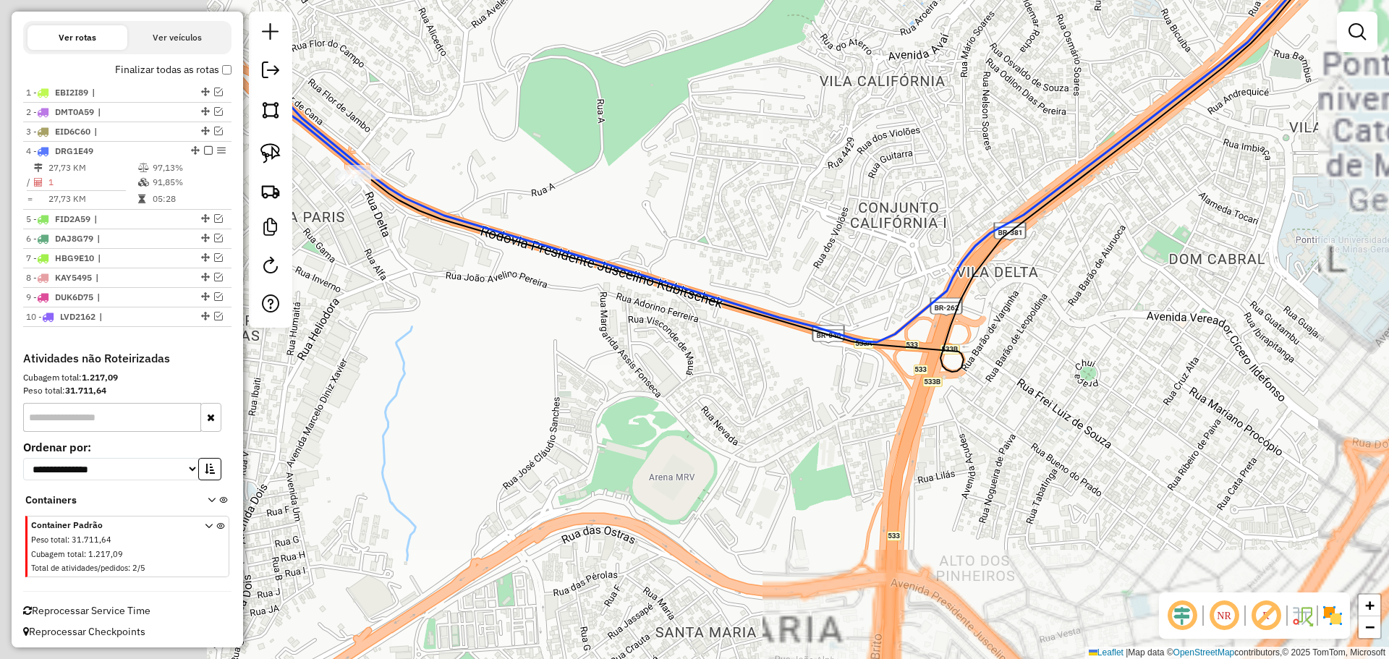
drag, startPoint x: 359, startPoint y: 235, endPoint x: 756, endPoint y: 310, distance: 404.3
click at [756, 310] on icon at bounding box center [777, 162] width 1046 height 359
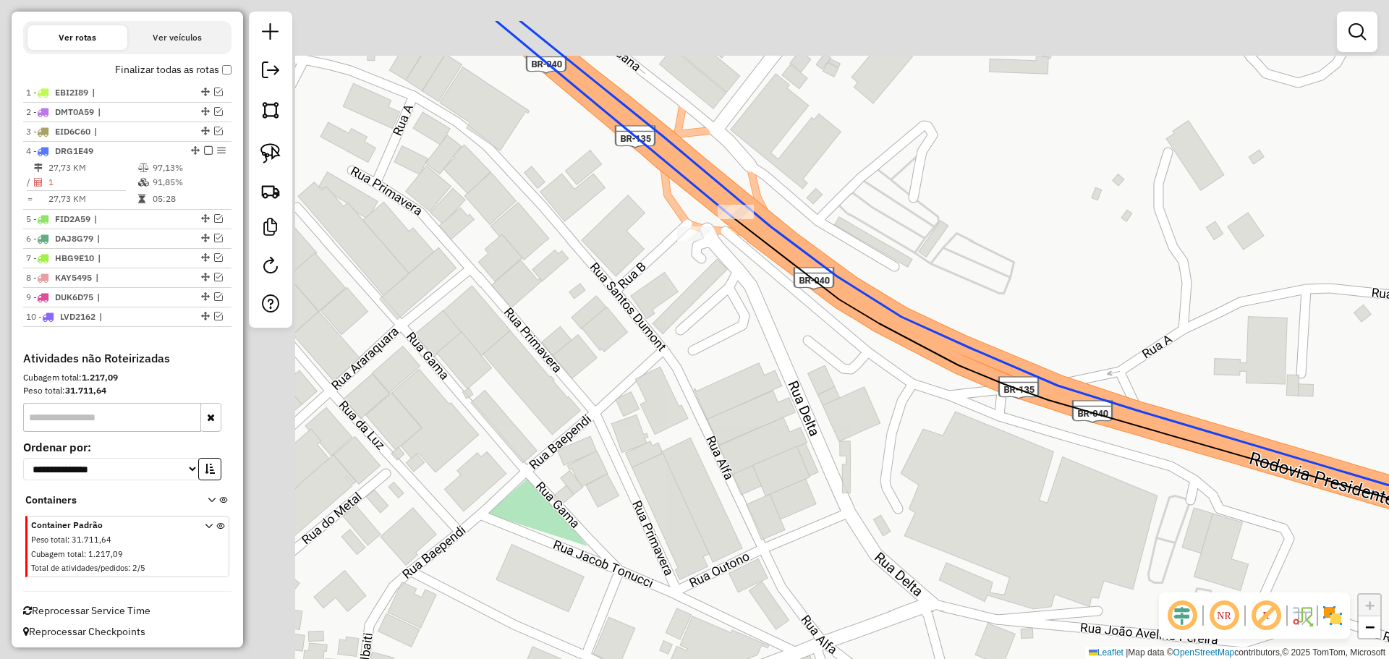
drag, startPoint x: 643, startPoint y: 287, endPoint x: 919, endPoint y: 355, distance: 284.1
click at [920, 355] on div "Janela de atendimento Grade de atendimento Capacidade Transportadoras Veículos …" at bounding box center [694, 329] width 1389 height 659
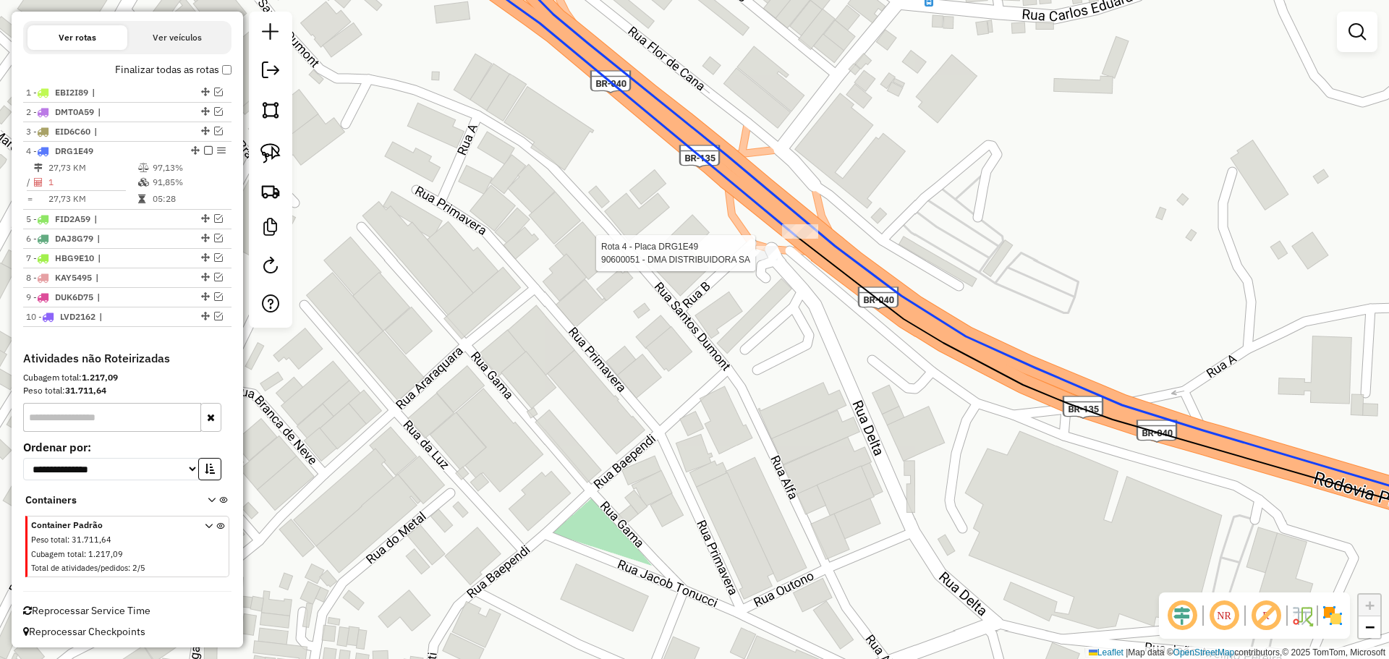
select select "**********"
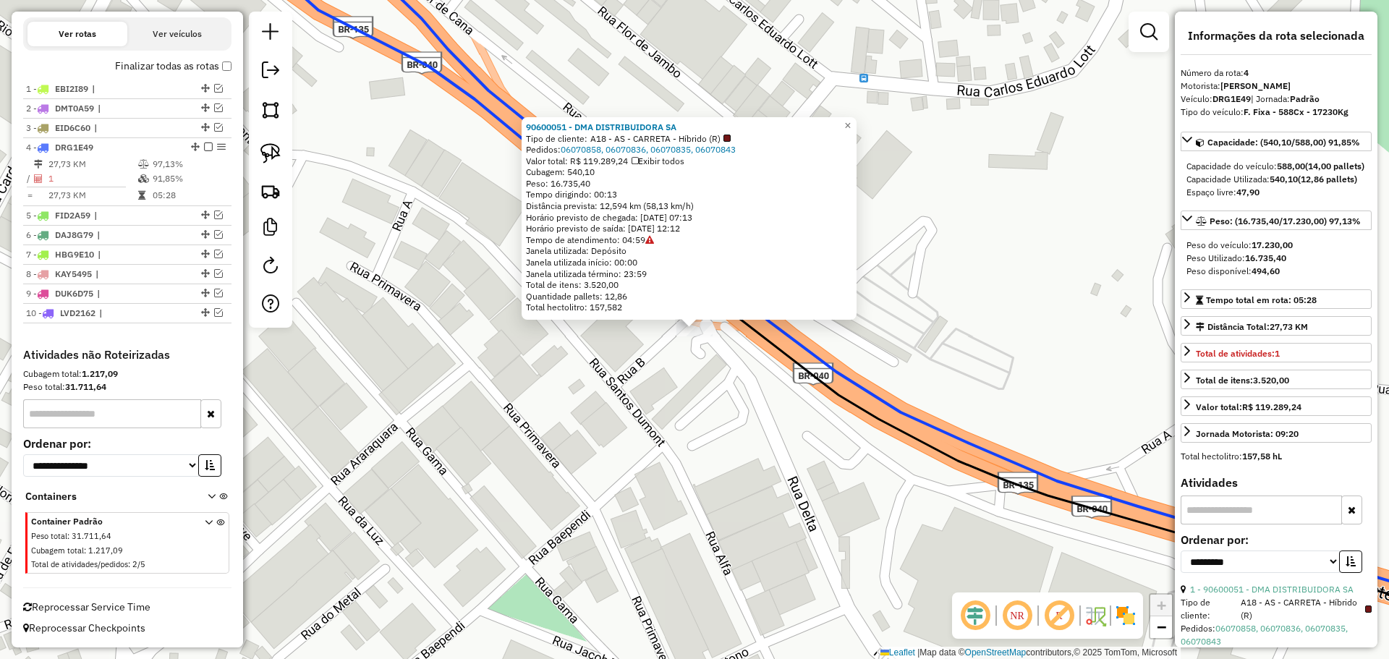
scroll to position [72, 0]
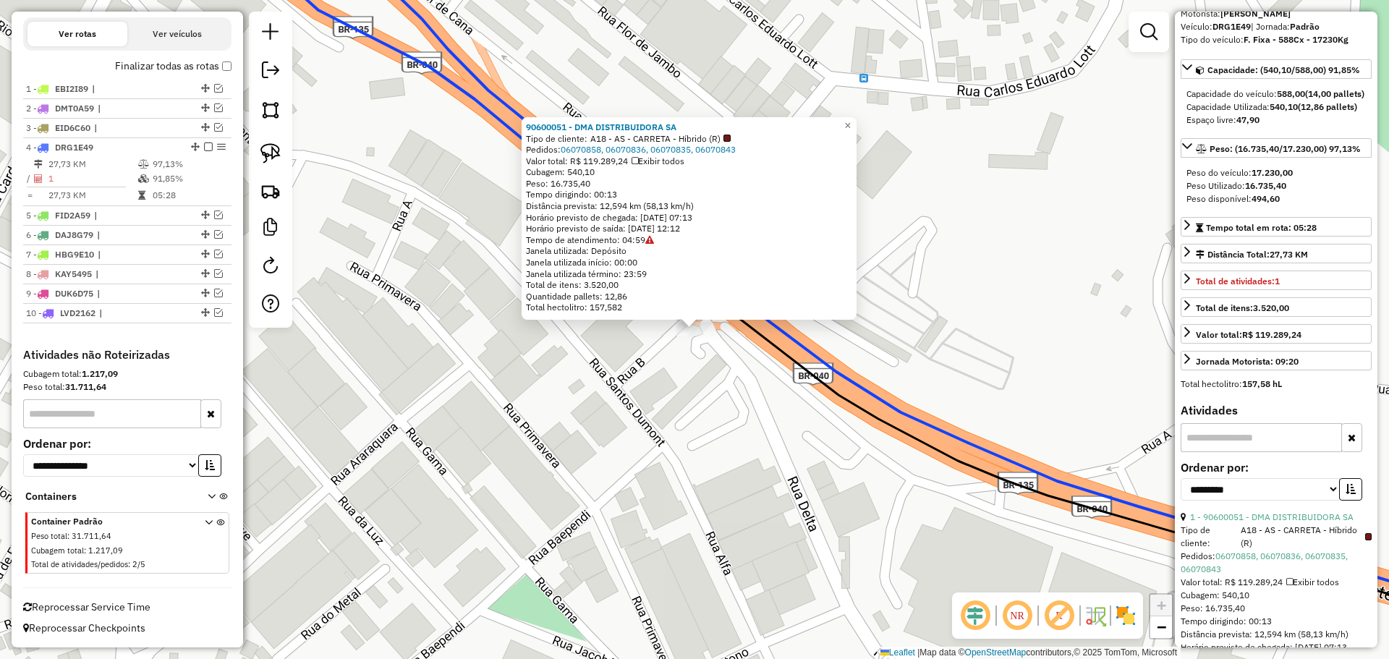
click at [712, 442] on div "90600051 - DMA DISTRIBUIDORA SA Tipo de cliente: A18 - AS - CARRETA - Híbrido (…" at bounding box center [694, 329] width 1389 height 659
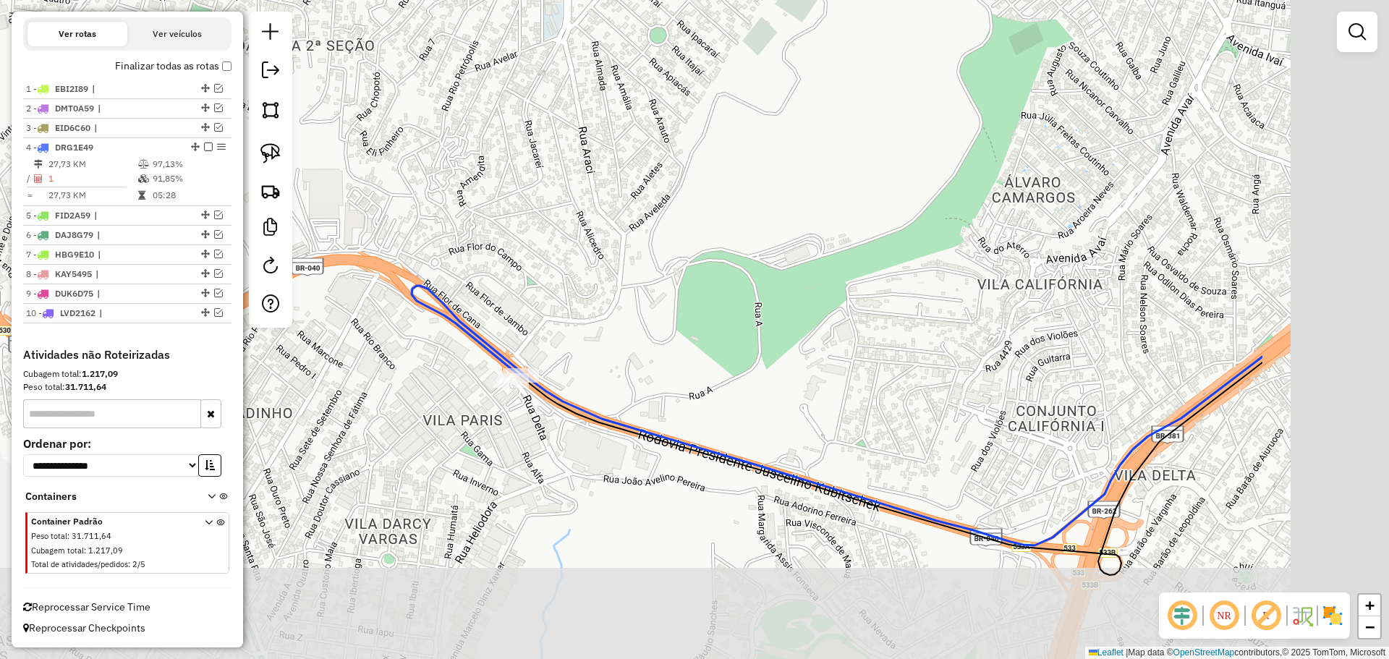
drag, startPoint x: 843, startPoint y: 574, endPoint x: 339, endPoint y: 342, distance: 554.6
click at [349, 357] on div "Janela de atendimento Grade de atendimento Capacidade Transportadoras Veículos …" at bounding box center [694, 329] width 1389 height 659
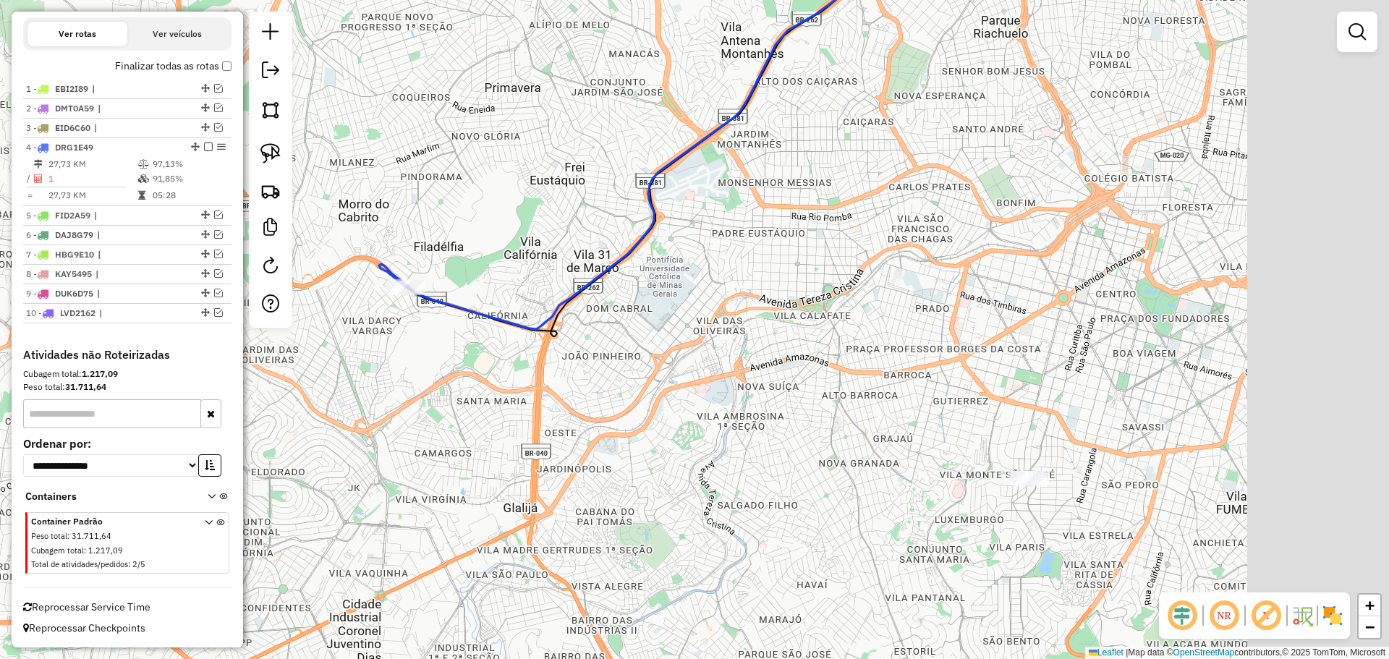
drag, startPoint x: 987, startPoint y: 470, endPoint x: 960, endPoint y: 462, distance: 28.1
click at [957, 455] on div "Janela de atendimento Grade de atendimento Capacidade Transportadoras Veículos …" at bounding box center [694, 329] width 1389 height 659
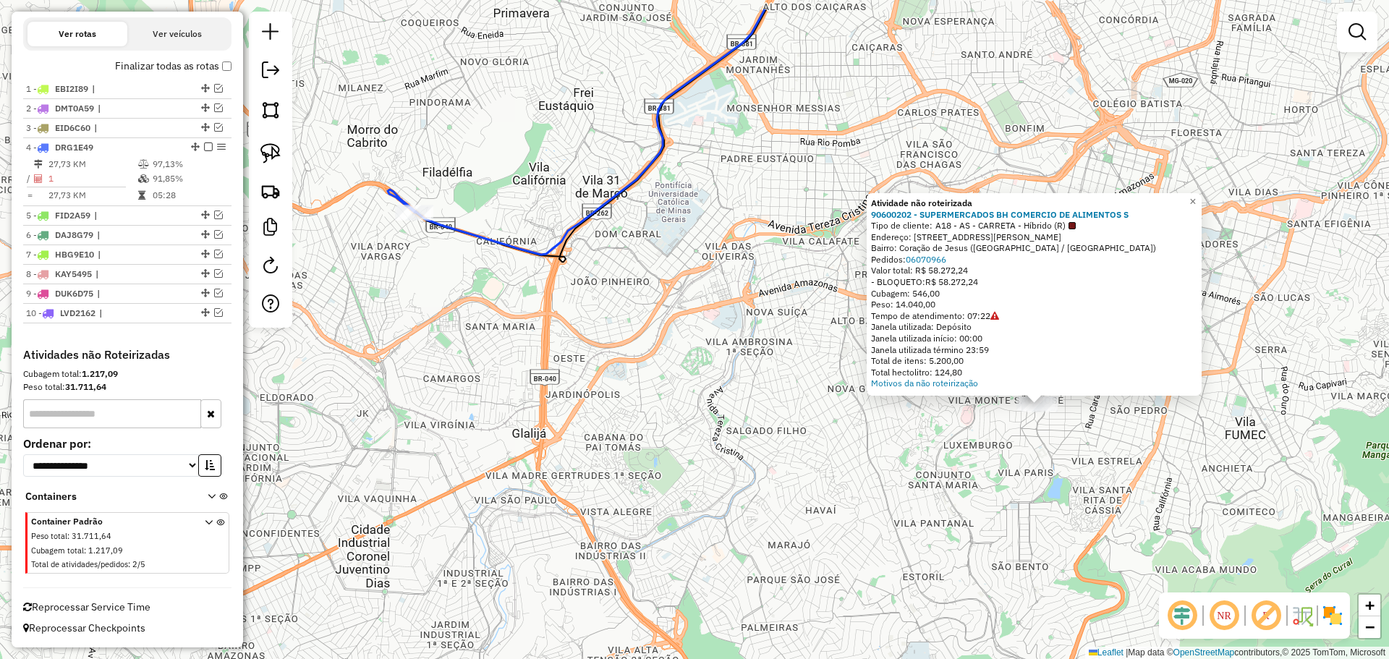
drag, startPoint x: 485, startPoint y: 386, endPoint x: 1019, endPoint y: 453, distance: 538.2
click at [1181, 516] on div "Atividade não roteirizada 90600202 - SUPERMERCADOS BH COMERCIO DE ALIMENTOS S T…" at bounding box center [694, 329] width 1389 height 659
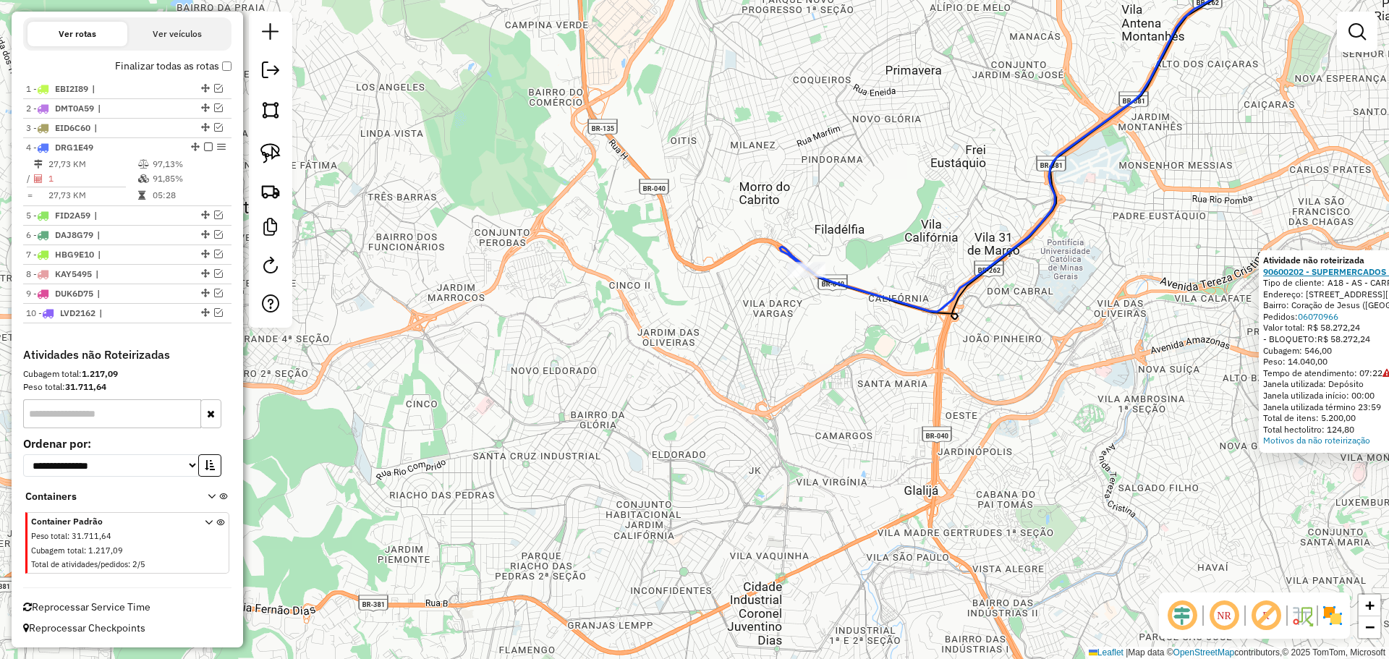
click at [1333, 274] on strong "90600202 - SUPERMERCADOS BH COMERCIO DE ALIMENTOS S" at bounding box center [1392, 271] width 258 height 11
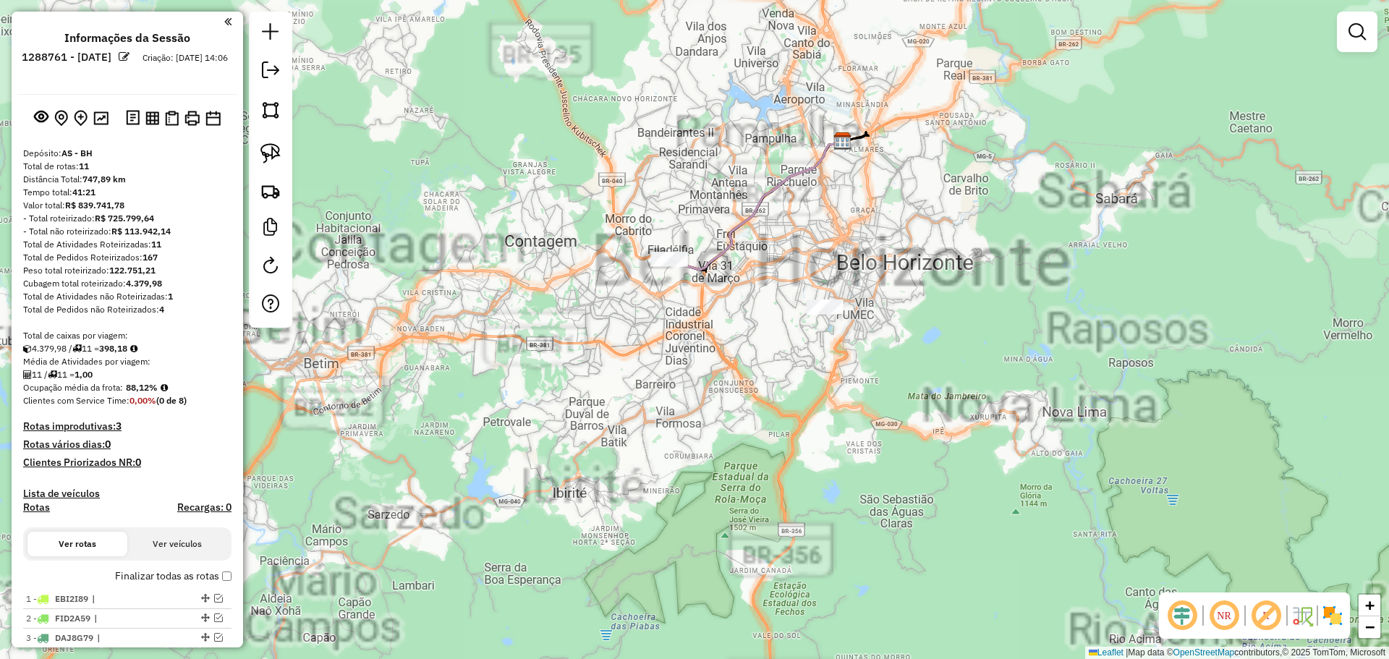
scroll to position [506, 0]
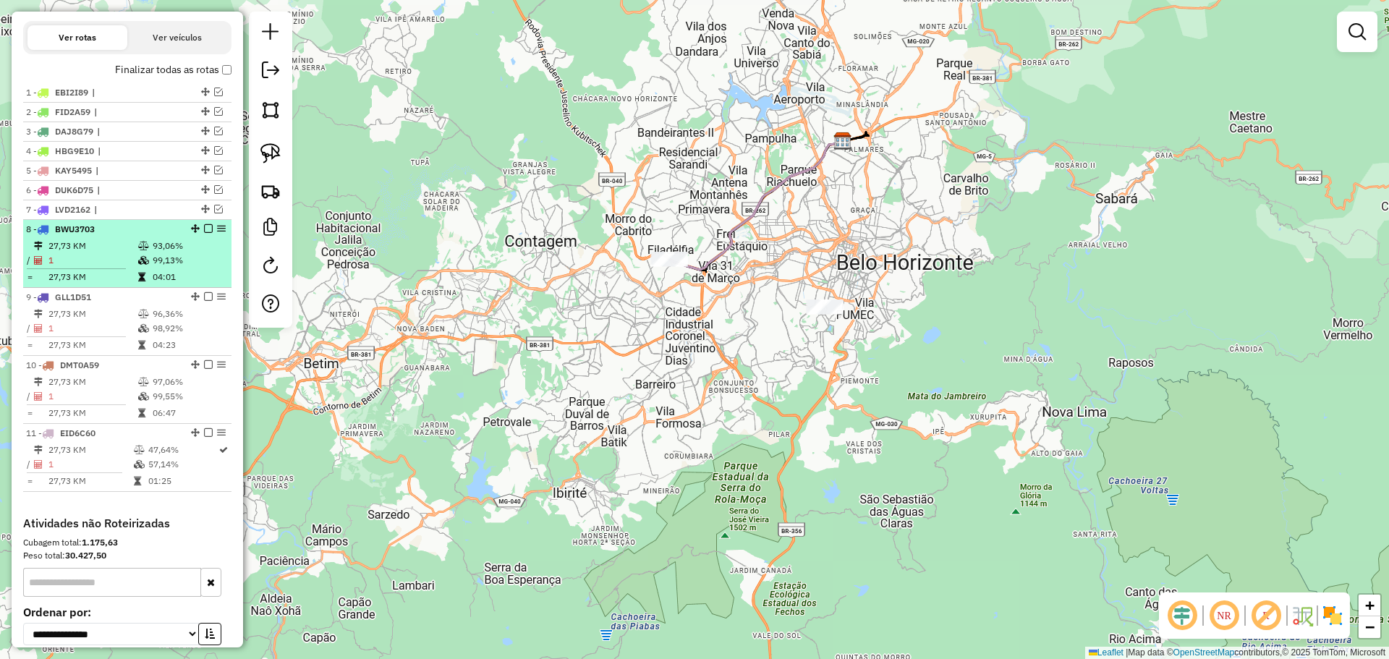
click at [161, 269] on table "27,73 KM 93,06% / 1 99,13% = 27,73 KM 04:01" at bounding box center [127, 262] width 203 height 46
select select "**********"
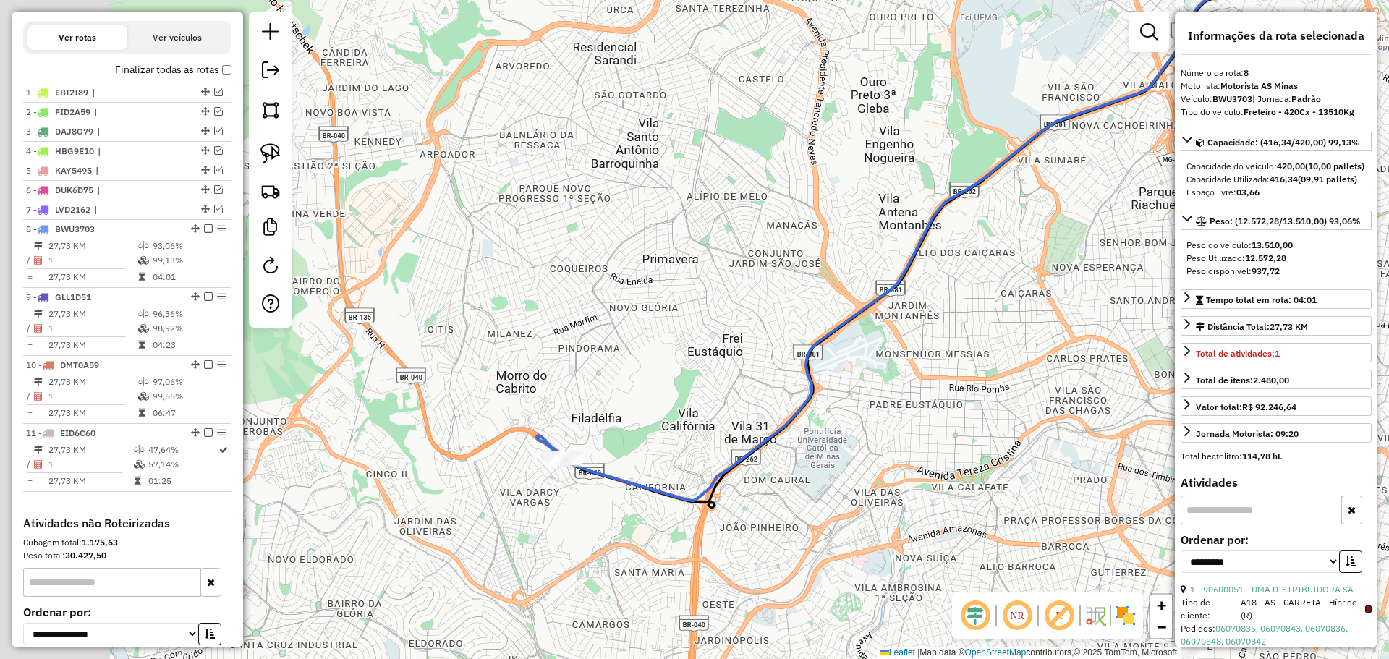
drag, startPoint x: 578, startPoint y: 458, endPoint x: 458, endPoint y: 427, distance: 124.1
click at [671, 416] on div "Janela de atendimento Grade de atendimento Capacidade Transportadoras Veículos …" at bounding box center [694, 329] width 1389 height 659
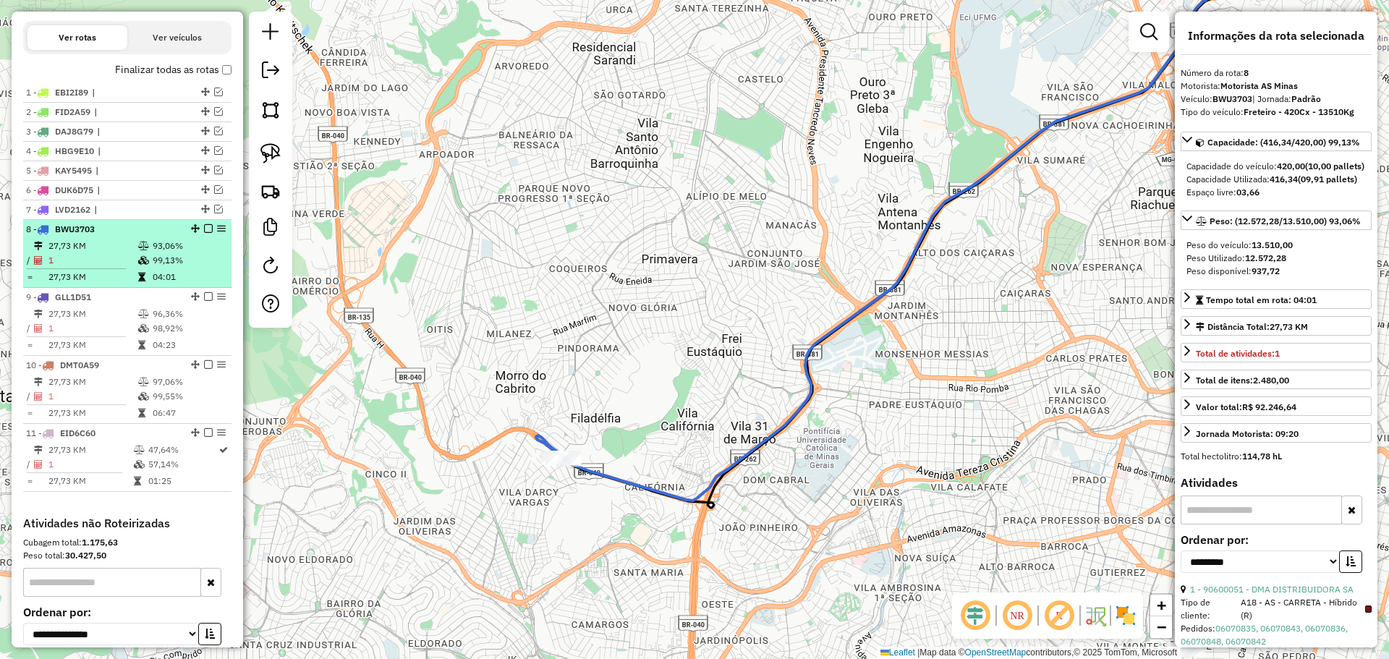
click at [84, 261] on td "1" at bounding box center [93, 260] width 90 height 14
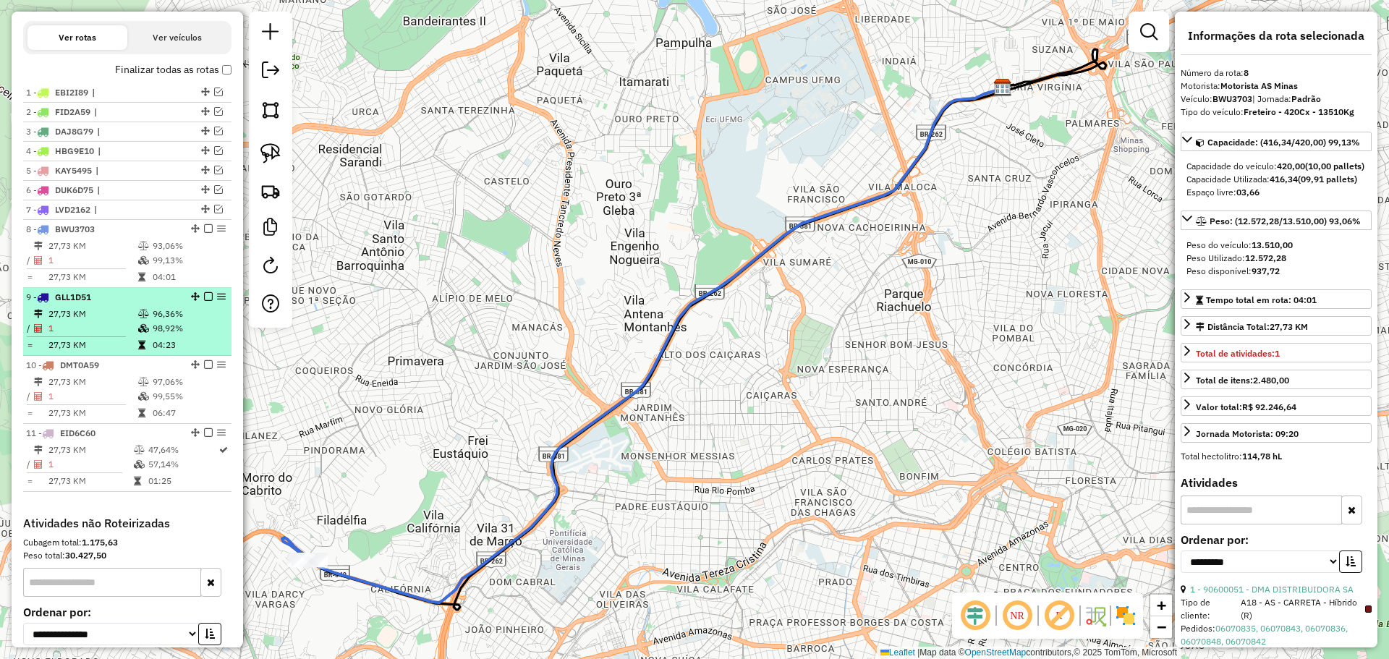
click at [116, 319] on td "27,73 KM" at bounding box center [93, 314] width 90 height 14
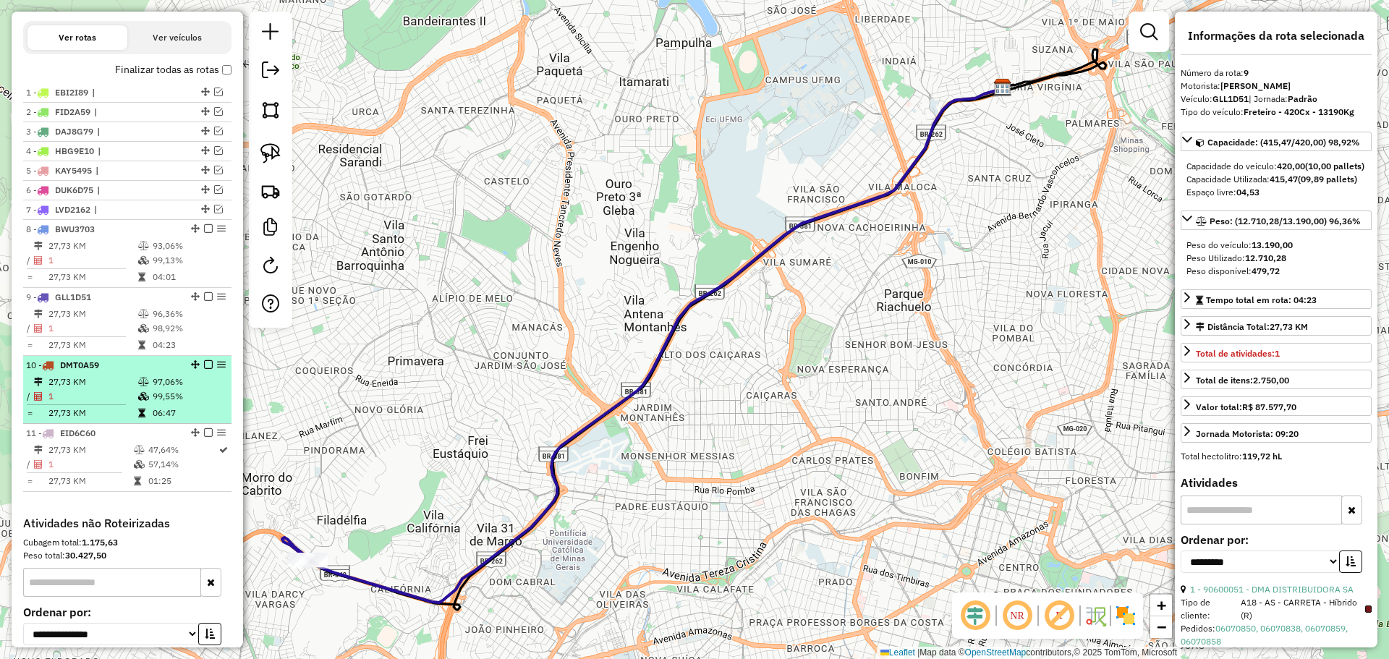
click at [147, 376] on td at bounding box center [144, 382] width 14 height 14
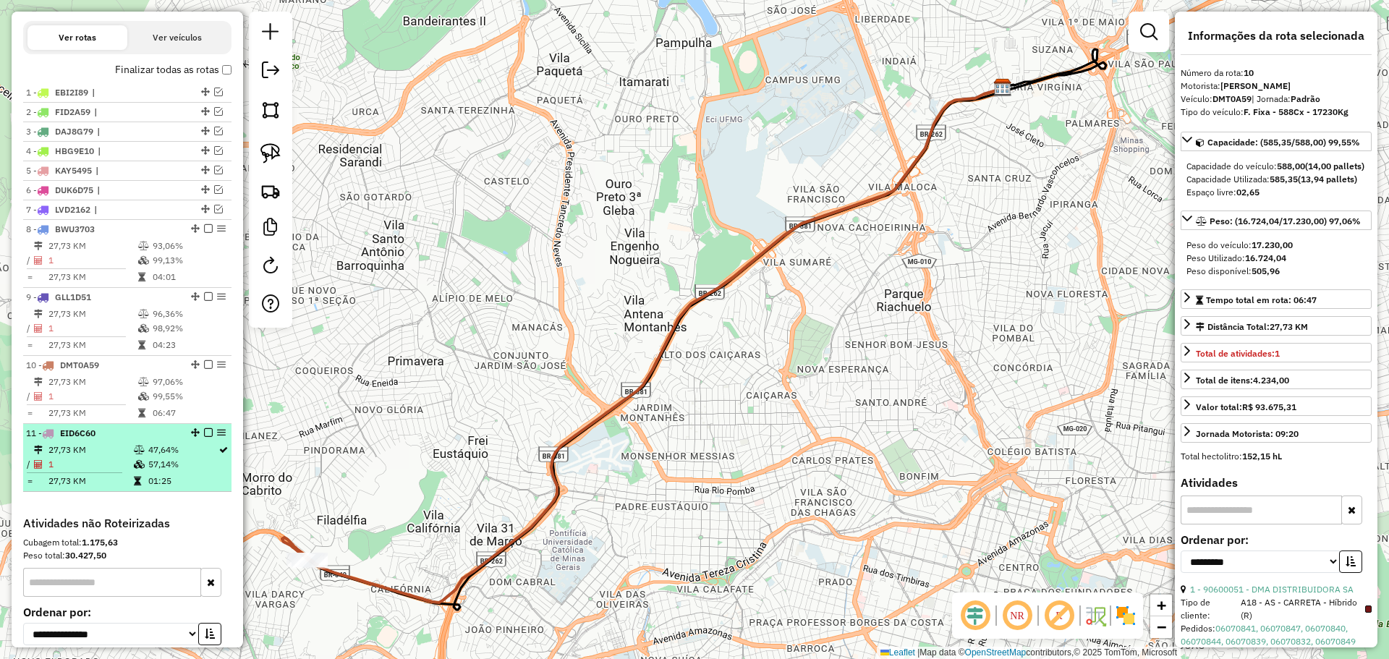
click at [138, 462] on icon at bounding box center [139, 464] width 11 height 9
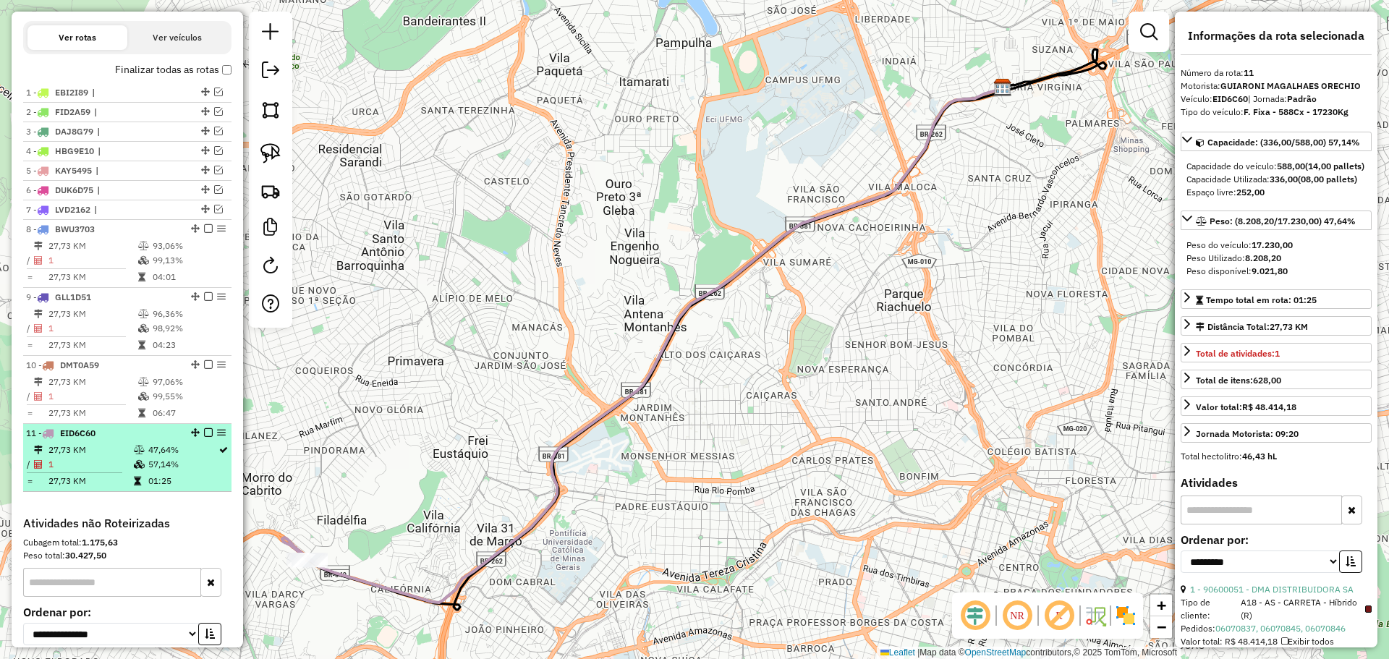
click at [148, 454] on td "47,64%" at bounding box center [183, 450] width 70 height 14
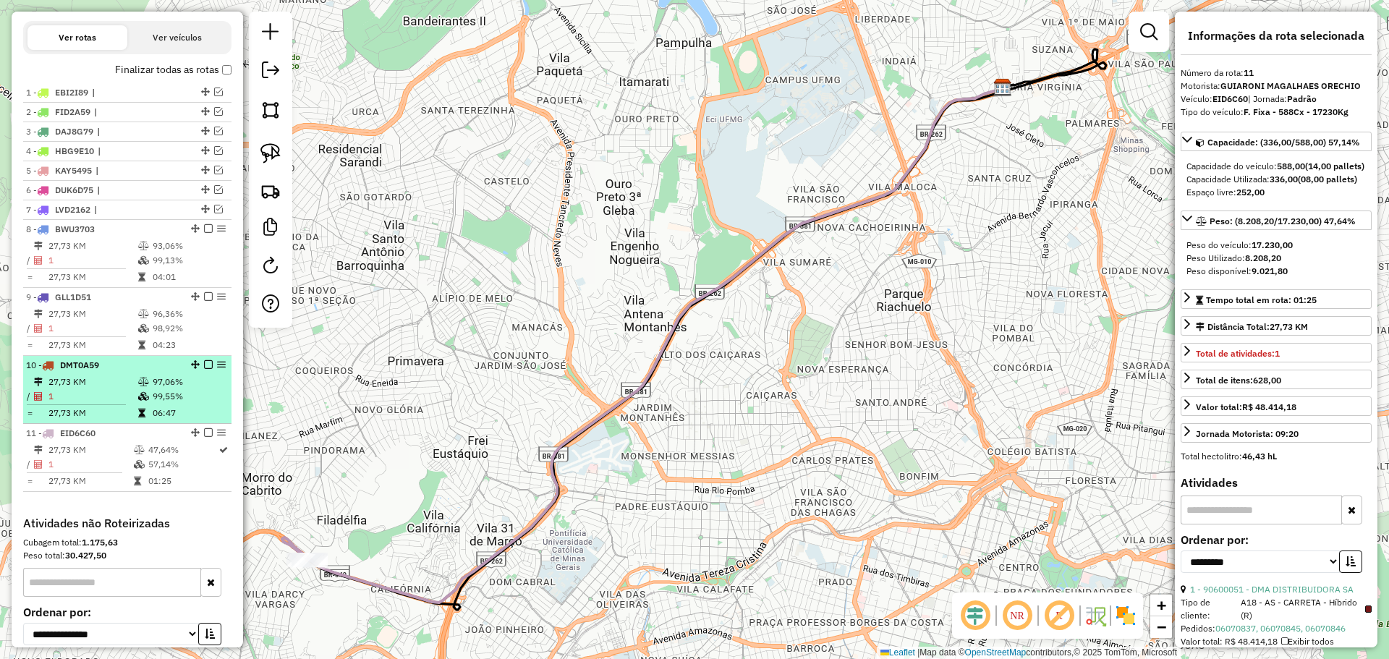
click at [157, 362] on div "10 - DMT0A59" at bounding box center [102, 365] width 153 height 13
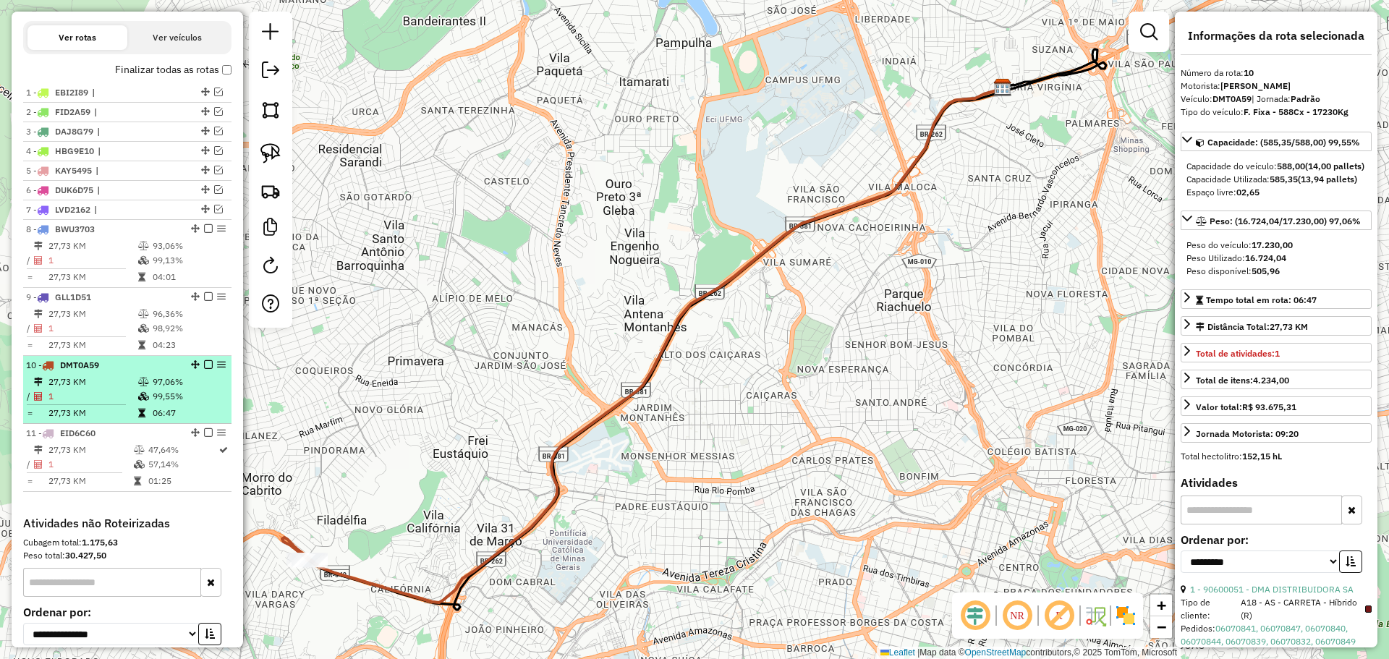
click at [152, 385] on td "97,06%" at bounding box center [188, 382] width 73 height 14
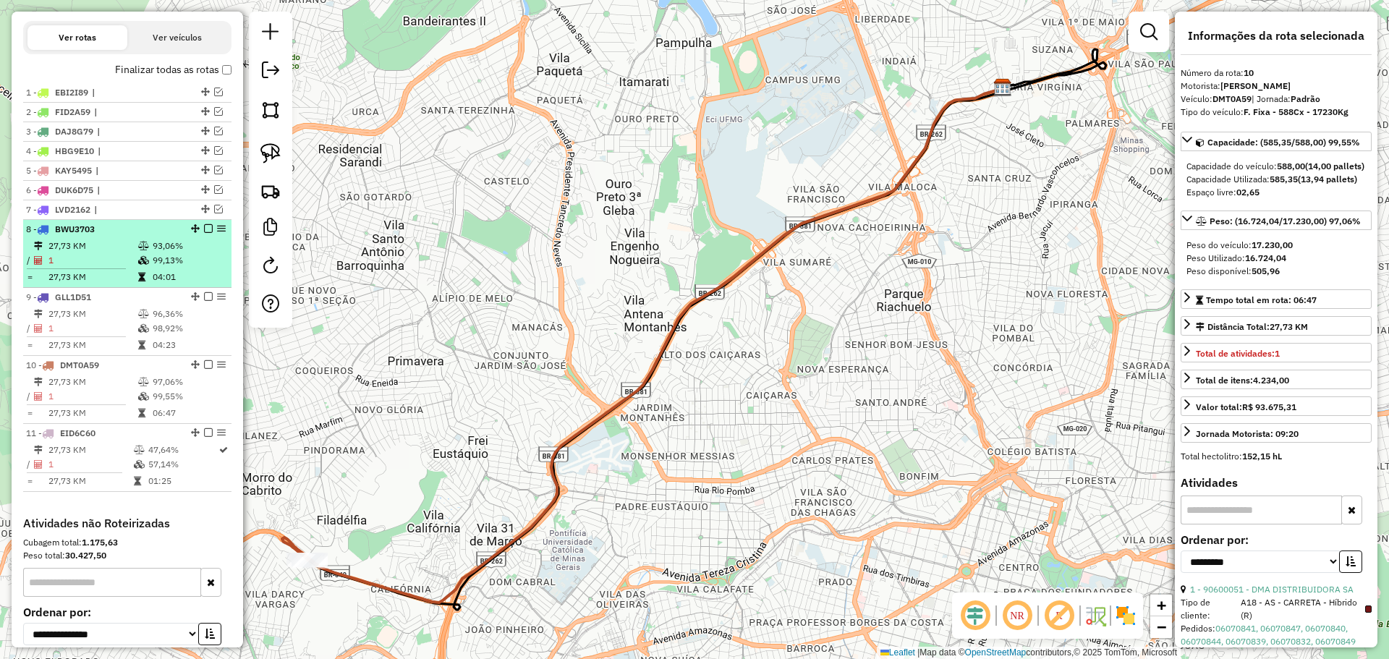
click at [111, 266] on td "1" at bounding box center [93, 260] width 90 height 14
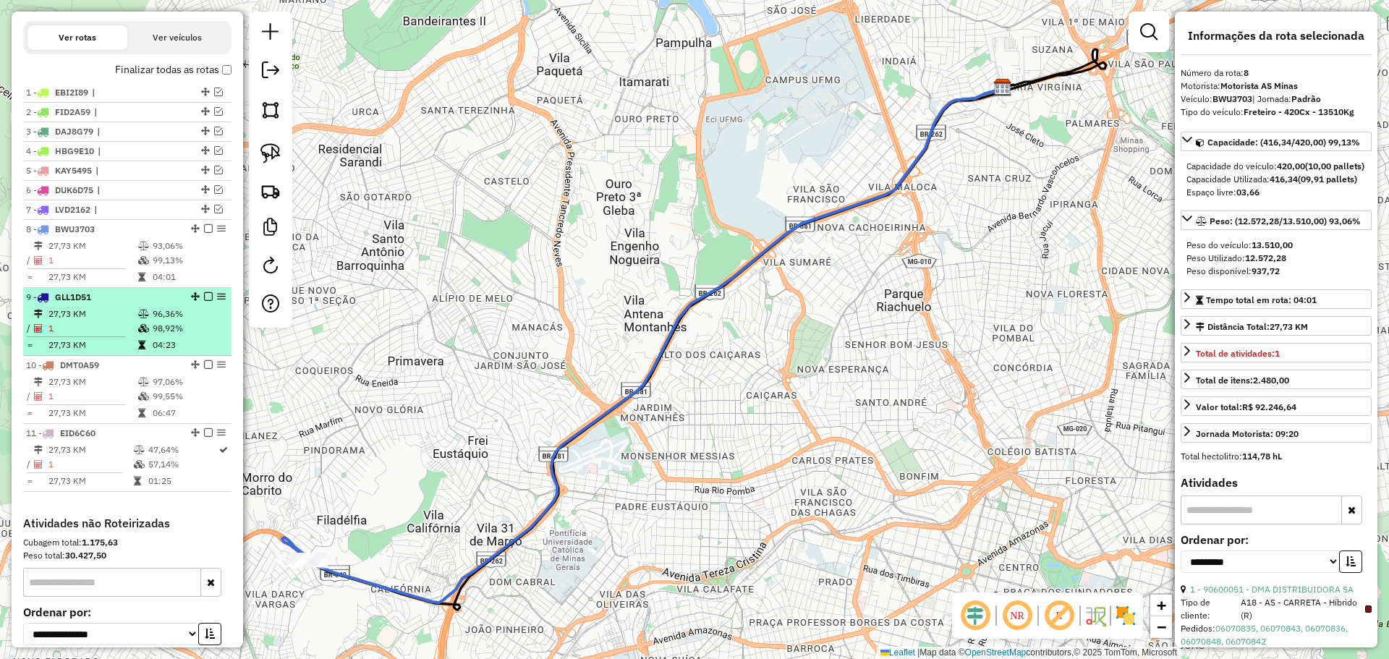
click at [124, 323] on td "1" at bounding box center [93, 328] width 90 height 14
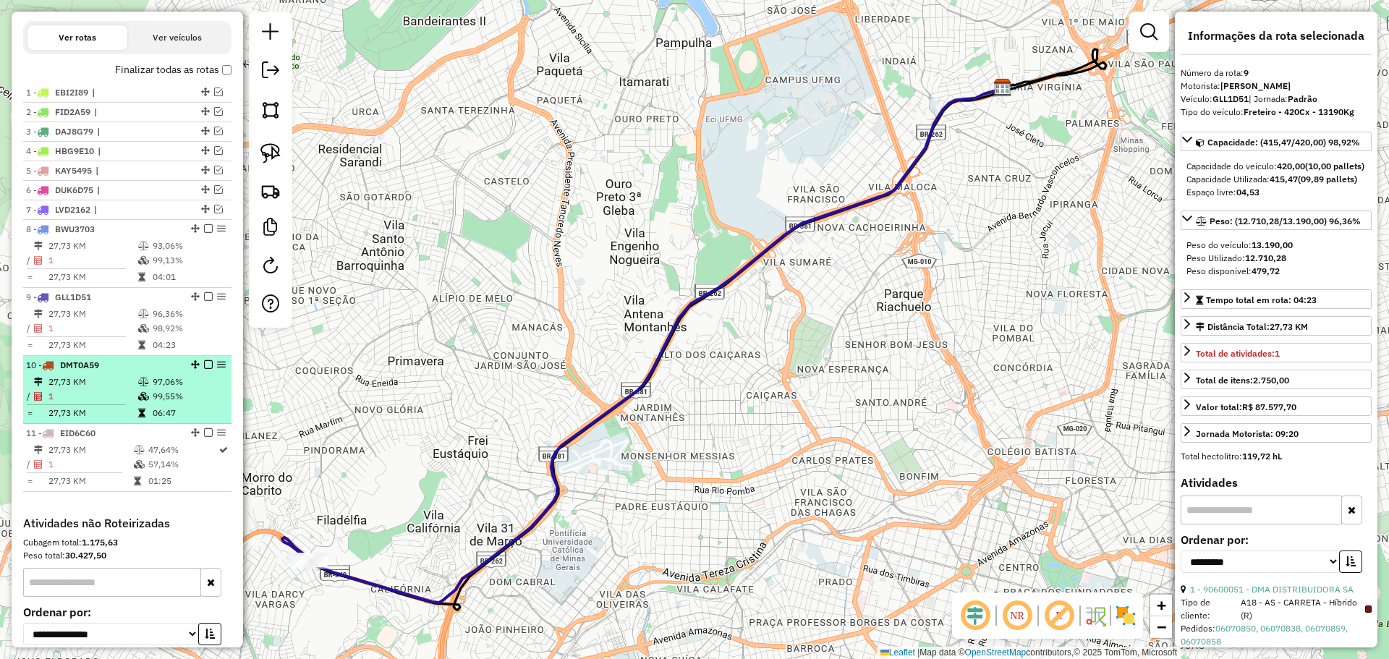
click at [138, 378] on icon at bounding box center [143, 382] width 11 height 9
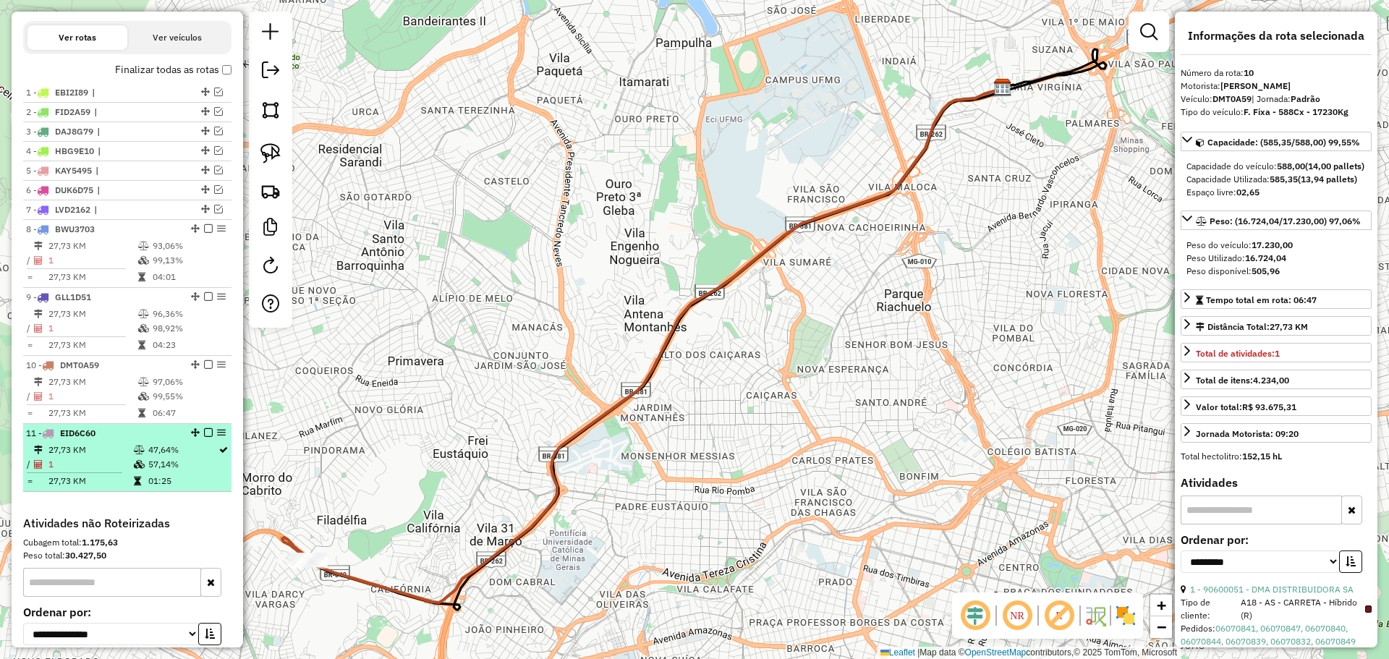
click at [147, 438] on div "11 - EID6C60" at bounding box center [102, 433] width 153 height 13
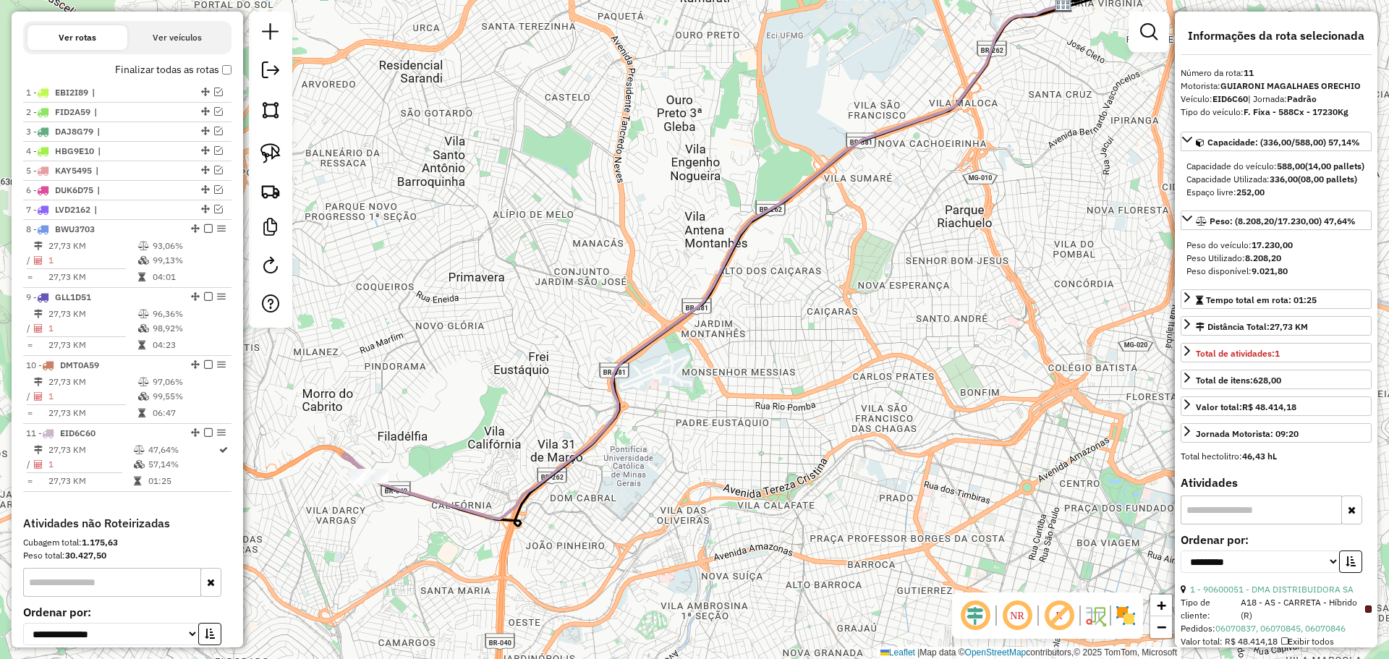
drag, startPoint x: 424, startPoint y: 442, endPoint x: 677, endPoint y: 438, distance: 253.3
click at [479, 312] on div "Janela de atendimento Grade de atendimento Capacidade Transportadoras Veículos …" at bounding box center [694, 329] width 1389 height 659
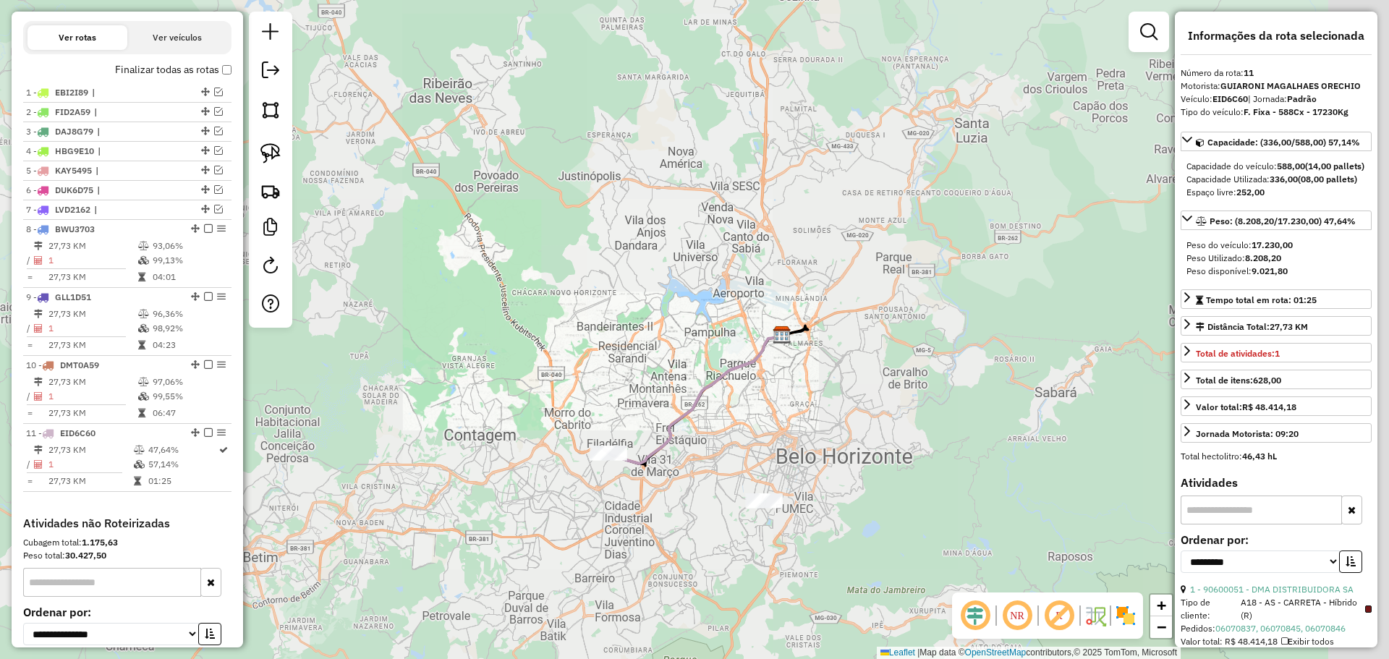
drag, startPoint x: 833, startPoint y: 506, endPoint x: 612, endPoint y: 444, distance: 229.3
click at [616, 445] on div "Janela de atendimento Grade de atendimento Capacidade Transportadoras Veículos …" at bounding box center [694, 329] width 1389 height 659
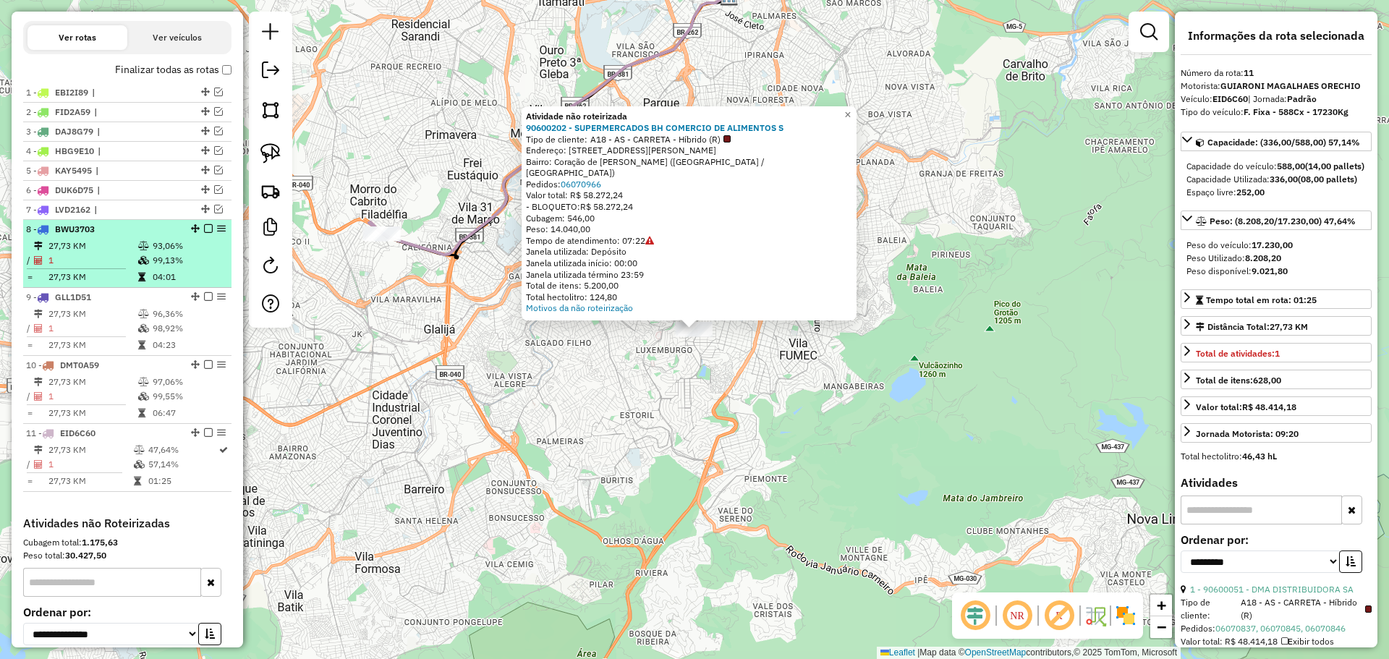
click at [207, 224] on em at bounding box center [208, 228] width 9 height 9
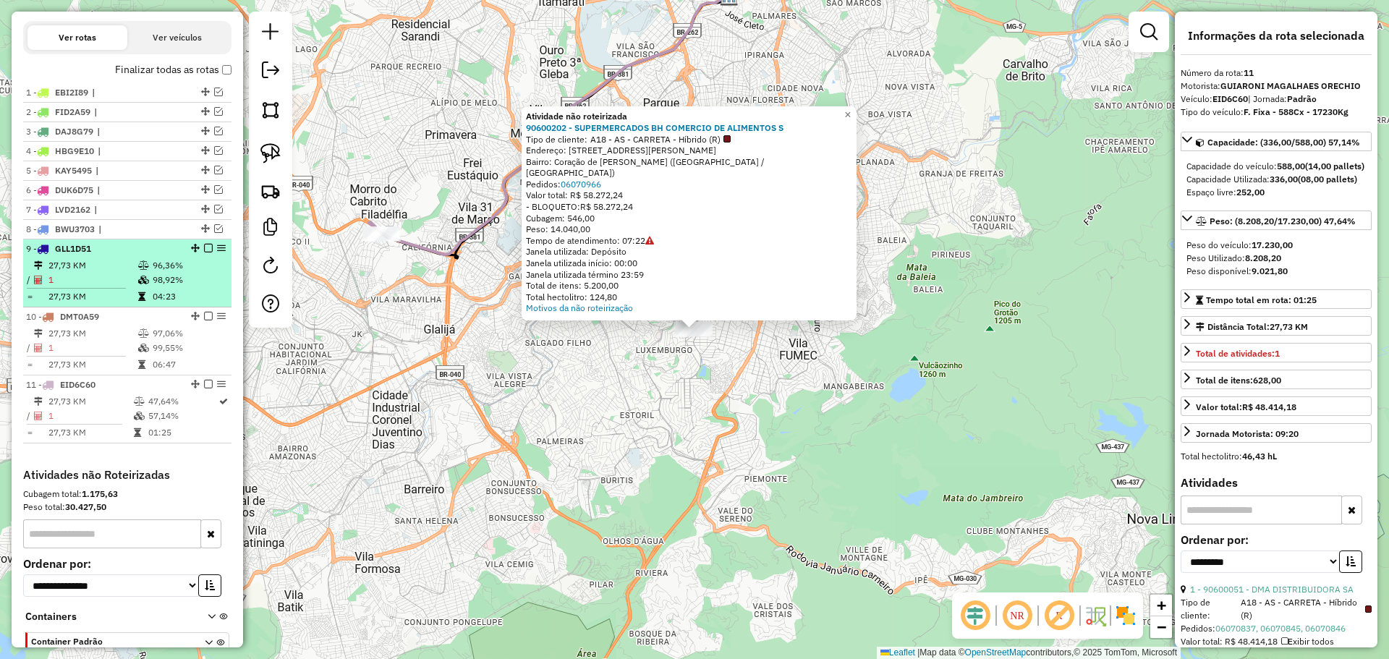
click at [205, 247] on em at bounding box center [208, 248] width 9 height 9
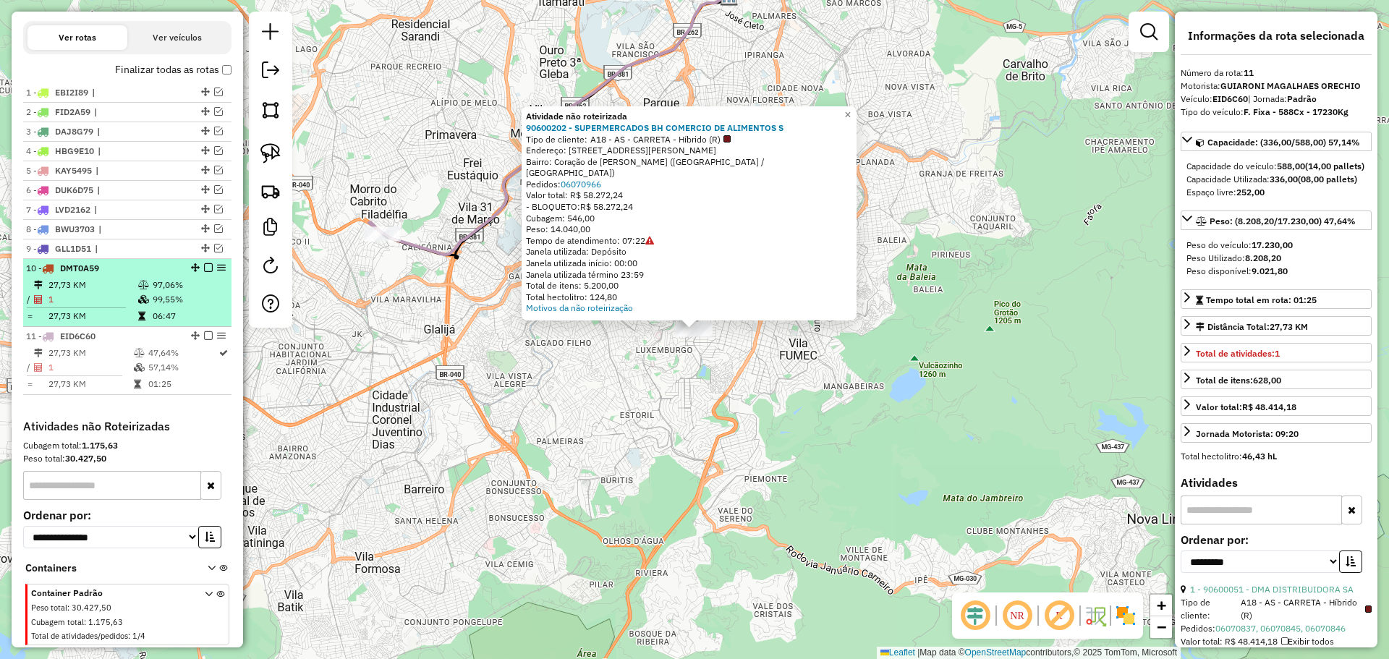
click at [204, 268] on em at bounding box center [208, 267] width 9 height 9
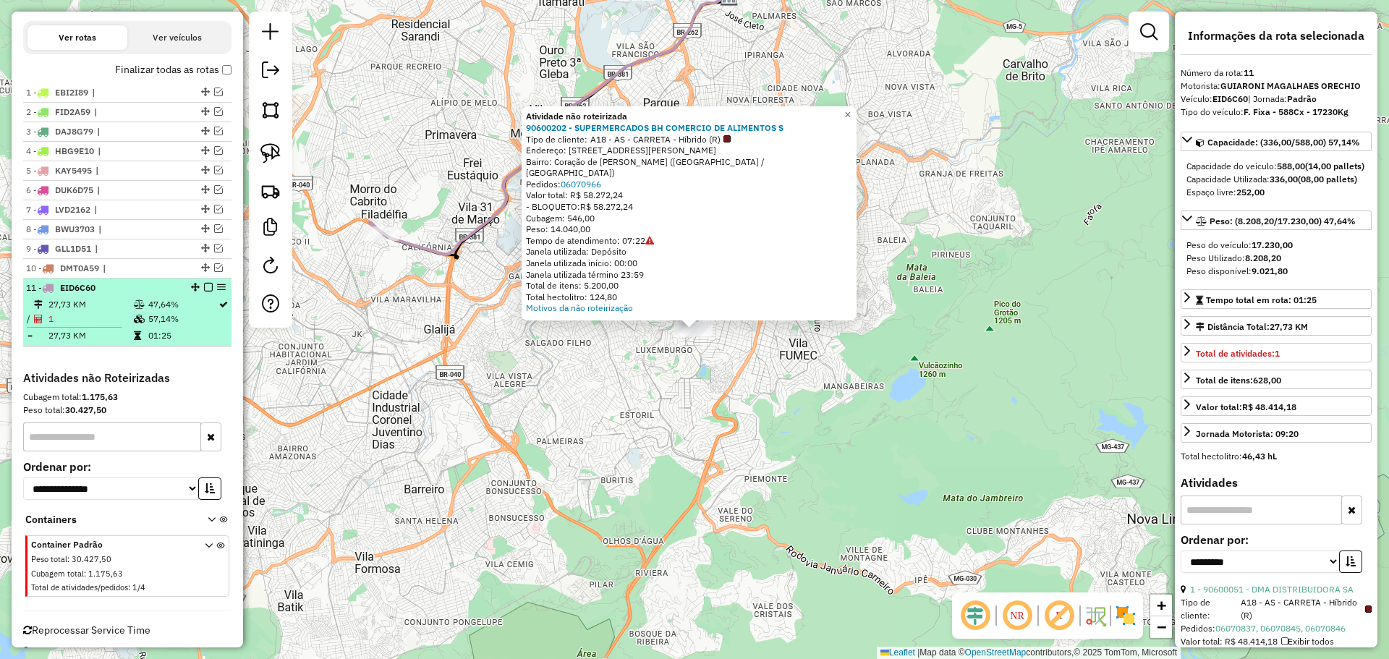
click at [205, 288] on em at bounding box center [208, 287] width 9 height 9
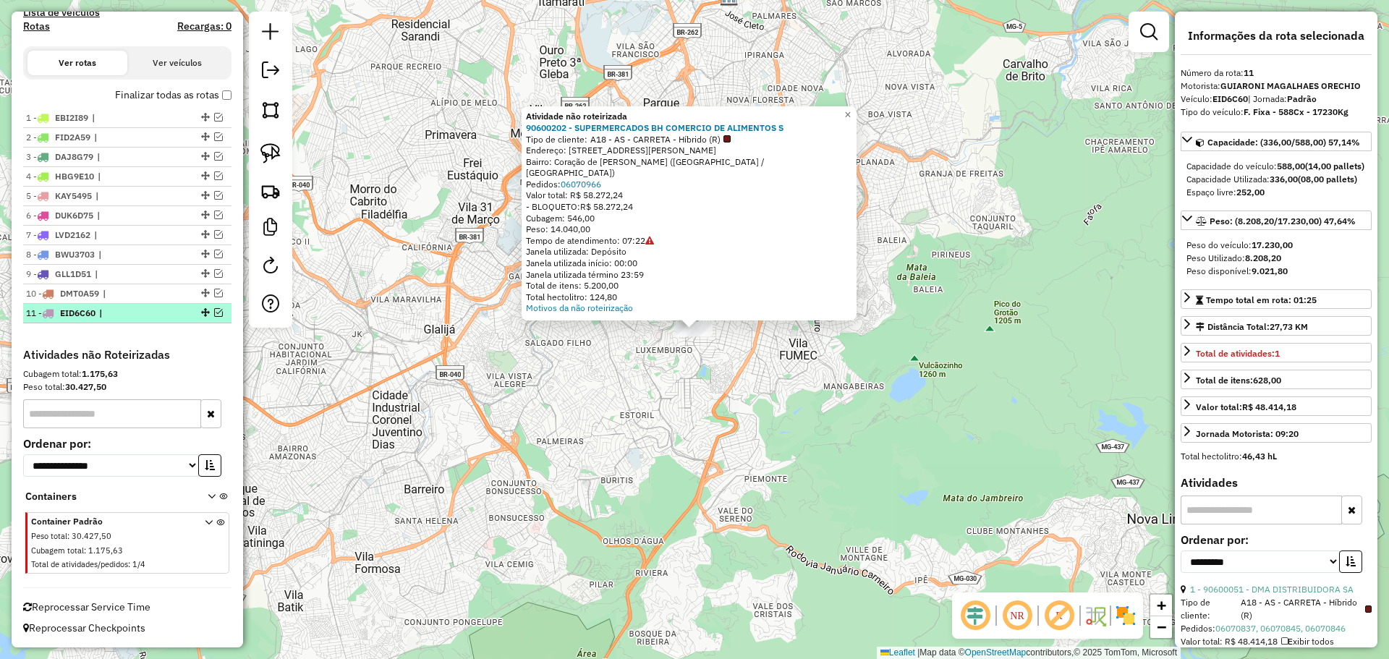
scroll to position [481, 0]
